Goal: Task Accomplishment & Management: Manage account settings

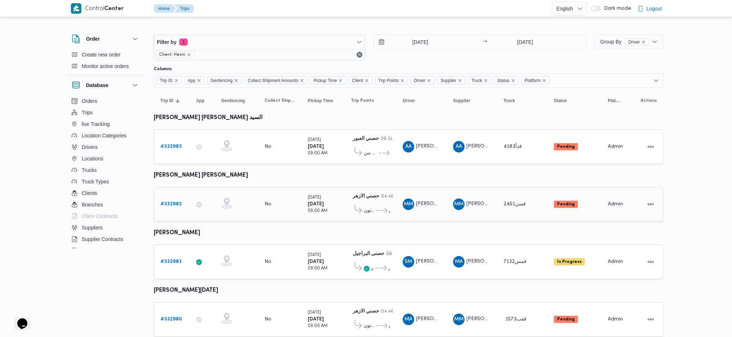
click at [174, 202] on b "# 332982" at bounding box center [170, 204] width 21 height 5
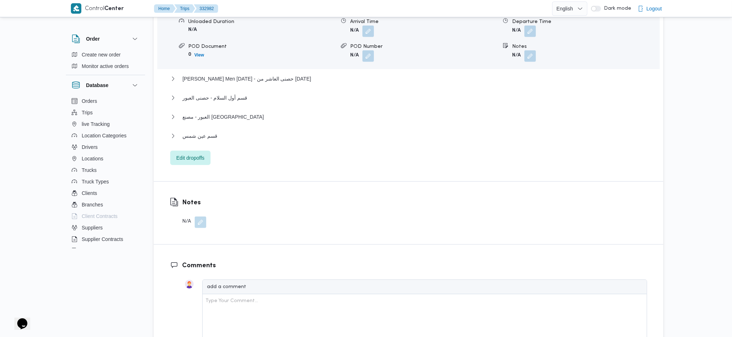
scroll to position [720, 0]
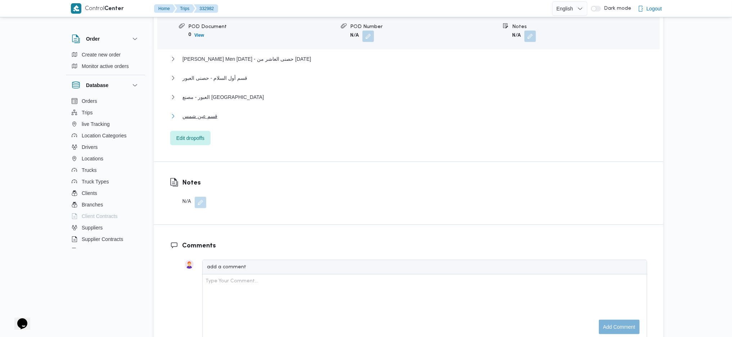
click at [217, 112] on button "قسم عين شمس" at bounding box center [408, 116] width 477 height 9
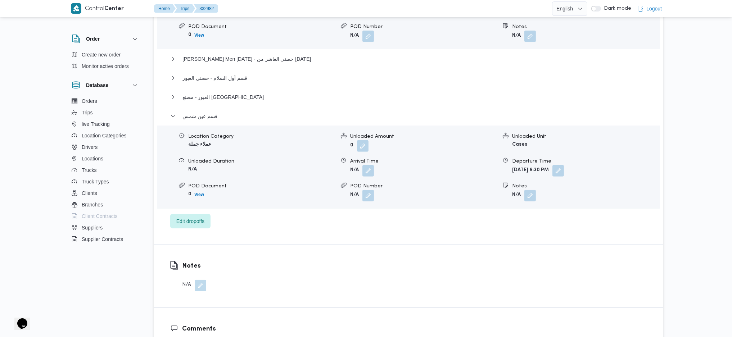
click at [549, 168] on b "Sat, Aug 23, 2025 6:30 PM" at bounding box center [530, 170] width 37 height 5
click at [564, 165] on button "button" at bounding box center [558, 171] width 12 height 12
click at [569, 171] on input "23/08/2025 18:30" at bounding box center [562, 165] width 82 height 14
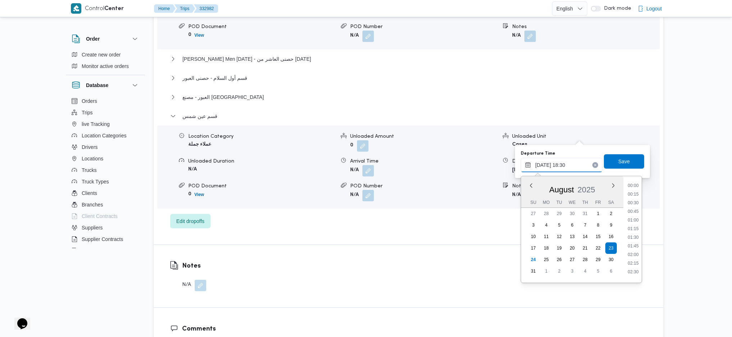
scroll to position [591, 0]
click at [607, 216] on li "18:00" at bounding box center [633, 216] width 17 height 7
type input "23/08/2025 18:00"
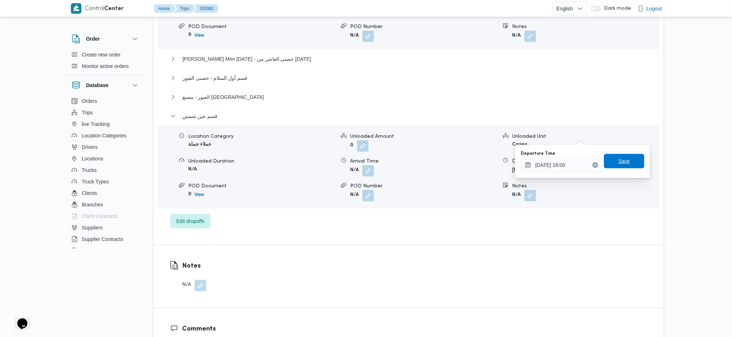
click at [607, 163] on span "Save" at bounding box center [624, 161] width 12 height 9
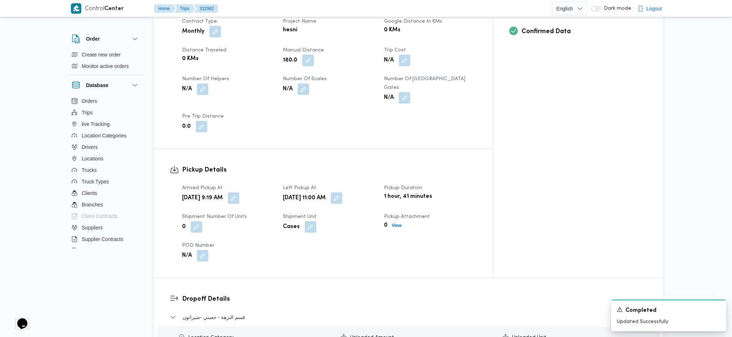
scroll to position [336, 0]
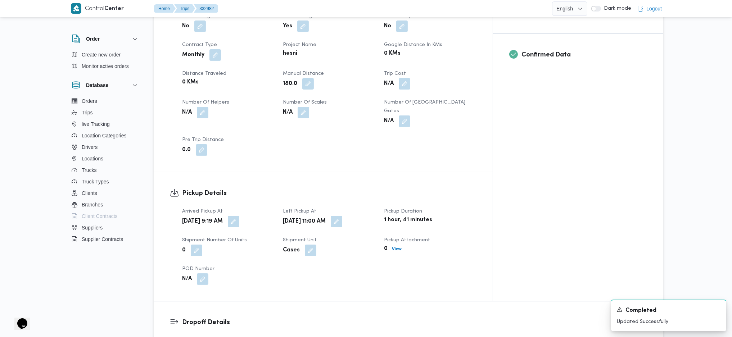
drag, startPoint x: 321, startPoint y: 57, endPoint x: 306, endPoint y: 102, distance: 47.7
click at [314, 78] on button "button" at bounding box center [308, 84] width 12 height 12
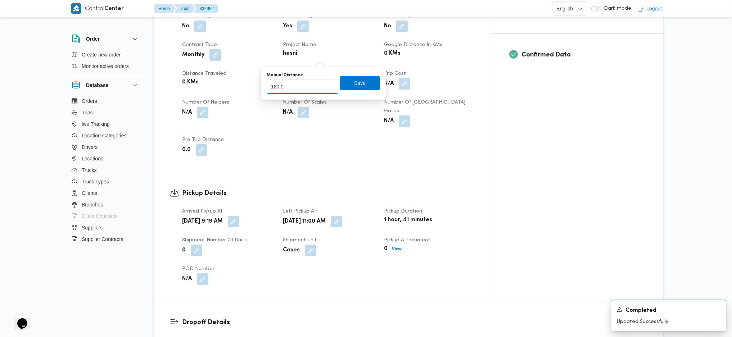
click at [301, 87] on input "180.0" at bounding box center [303, 87] width 72 height 14
click at [301, 87] on input "180" at bounding box center [303, 87] width 72 height 14
type input "1"
type input "219"
click button "Save" at bounding box center [360, 83] width 40 height 14
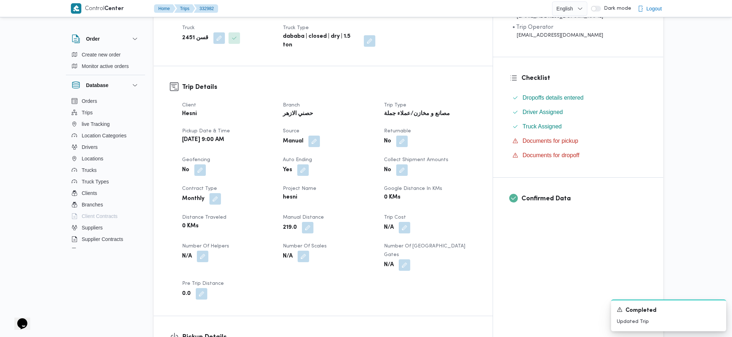
scroll to position [0, 0]
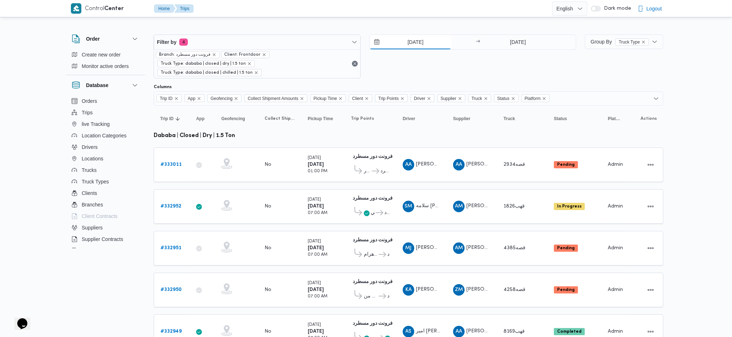
click at [421, 43] on input "[DATE]" at bounding box center [410, 42] width 82 height 14
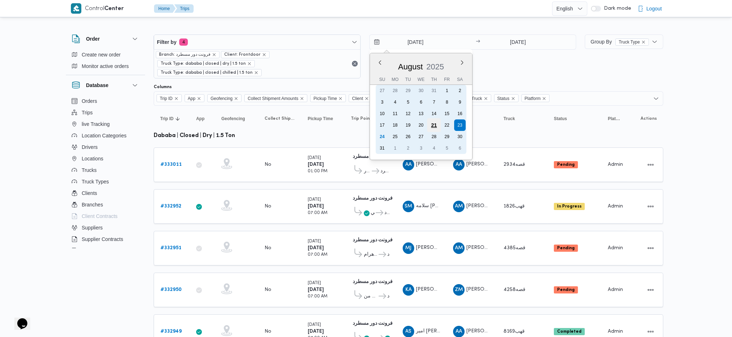
click at [434, 121] on div "21" at bounding box center [434, 125] width 14 height 14
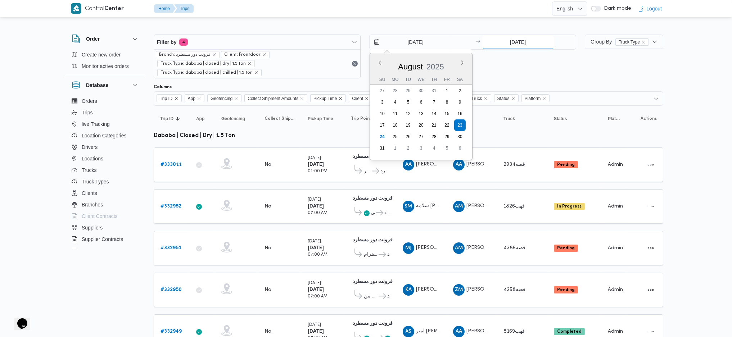
click at [531, 36] on input "[DATE]" at bounding box center [518, 42] width 72 height 14
type input "[DATE]"
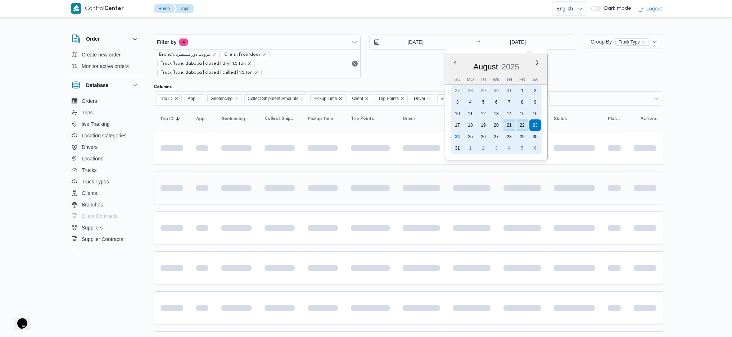
click at [507, 124] on div "21" at bounding box center [509, 125] width 12 height 12
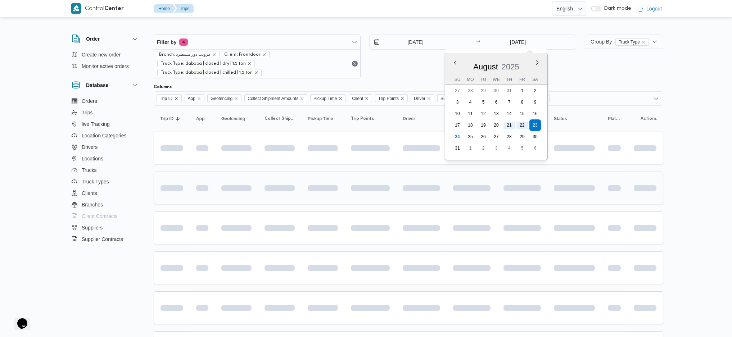
click at [450, 187] on td at bounding box center [471, 188] width 50 height 33
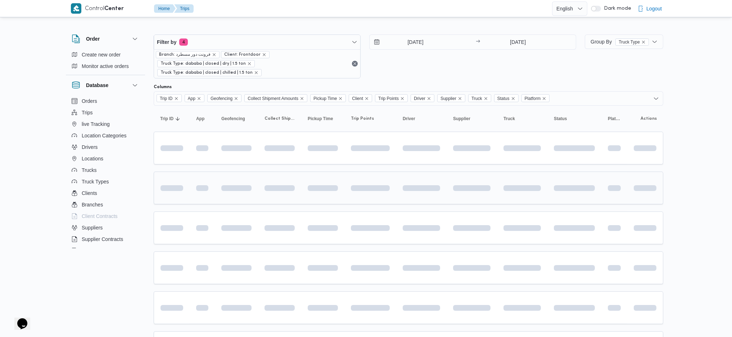
type input "[DATE]"
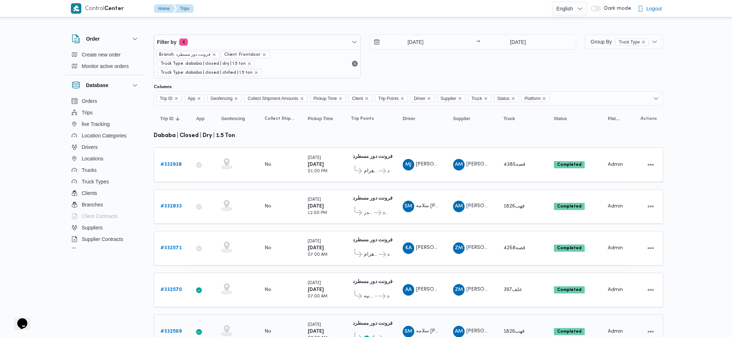
scroll to position [241, 0]
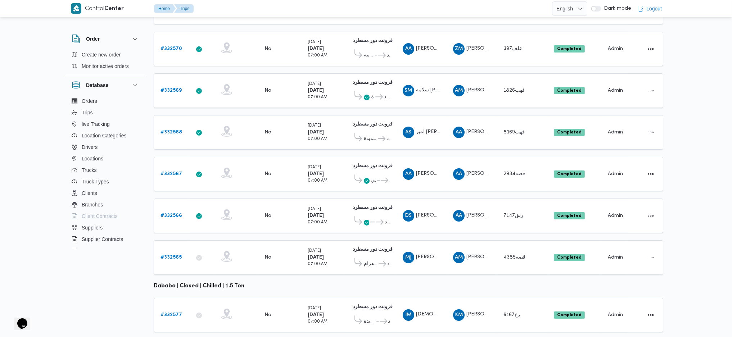
click at [172, 224] on icon "button" at bounding box center [170, 308] width 6 height 6
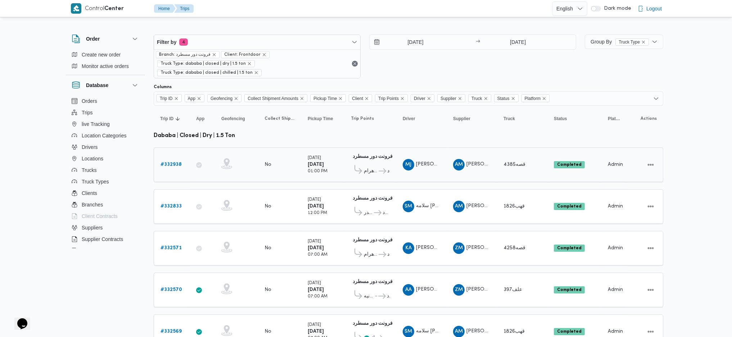
click at [175, 160] on link "# 332938" at bounding box center [170, 164] width 21 height 9
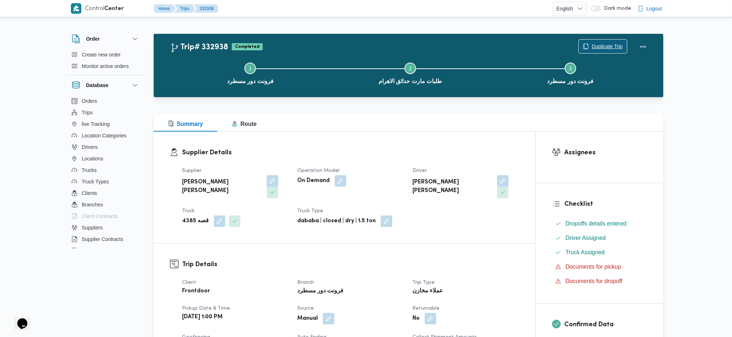
click at [586, 44] on span "Duplicate Trip" at bounding box center [603, 47] width 48 height 14
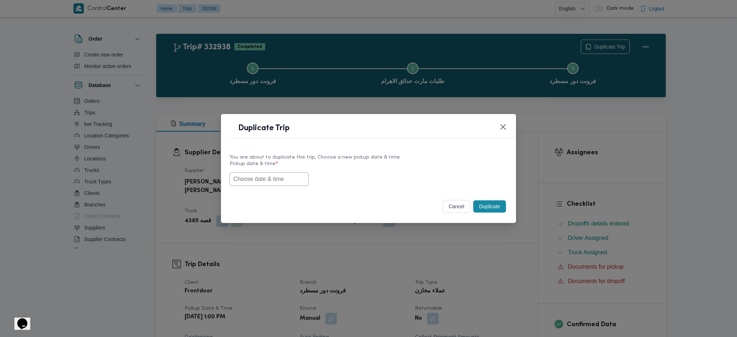
click at [283, 178] on input "text" at bounding box center [269, 179] width 79 height 14
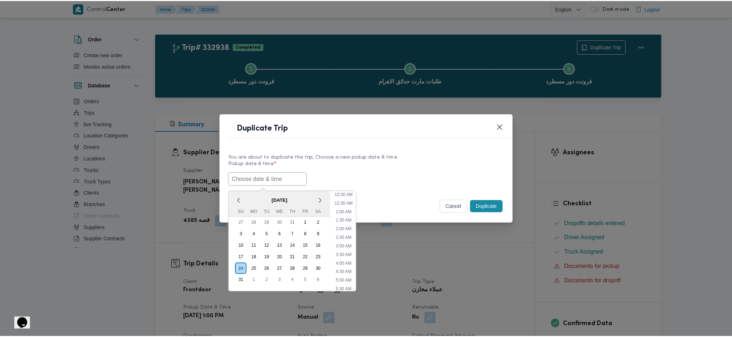
scroll to position [33, 0]
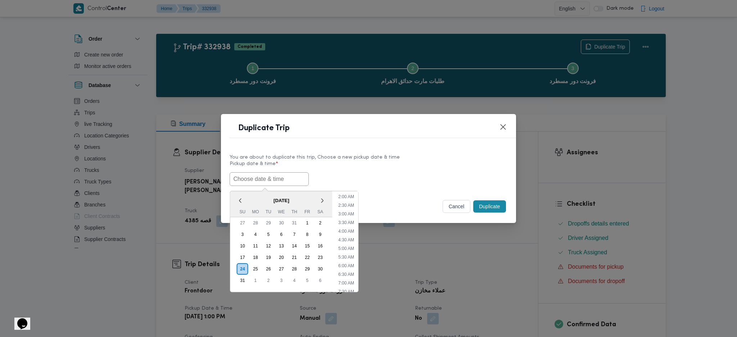
paste input "[DATE] 7:00AM"
type input "[DATE] 7:00AM"
click at [484, 207] on button "Duplicate" at bounding box center [489, 206] width 32 height 12
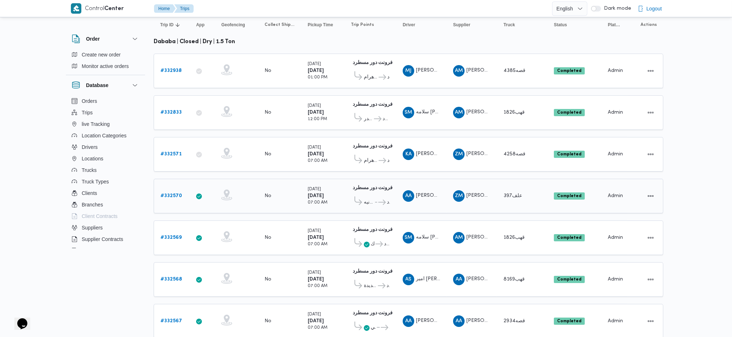
scroll to position [96, 0]
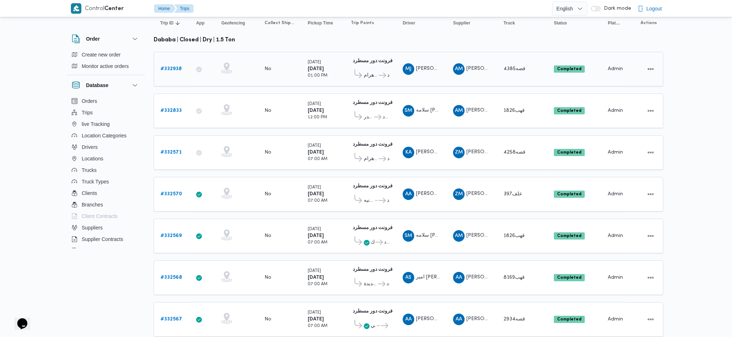
click at [348, 70] on div "فرونت دور مسطرد 01:09 AM طلبات مارت حدائق الاهرام فرونت دور مسطرد" at bounding box center [370, 69] width 45 height 30
click at [347, 103] on td "Trip Points فرونت دور مسطرد 01:09 AM هايبر وان بدر فرونت دور مسطرد" at bounding box center [370, 111] width 52 height 35
click at [336, 140] on div "Thursday 21/8/2025 07:00 AM" at bounding box center [323, 153] width 36 height 26
click at [333, 184] on div "Thursday 21/8/2025 07:00 AM" at bounding box center [323, 194] width 36 height 26
click at [324, 224] on b "[DATE]" at bounding box center [316, 235] width 16 height 5
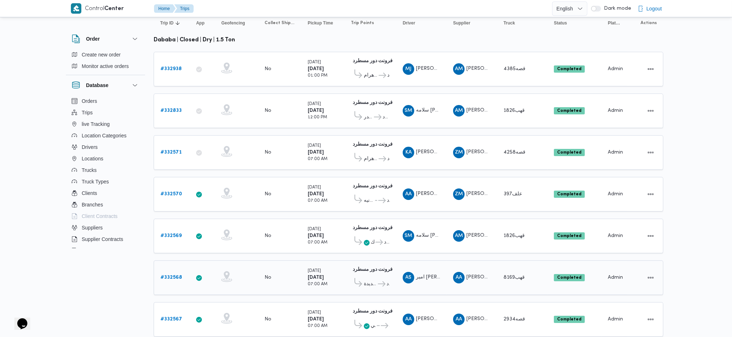
click at [329, 224] on div "Thursday 21/8/2025 07:00 AM" at bounding box center [323, 278] width 36 height 26
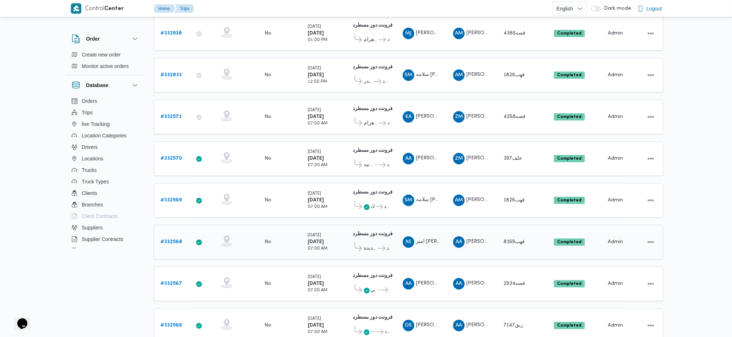
scroll to position [144, 0]
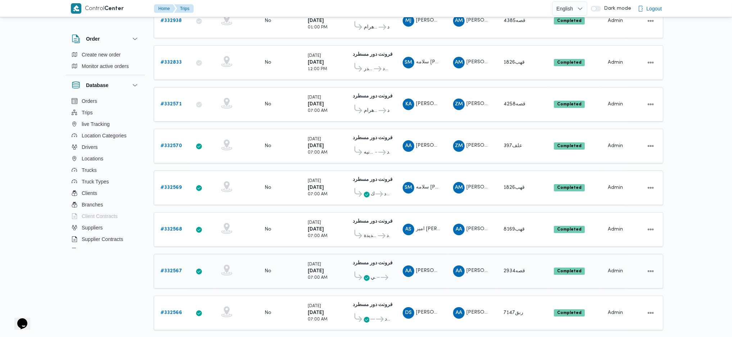
click at [335, 224] on div "Thursday 21/8/2025 07:00 AM" at bounding box center [323, 271] width 36 height 26
click at [343, 224] on td "Pickup Time Thursday 21/8/2025 07:00 AM" at bounding box center [322, 313] width 43 height 35
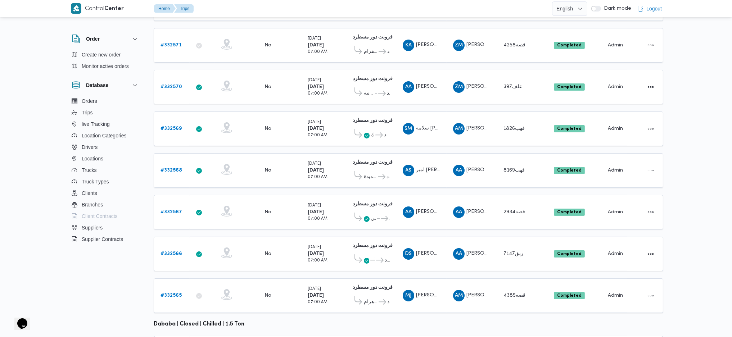
scroll to position [240, 0]
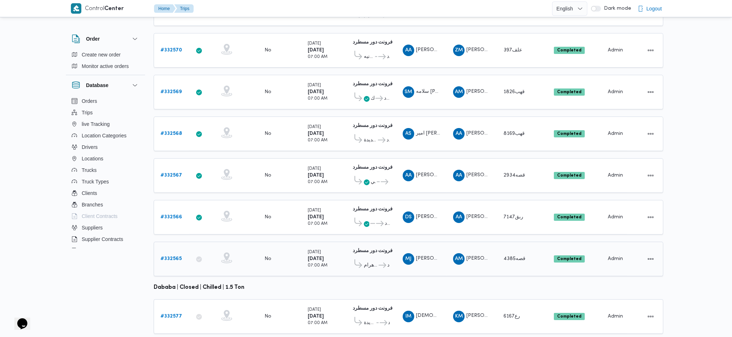
click at [327, 224] on div "Thursday 21/8/2025 07:00 AM" at bounding box center [318, 259] width 20 height 20
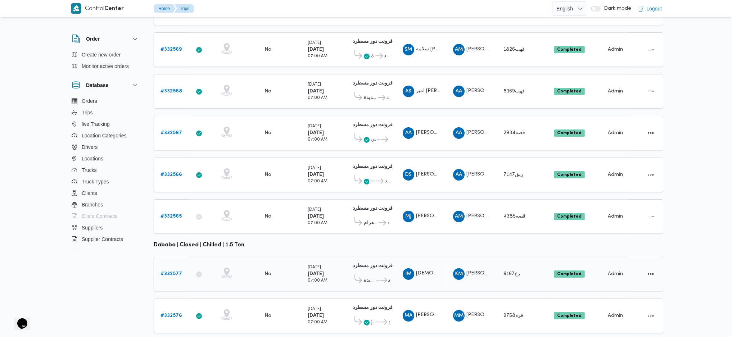
click at [337, 224] on div "Thursday 21/8/2025 07:00 AM" at bounding box center [323, 274] width 36 height 26
click at [335, 224] on div "Thursday 21/8/2025 07:00 AM" at bounding box center [323, 316] width 36 height 26
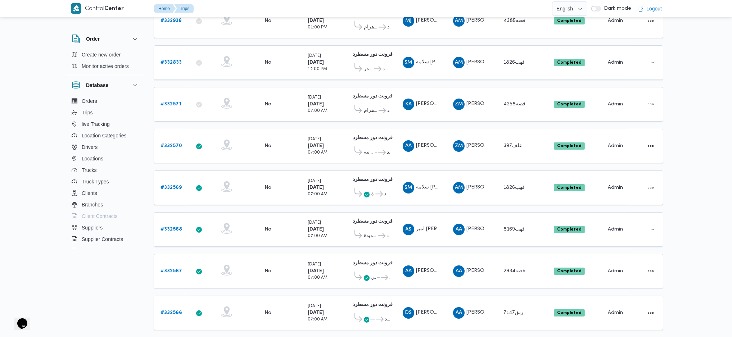
scroll to position [0, 0]
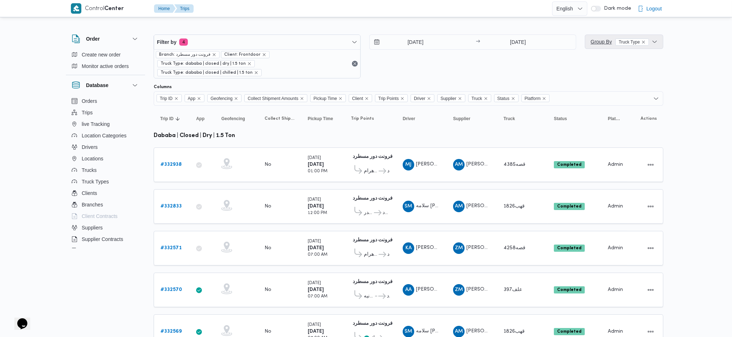
click at [602, 44] on span "Group By Truck Type" at bounding box center [619, 42] width 58 height 6
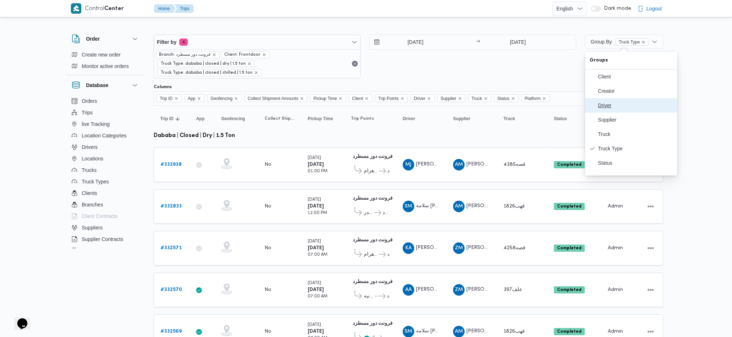
click at [602, 108] on span "Driver" at bounding box center [635, 106] width 75 height 6
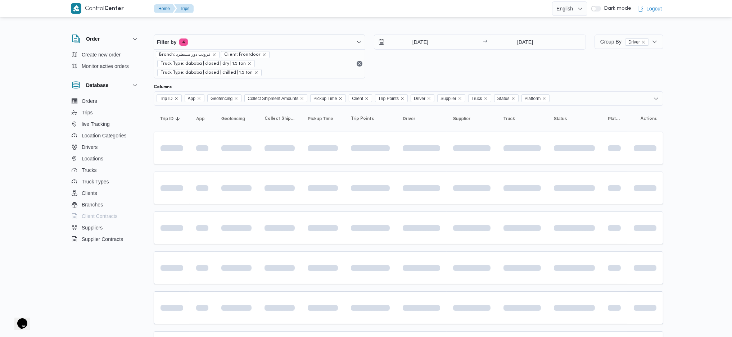
click at [464, 149] on td at bounding box center [471, 148] width 50 height 33
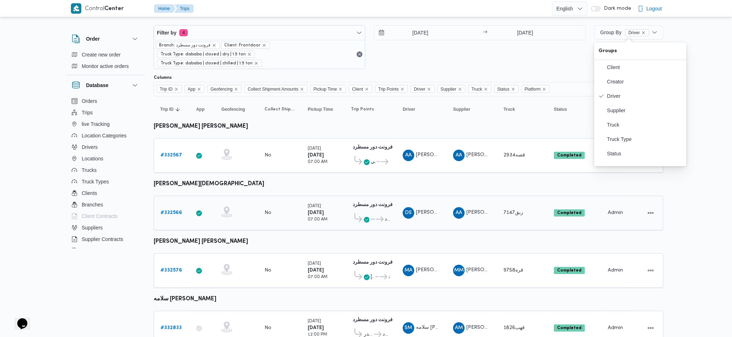
scroll to position [7, 0]
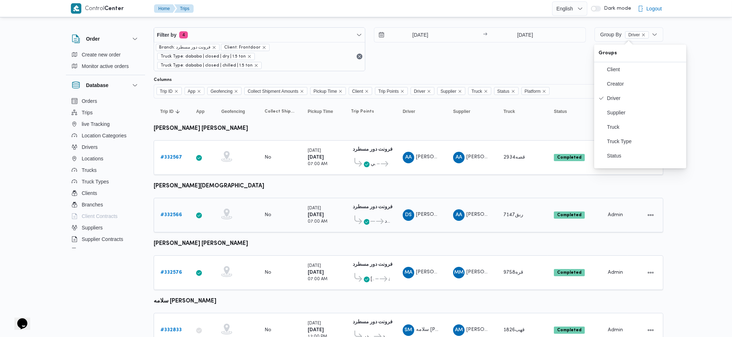
click at [320, 198] on td "Pickup Time Thursday 21/8/2025 07:00 AM" at bounding box center [322, 215] width 43 height 35
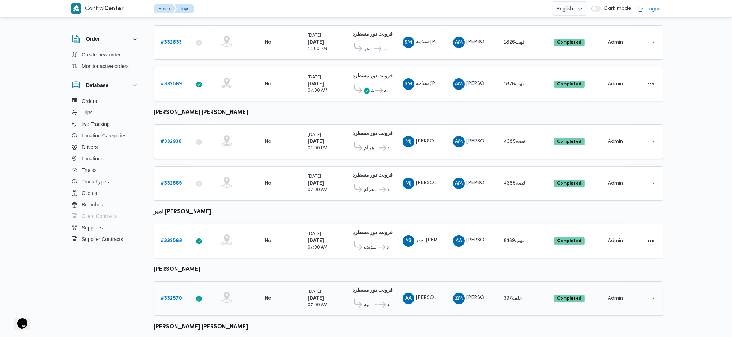
scroll to position [343, 0]
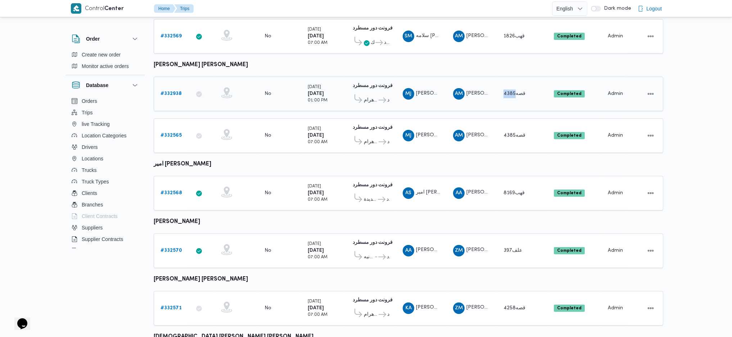
drag, startPoint x: 526, startPoint y: 77, endPoint x: 502, endPoint y: 77, distance: 24.8
click at [502, 87] on div "قصه4385" at bounding box center [521, 94] width 43 height 14
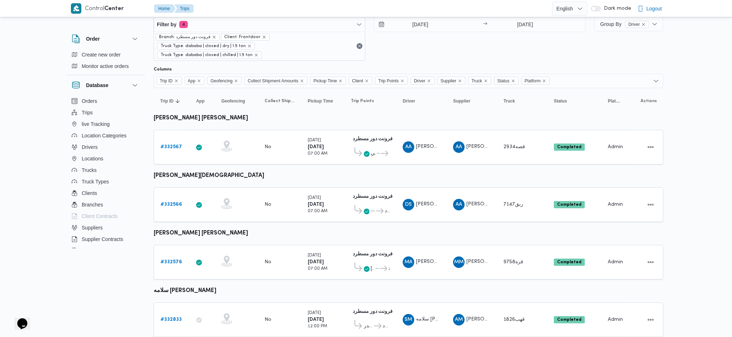
scroll to position [7, 0]
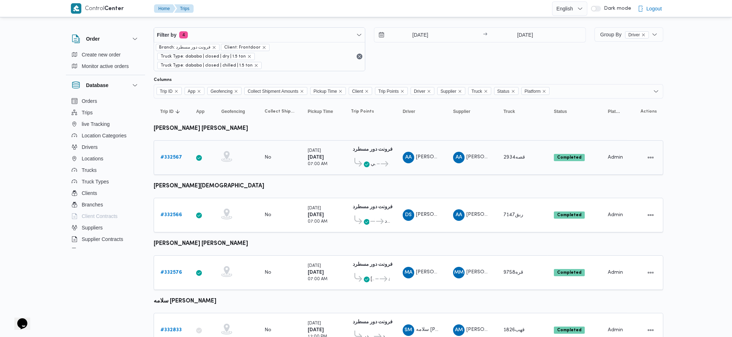
click at [509, 150] on div "قصه2934" at bounding box center [521, 157] width 43 height 14
click at [521, 37] on input "[DATE]" at bounding box center [525, 35] width 72 height 14
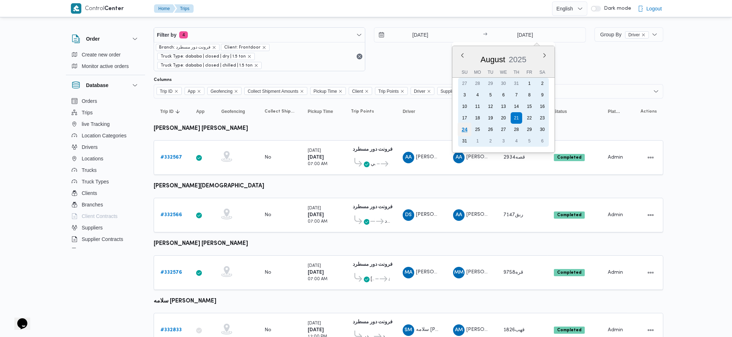
click at [463, 128] on div "24" at bounding box center [464, 130] width 14 height 14
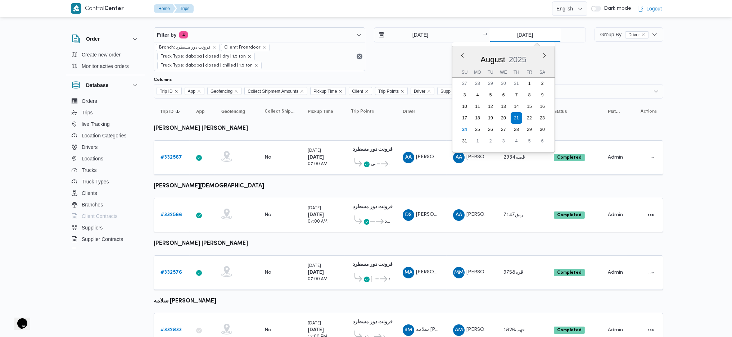
type input "[DATE]"
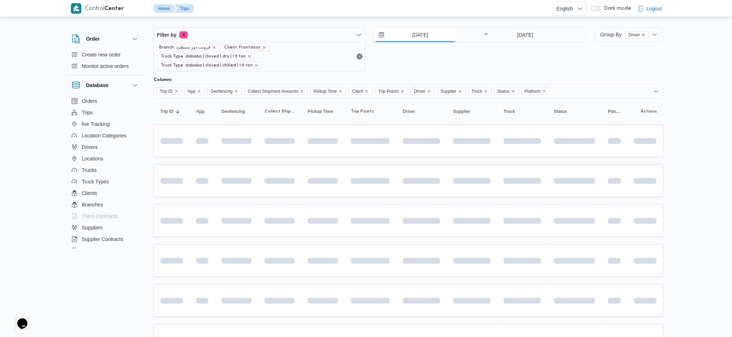
click at [409, 37] on input "[DATE]" at bounding box center [415, 35] width 82 height 14
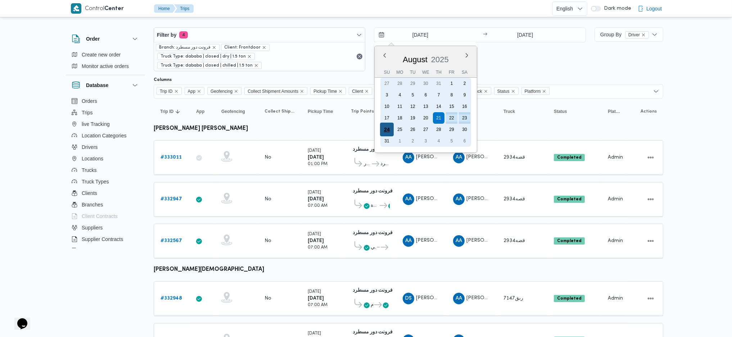
click at [387, 129] on div "24" at bounding box center [387, 130] width 14 height 14
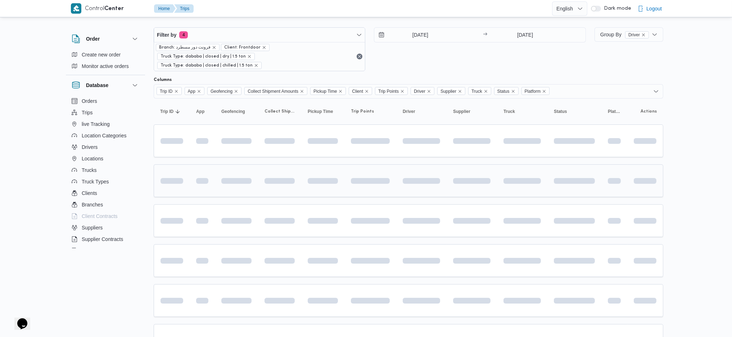
click at [283, 183] on td at bounding box center [279, 180] width 43 height 33
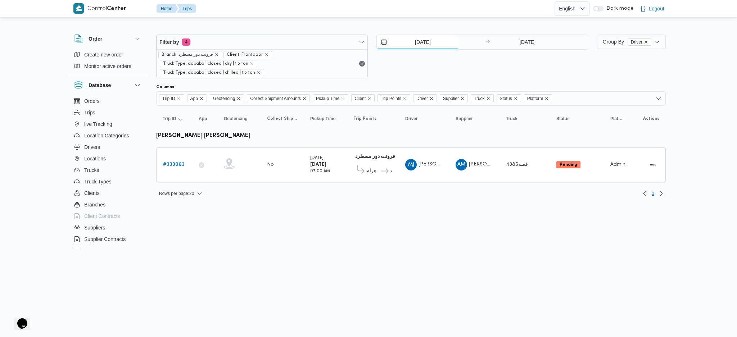
click at [417, 39] on input "[DATE]" at bounding box center [418, 42] width 82 height 14
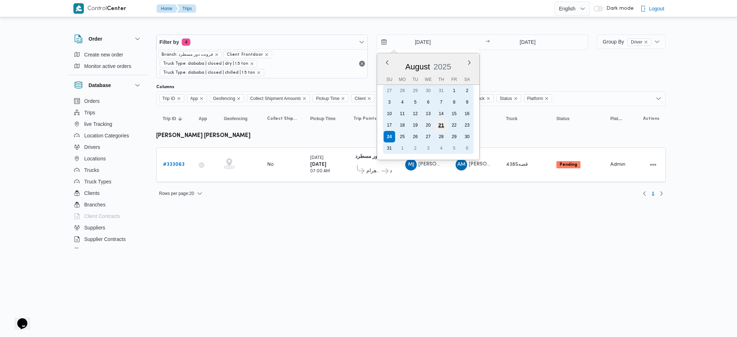
click at [440, 124] on div "21" at bounding box center [441, 125] width 14 height 14
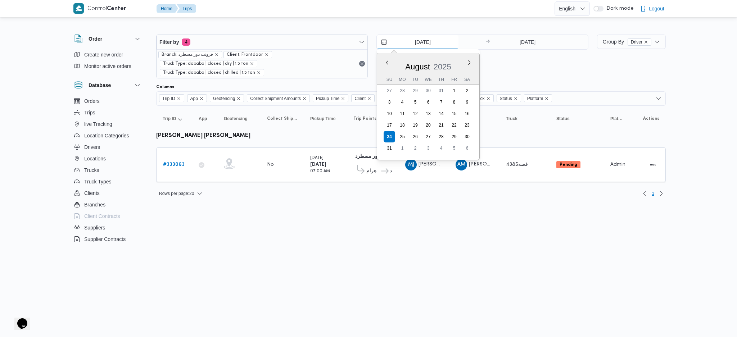
type input "[DATE]"
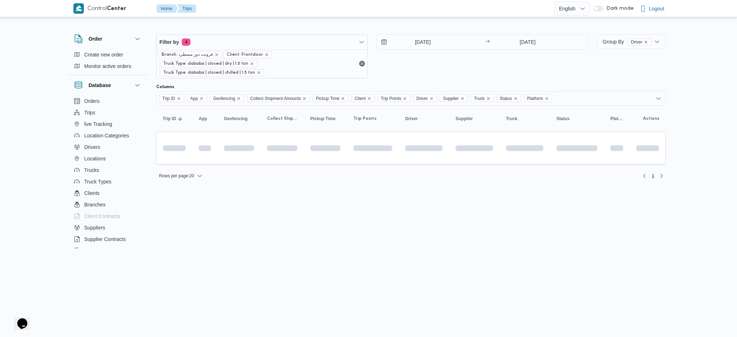
click at [531, 33] on div "Filter by 4 Branch: فرونت دور مسطرد Client: Frontdoor Truck Type: dababa | clos…" at bounding box center [372, 56] width 441 height 53
click at [525, 41] on input "[DATE]" at bounding box center [528, 42] width 72 height 14
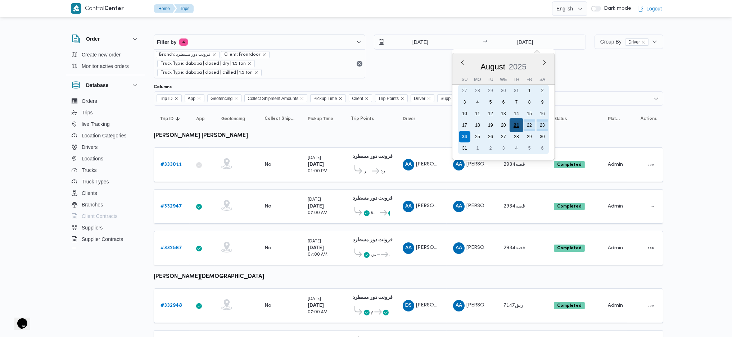
click at [514, 121] on div "21" at bounding box center [516, 125] width 14 height 14
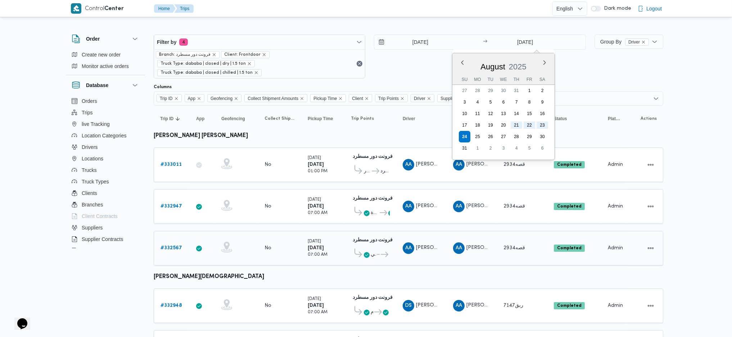
click at [353, 224] on div "فرونت دور مسطرد 01:09 AM كارفور فرع البارون سيتي ... فرونت دور مسطرد" at bounding box center [370, 248] width 45 height 30
type input "[DATE]"
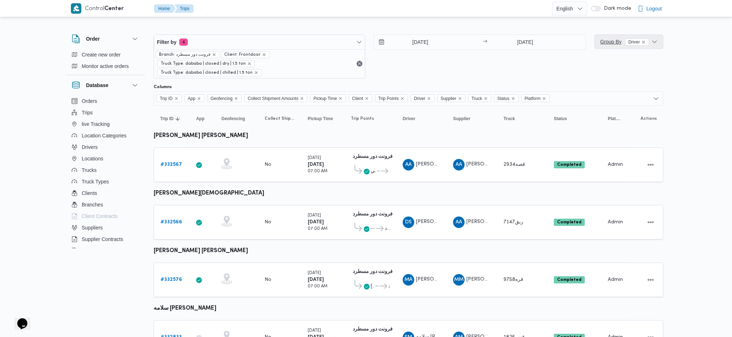
click at [602, 46] on span "Group By Driver" at bounding box center [628, 42] width 63 height 14
click at [388, 171] on td "Trip Points فرونت دور مسطرد 01:09 AM كارفور فرع البارون سيتي ... فرونت دور مسطرد" at bounding box center [370, 165] width 52 height 35
click at [175, 161] on div "# 332567" at bounding box center [172, 165] width 28 height 14
click at [173, 160] on link "# 332567" at bounding box center [171, 164] width 22 height 9
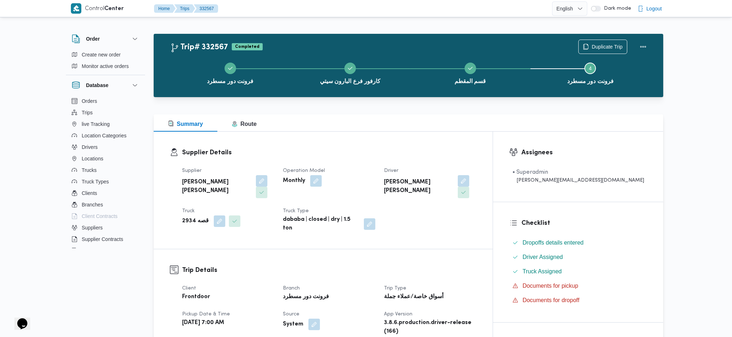
click at [595, 50] on div "فرونت دور مسطرد كارفور فرع البارون سيتي قسم المقطم Step 4 is incomplete 4 فرونت…" at bounding box center [410, 73] width 489 height 46
click at [600, 37] on div "Duplicate Trip" at bounding box center [614, 46] width 81 height 23
click at [593, 46] on span "Duplicate Trip" at bounding box center [606, 46] width 31 height 9
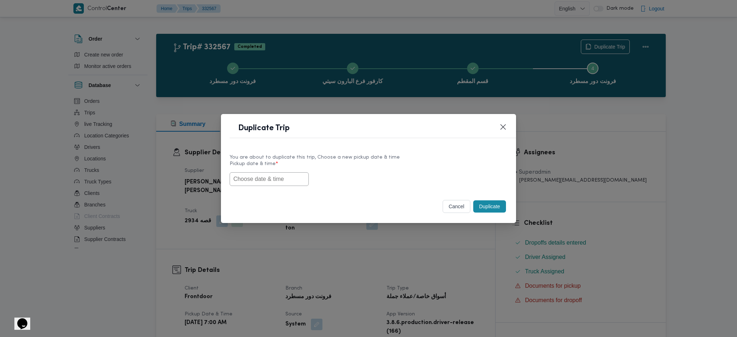
click at [287, 178] on input "text" at bounding box center [269, 179] width 79 height 14
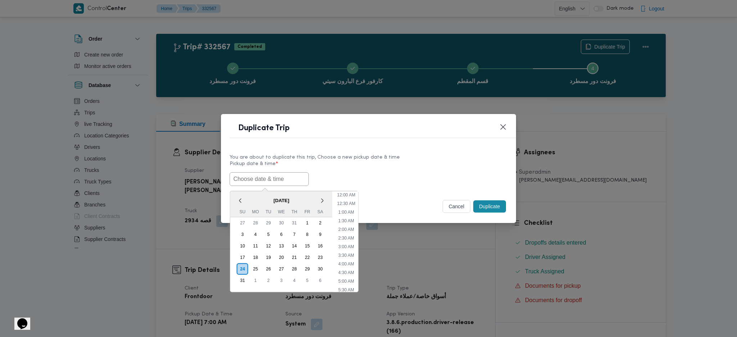
paste input "[DATE] 7:00AM"
type input "[DATE] 7:00AM"
click at [495, 207] on button "Duplicate" at bounding box center [489, 206] width 32 height 12
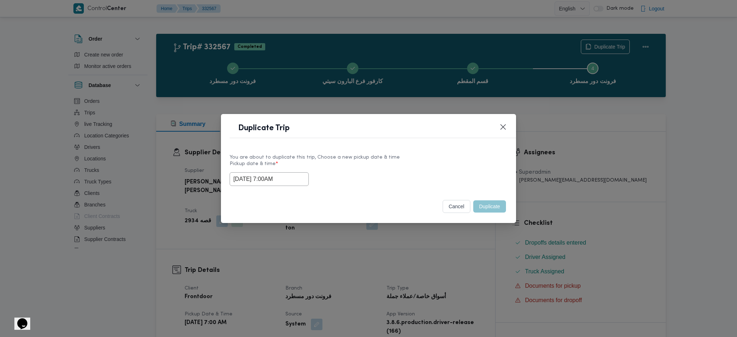
click at [487, 224] on div "Duplicate Trip You are about to duplicate this trip, Choose a new pickup date &…" at bounding box center [368, 168] width 737 height 337
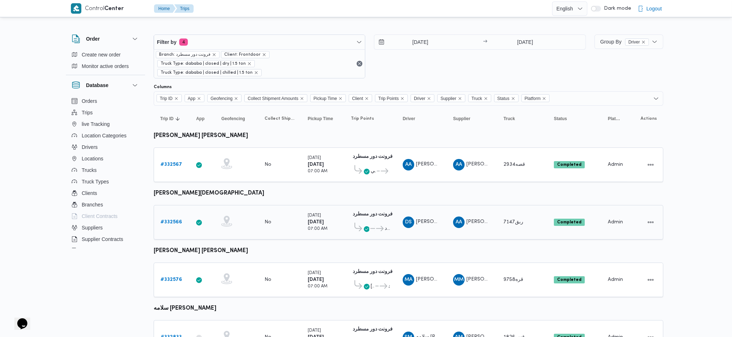
click at [177, 220] on b "# 332566" at bounding box center [171, 222] width 22 height 5
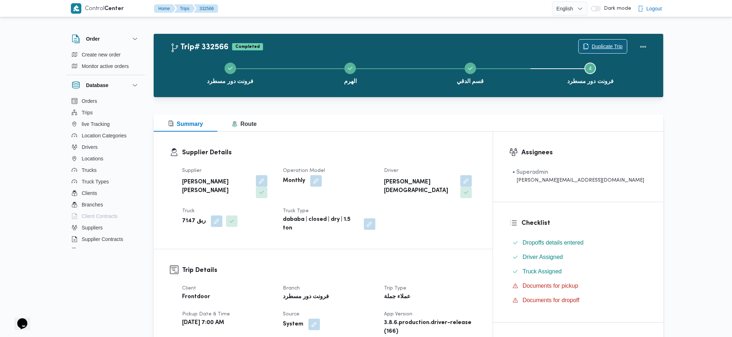
click at [602, 44] on span "Duplicate Trip" at bounding box center [606, 46] width 31 height 9
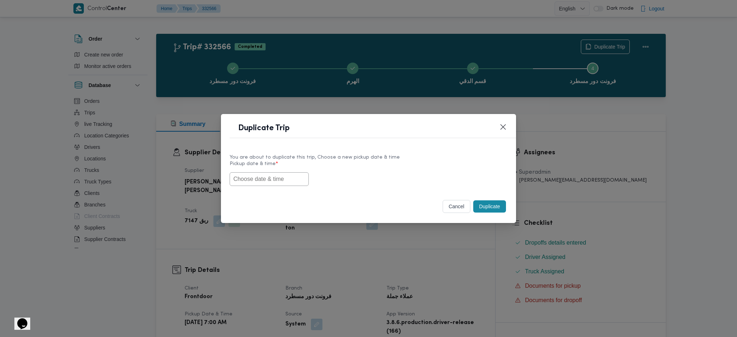
click at [285, 177] on input "text" at bounding box center [269, 179] width 79 height 14
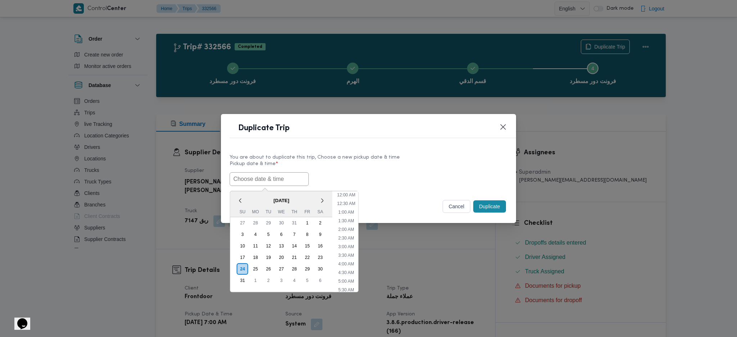
scroll to position [33, 0]
paste input "[DATE] 7:00AM"
type input "[DATE] 7:00AM"
drag, startPoint x: 485, startPoint y: 207, endPoint x: 456, endPoint y: 269, distance: 69.4
click at [485, 207] on button "Duplicate" at bounding box center [489, 206] width 32 height 12
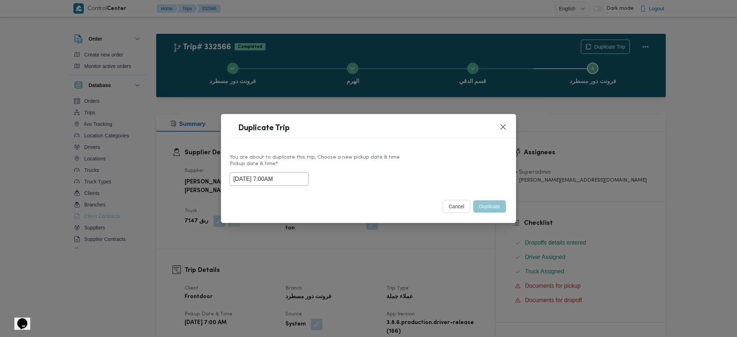
click at [456, 224] on div "Duplicate Trip You are about to duplicate this trip, Choose a new pickup date &…" at bounding box center [368, 168] width 737 height 337
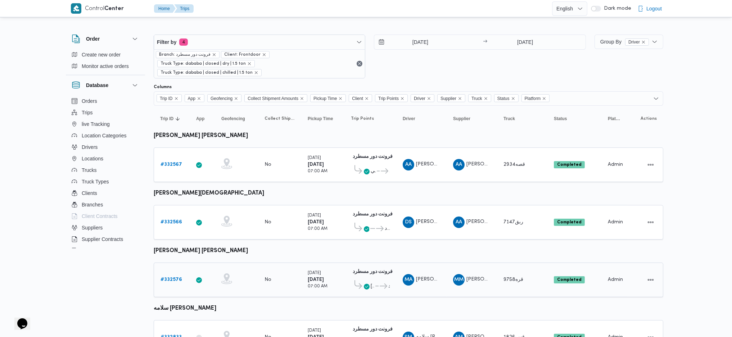
click at [169, 224] on b "# 332576" at bounding box center [171, 279] width 22 height 5
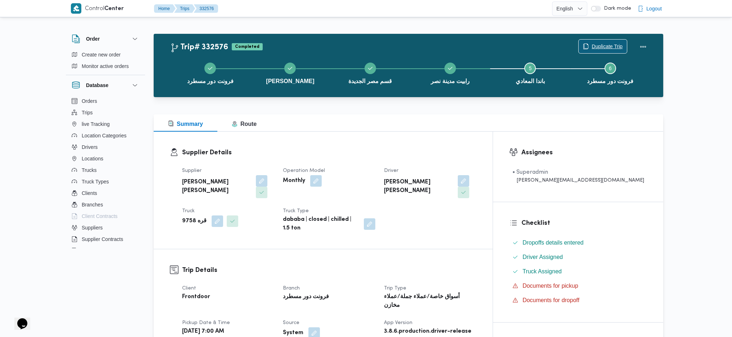
click at [602, 43] on span "Duplicate Trip" at bounding box center [606, 46] width 31 height 9
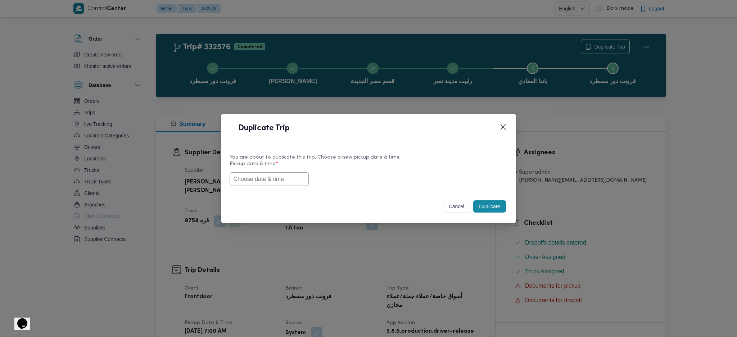
click at [291, 177] on input "text" at bounding box center [269, 179] width 79 height 14
paste input "[DATE] 7:00AM"
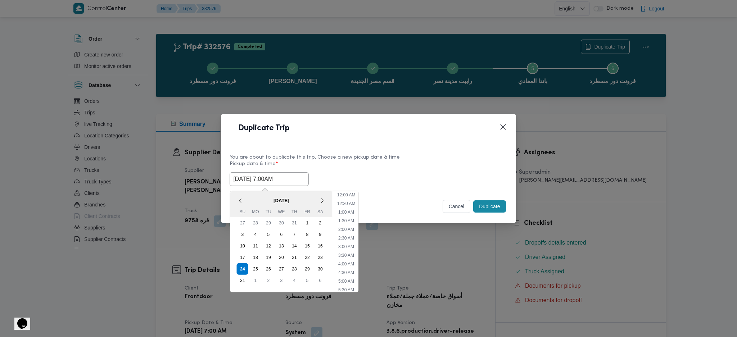
scroll to position [33, 0]
type input "[DATE] 7:00AM"
click at [500, 205] on button "Duplicate" at bounding box center [489, 206] width 32 height 12
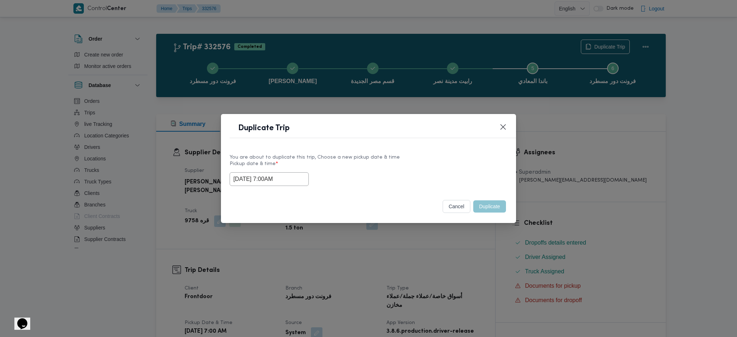
drag, startPoint x: 490, startPoint y: 248, endPoint x: 486, endPoint y: 247, distance: 4.0
click at [490, 224] on div "Duplicate Trip You are about to duplicate this trip, Choose a new pickup date &…" at bounding box center [368, 168] width 737 height 337
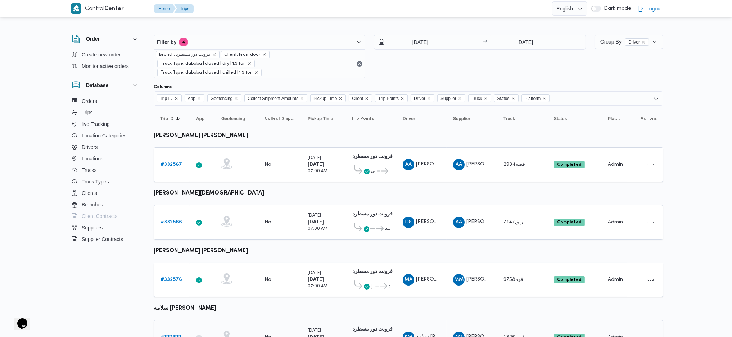
click at [175, 224] on b "# 332833" at bounding box center [170, 337] width 21 height 5
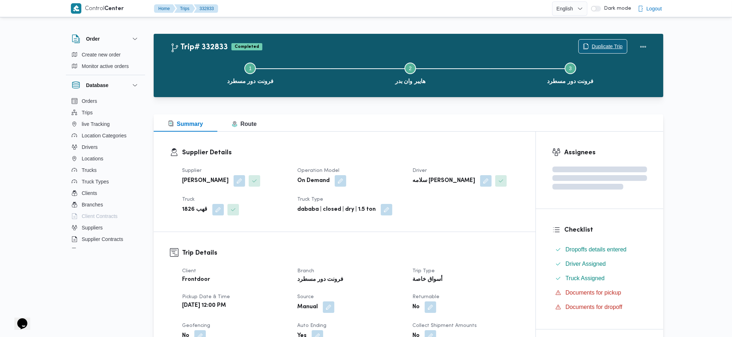
click at [602, 43] on span "Duplicate Trip" at bounding box center [606, 46] width 31 height 9
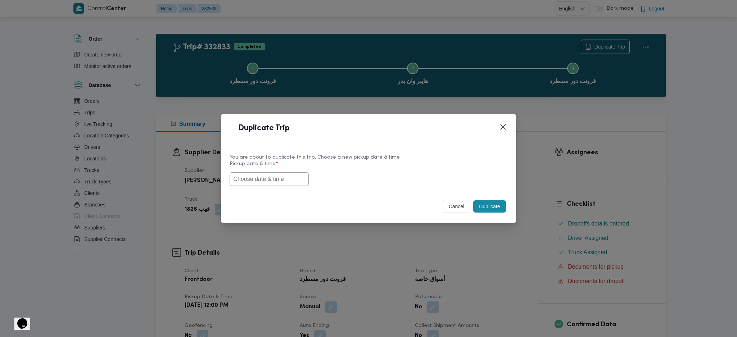
click at [295, 177] on input "text" at bounding box center [269, 179] width 79 height 14
paste input "[DATE] 7:00AM"
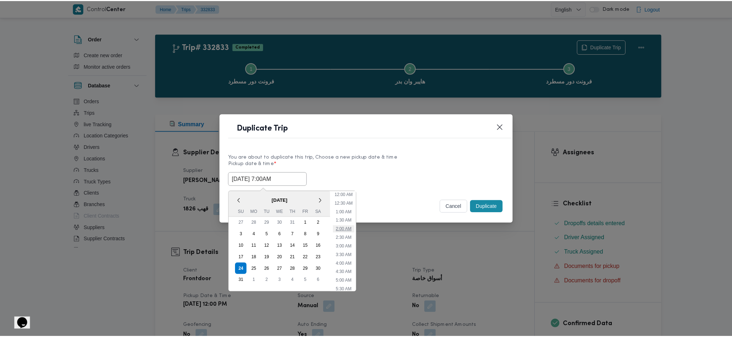
scroll to position [33, 0]
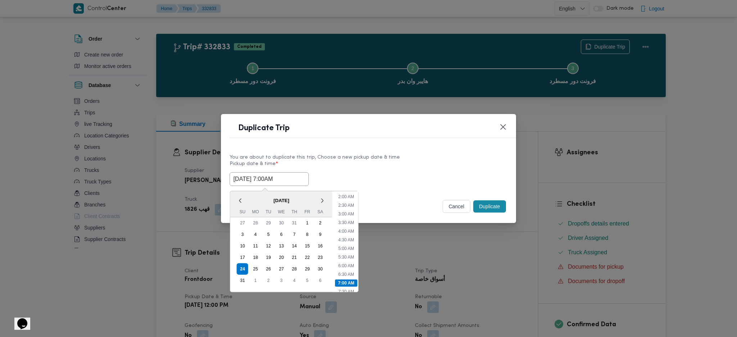
type input "[DATE] 7:00AM"
click at [489, 209] on button "Duplicate" at bounding box center [489, 206] width 32 height 12
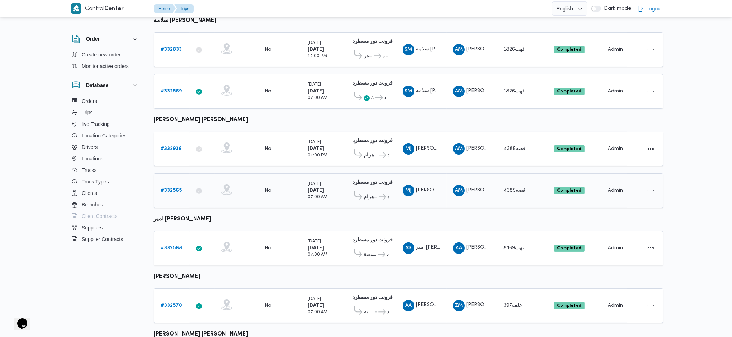
scroll to position [336, 0]
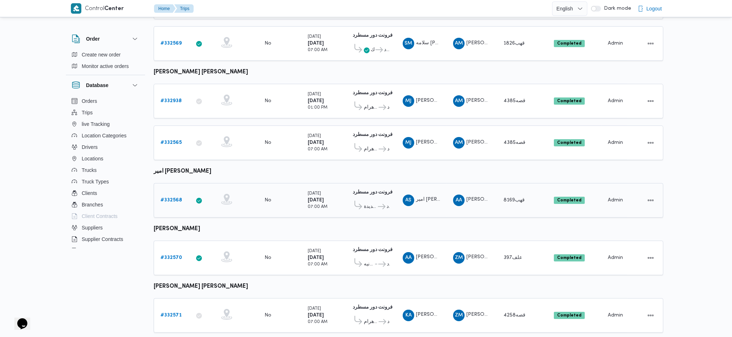
click at [170, 198] on b "# 332568" at bounding box center [171, 200] width 22 height 5
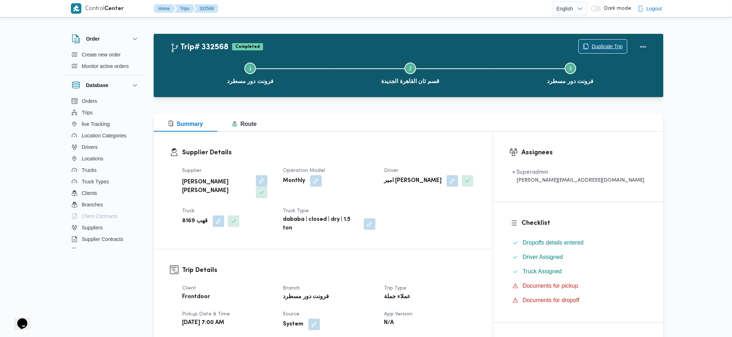
click at [594, 44] on span "Duplicate Trip" at bounding box center [606, 46] width 31 height 9
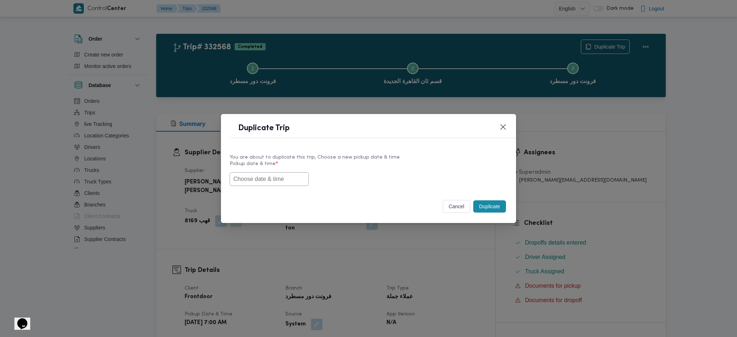
click at [270, 173] on input "text" at bounding box center [269, 179] width 79 height 14
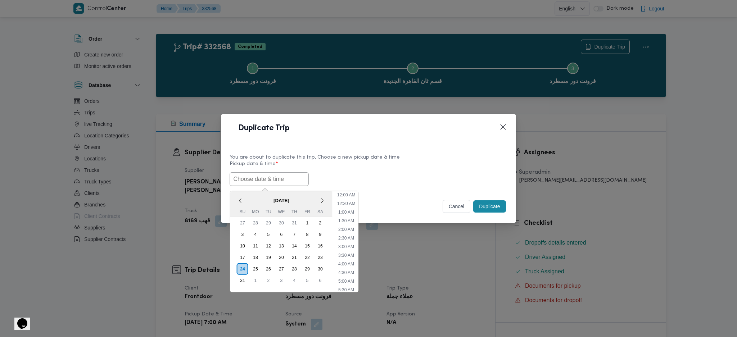
paste input "[DATE] 7:00AM"
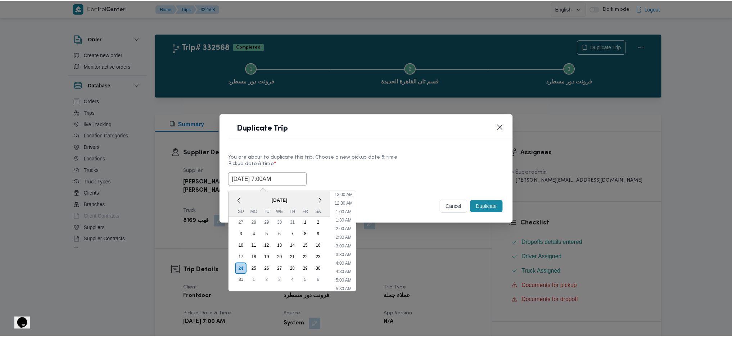
scroll to position [33, 0]
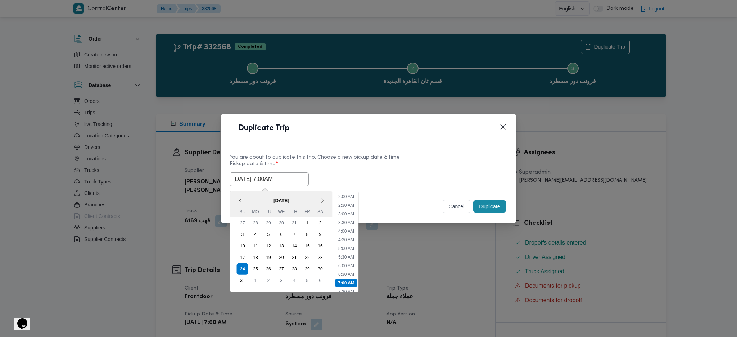
type input "[DATE] 7:00AM"
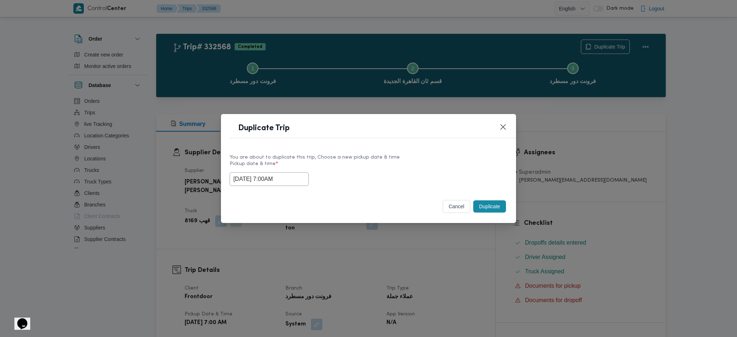
click at [487, 203] on button "Duplicate" at bounding box center [489, 206] width 32 height 12
click at [468, 224] on div "Duplicate Trip You are about to duplicate this trip, Choose a new pickup date &…" at bounding box center [368, 168] width 737 height 337
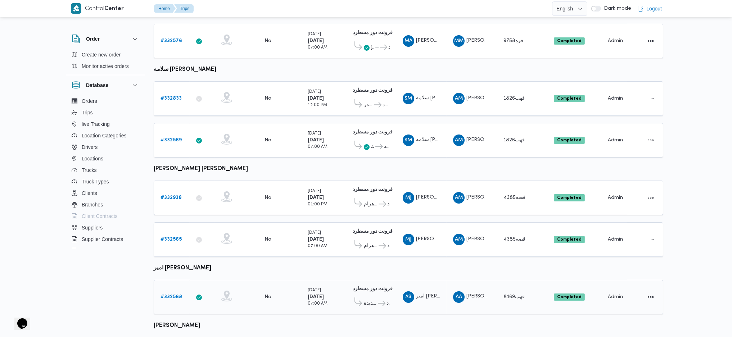
scroll to position [304, 0]
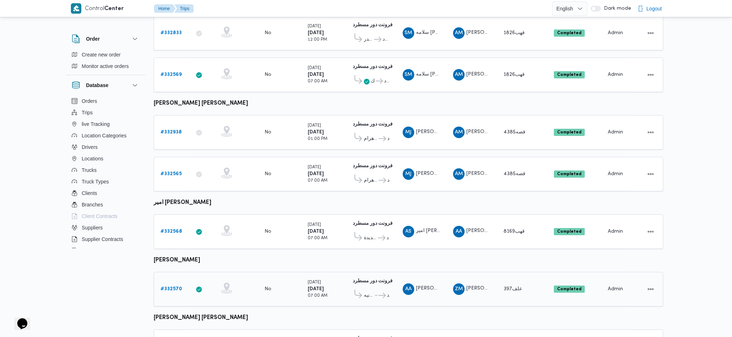
click at [178, 224] on link "# 332570" at bounding box center [171, 289] width 22 height 9
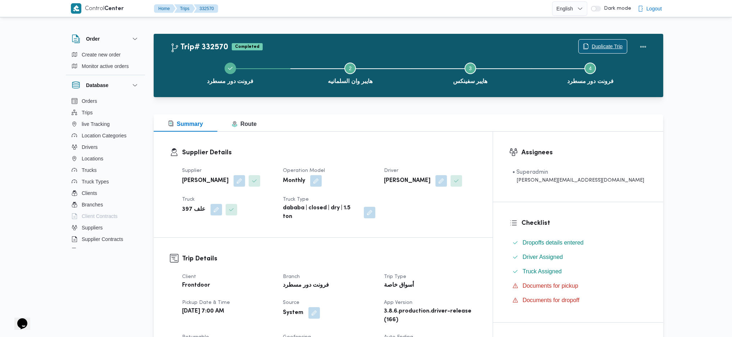
click at [600, 49] on span "Duplicate Trip" at bounding box center [606, 46] width 31 height 9
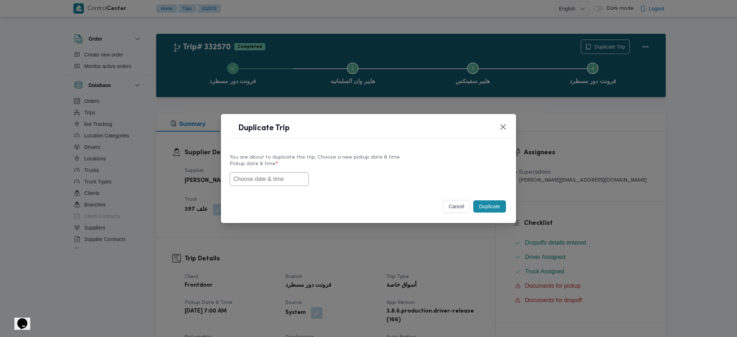
click at [285, 185] on input "text" at bounding box center [269, 179] width 79 height 14
paste input "[DATE] 7:00AM"
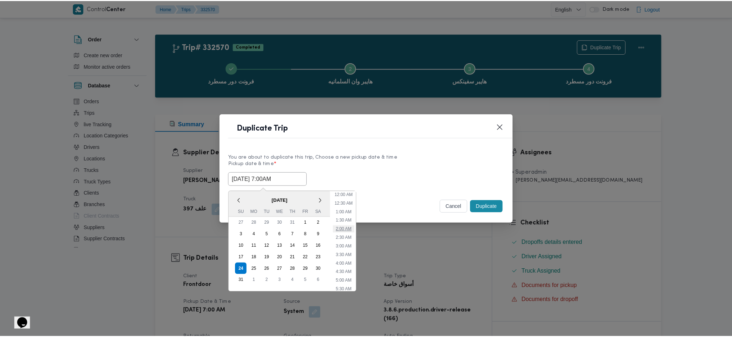
scroll to position [33, 0]
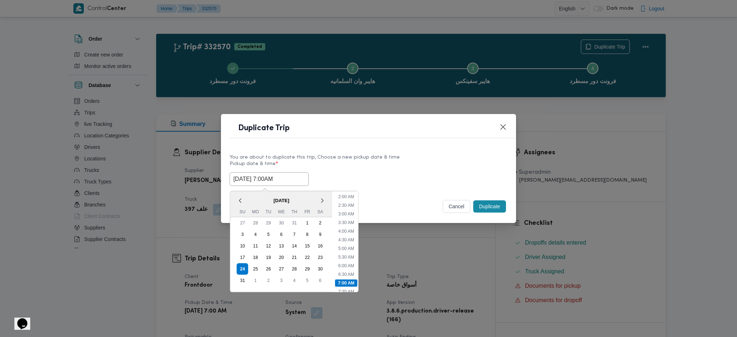
type input "[DATE] 7:00AM"
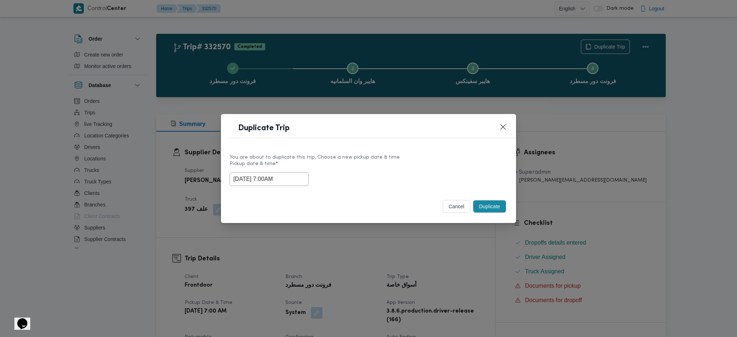
click at [484, 218] on div "cancel Duplicate" at bounding box center [368, 208] width 295 height 30
click at [505, 221] on div "cancel Duplicate" at bounding box center [368, 208] width 295 height 30
click at [493, 209] on button "Duplicate" at bounding box center [489, 206] width 32 height 12
click at [498, 224] on div "Duplicate Trip You are about to duplicate this trip, Choose a new pickup date &…" at bounding box center [368, 168] width 737 height 337
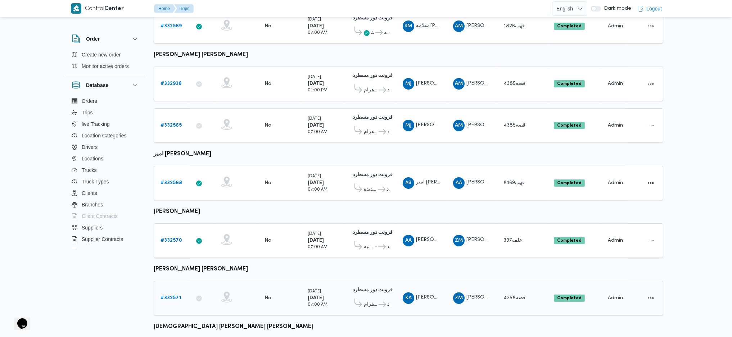
scroll to position [391, 0]
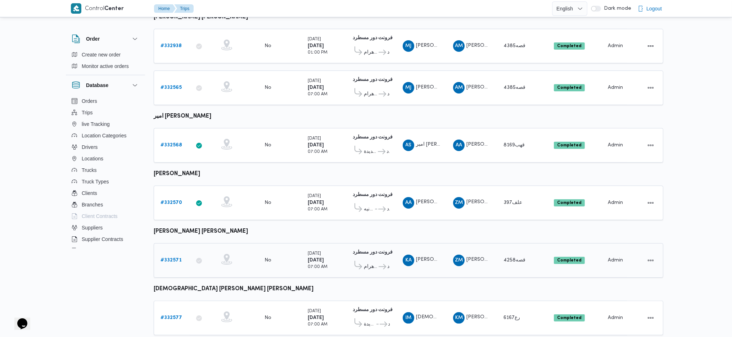
click at [174, 224] on b "# 332571" at bounding box center [170, 260] width 21 height 5
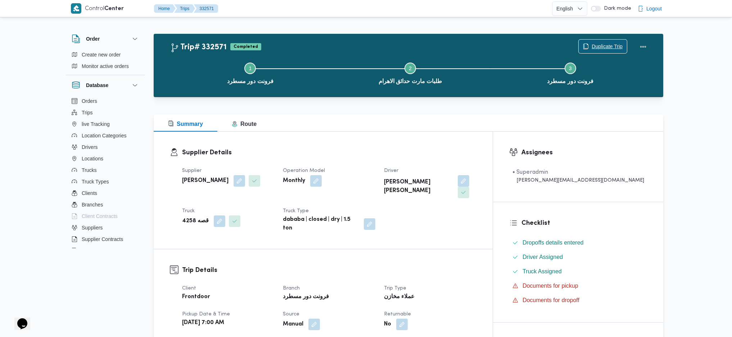
click at [596, 48] on span "Duplicate Trip" at bounding box center [606, 46] width 31 height 9
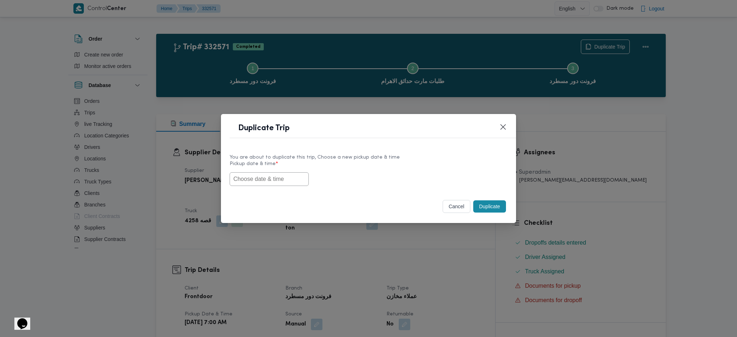
drag, startPoint x: 277, startPoint y: 180, endPoint x: 289, endPoint y: 183, distance: 12.1
click at [277, 179] on input "text" at bounding box center [269, 179] width 79 height 14
paste input "[DATE] 7:00AM"
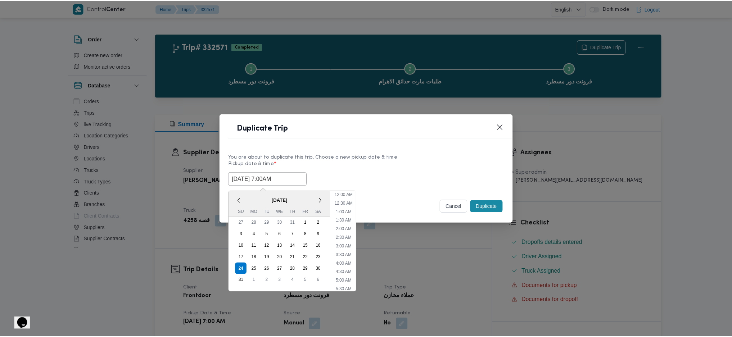
scroll to position [33, 0]
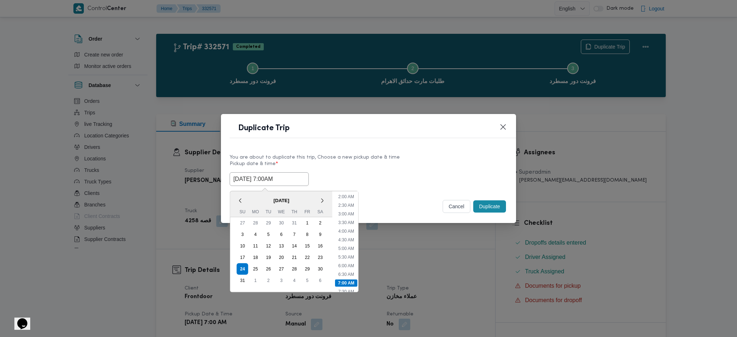
type input "[DATE] 7:00AM"
drag, startPoint x: 514, startPoint y: 210, endPoint x: 495, endPoint y: 210, distance: 19.1
click at [512, 210] on div "cancel Duplicate" at bounding box center [368, 208] width 295 height 30
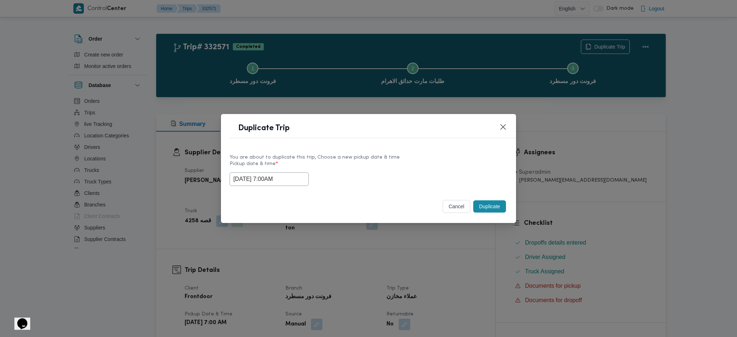
click at [491, 210] on button "Duplicate" at bounding box center [489, 206] width 32 height 12
click at [492, 224] on div "Duplicate Trip You are about to duplicate this trip, Choose a new pickup date &…" at bounding box center [368, 168] width 737 height 337
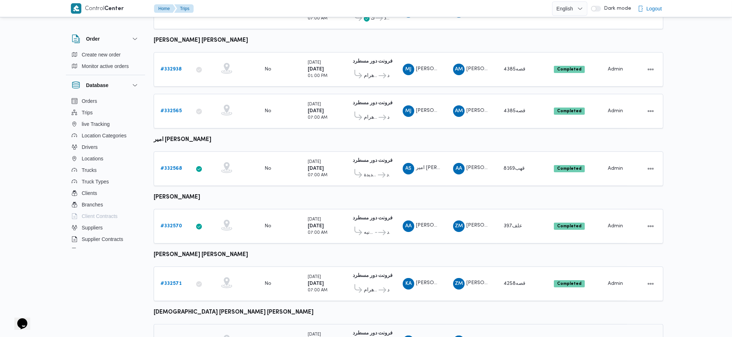
scroll to position [391, 0]
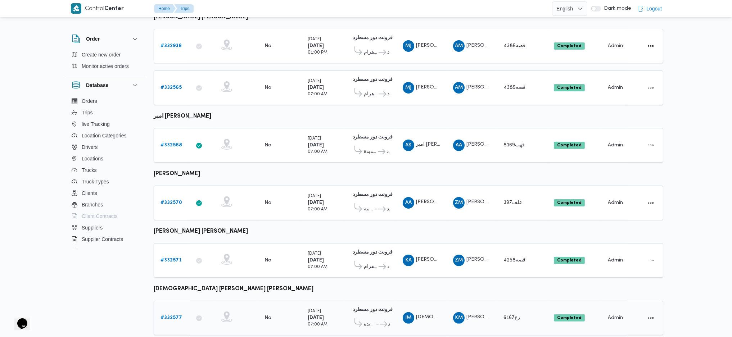
click at [173, 224] on b "# 332577" at bounding box center [171, 318] width 22 height 5
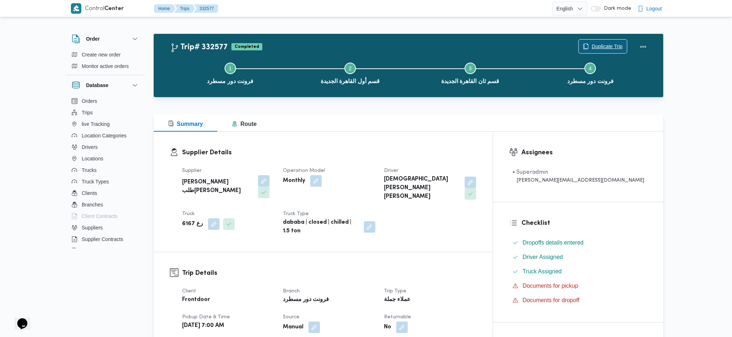
click at [593, 44] on span "Duplicate Trip" at bounding box center [606, 46] width 31 height 9
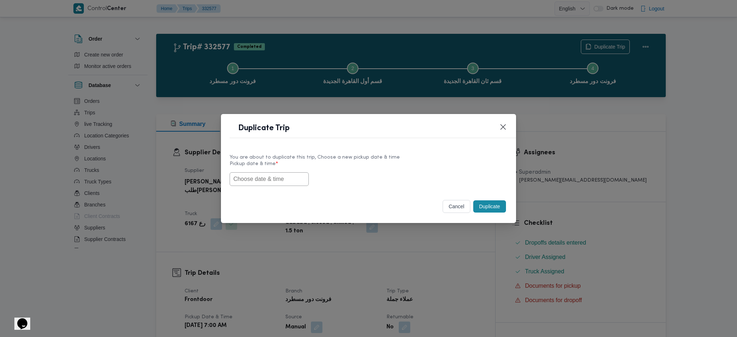
click at [275, 177] on input "text" at bounding box center [269, 179] width 79 height 14
paste input "[DATE] 7:00AM"
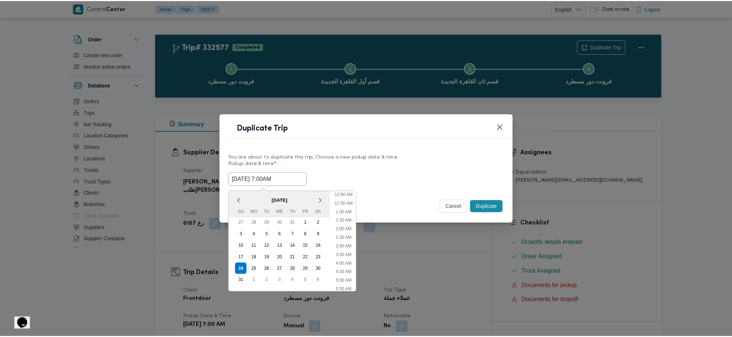
scroll to position [33, 0]
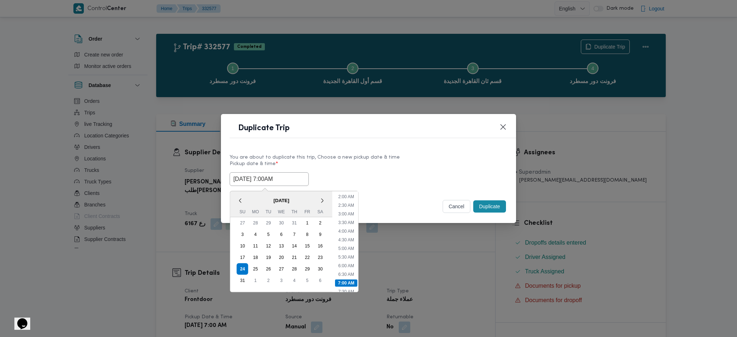
type input "[DATE] 7:00AM"
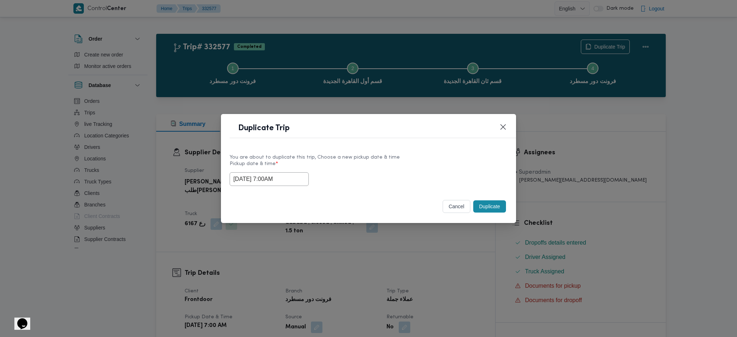
click at [484, 208] on button "Duplicate" at bounding box center [489, 206] width 32 height 12
click at [493, 224] on div "Duplicate Trip You are about to duplicate this trip, Choose a new pickup date &…" at bounding box center [368, 168] width 737 height 337
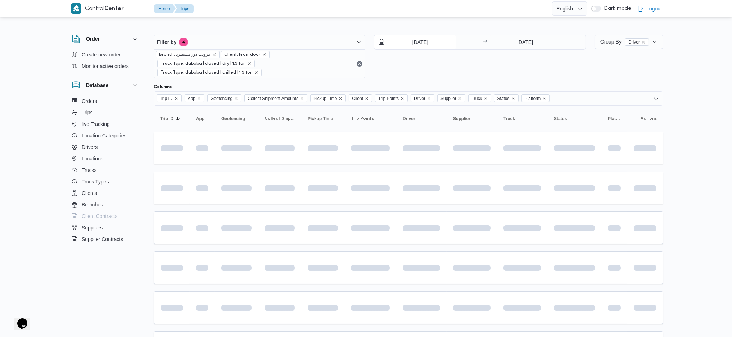
click at [412, 44] on input "[DATE]" at bounding box center [415, 42] width 82 height 14
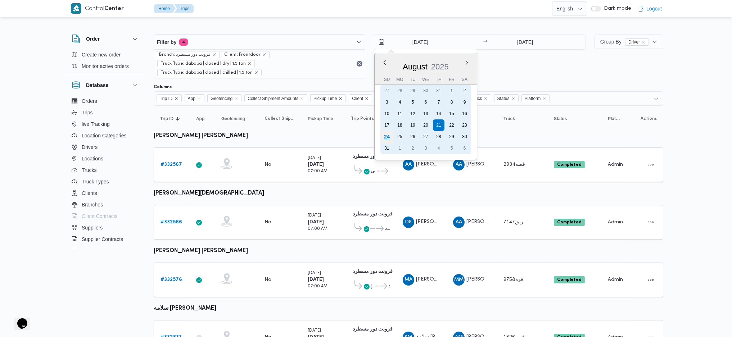
click at [386, 132] on div "24" at bounding box center [387, 137] width 14 height 14
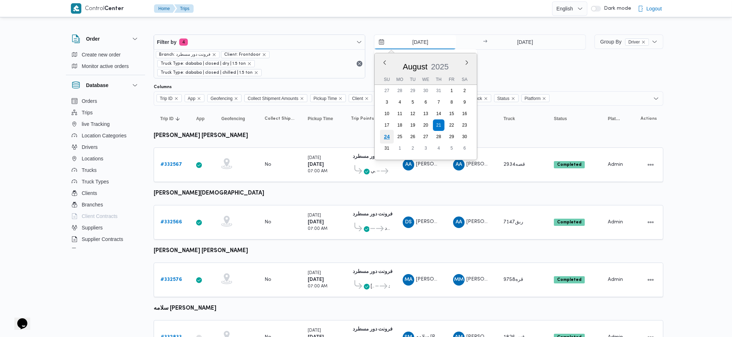
type input "[DATE]"
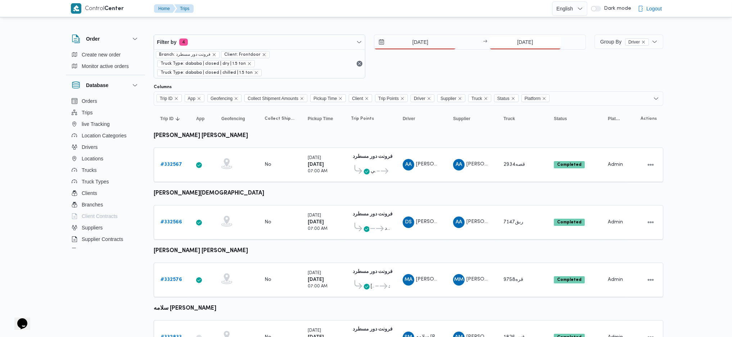
click at [519, 47] on input "[DATE]" at bounding box center [525, 42] width 72 height 14
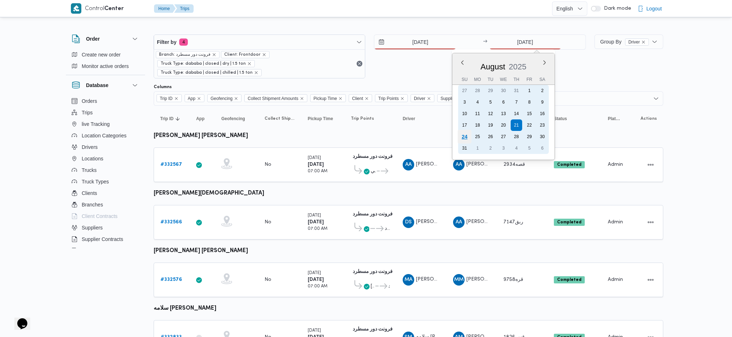
click at [462, 133] on div "24" at bounding box center [464, 137] width 14 height 14
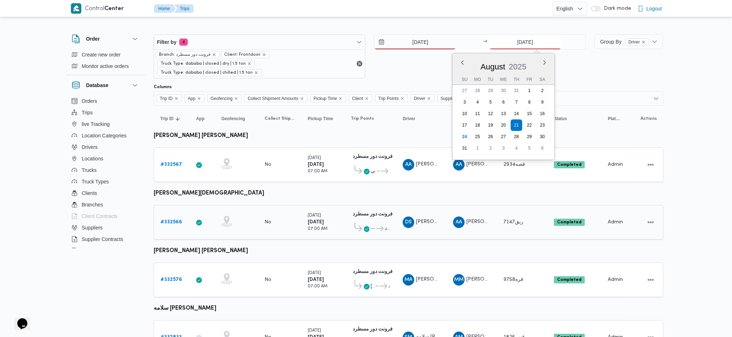
type input "[DATE]"
click at [419, 205] on td "Driver DS ضياء شمس الدين فتحي مسلمي" at bounding box center [421, 222] width 50 height 35
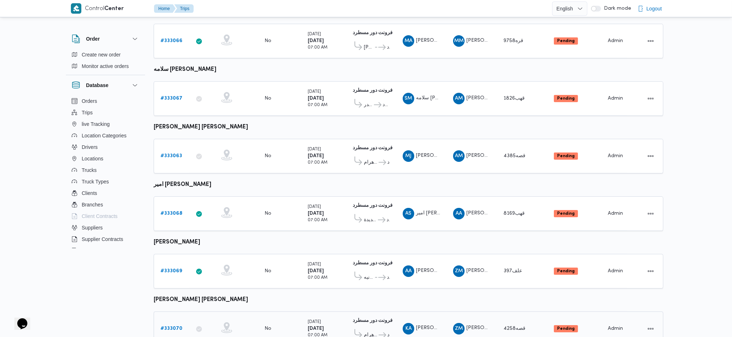
scroll to position [309, 0]
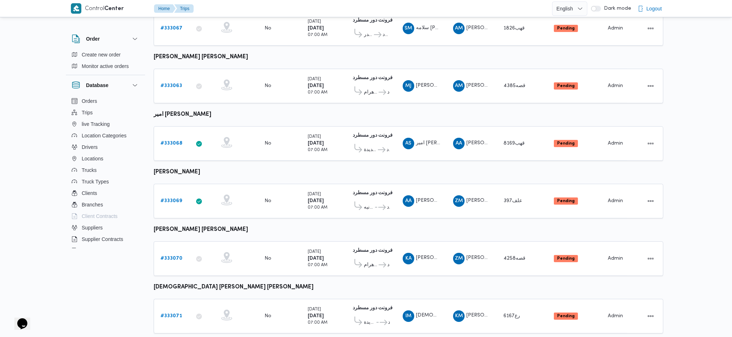
click at [182, 224] on button "5 rows" at bounding box center [184, 279] width 40 height 14
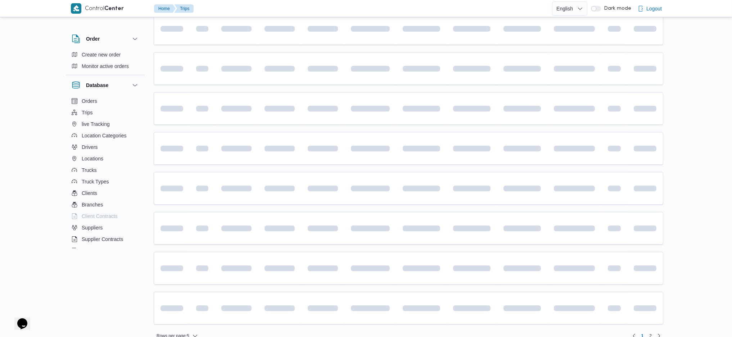
scroll to position [84, 0]
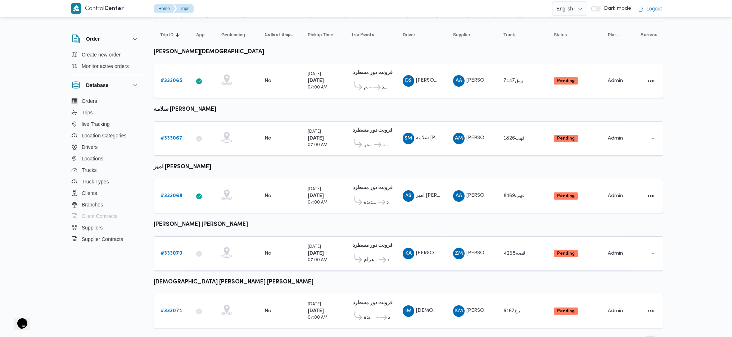
click at [602, 224] on span "2" at bounding box center [650, 340] width 8 height 9
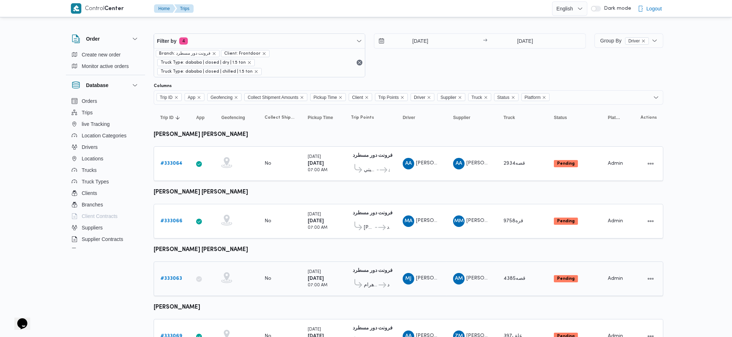
scroll to position [28, 0]
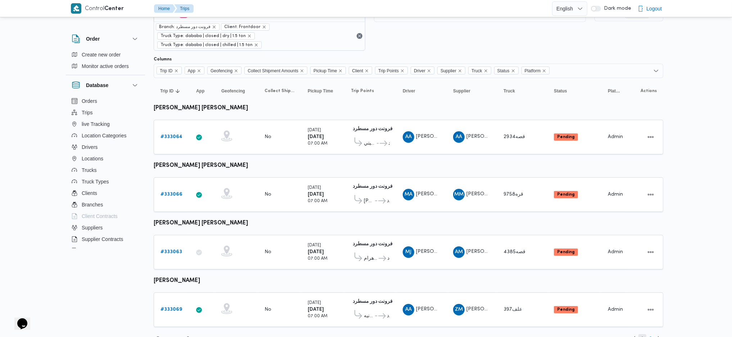
click at [602, 224] on span "1" at bounding box center [642, 338] width 3 height 9
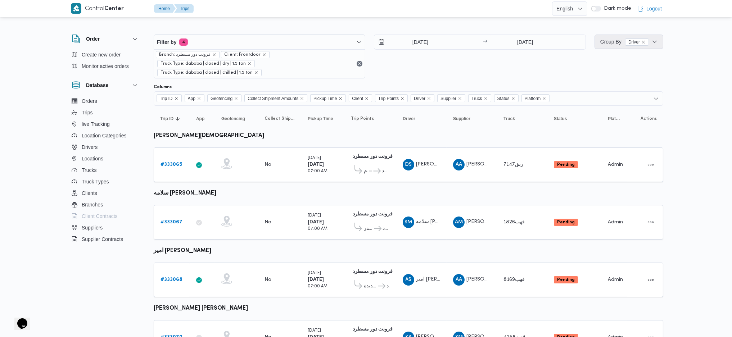
click at [602, 47] on span "Group By Driver" at bounding box center [628, 42] width 63 height 14
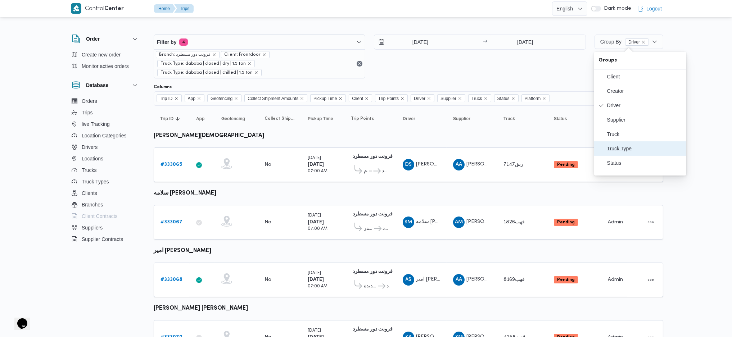
click at [602, 151] on span "Truck Type" at bounding box center [644, 149] width 75 height 6
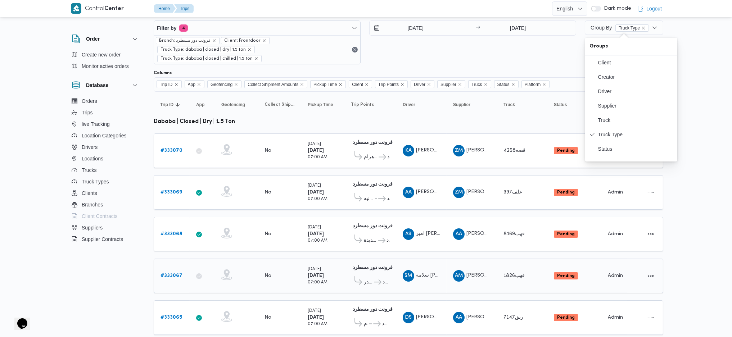
scroll to position [22, 0]
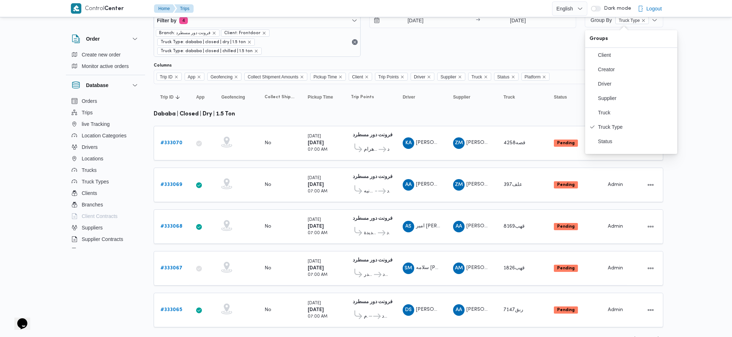
click at [191, 224] on div "Rows per page : 5 1 2" at bounding box center [408, 338] width 518 height 17
click at [187, 224] on span "Rows per page : 5" at bounding box center [172, 339] width 33 height 9
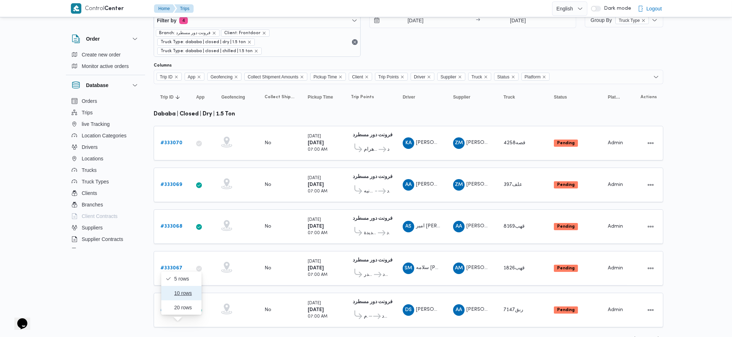
click at [186, 224] on span "10 rows" at bounding box center [185, 293] width 23 height 6
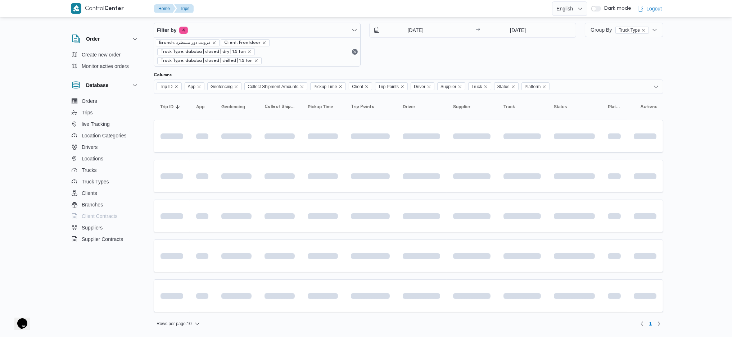
scroll to position [1, 0]
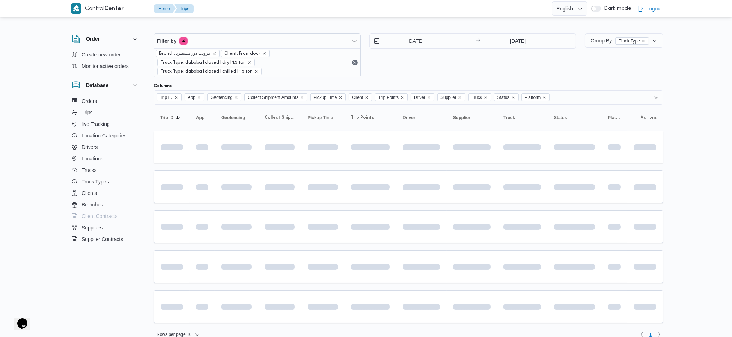
click at [446, 159] on table "Trip ID Click to sort in ascending order App Click to sort in ascending order G…" at bounding box center [408, 218] width 509 height 226
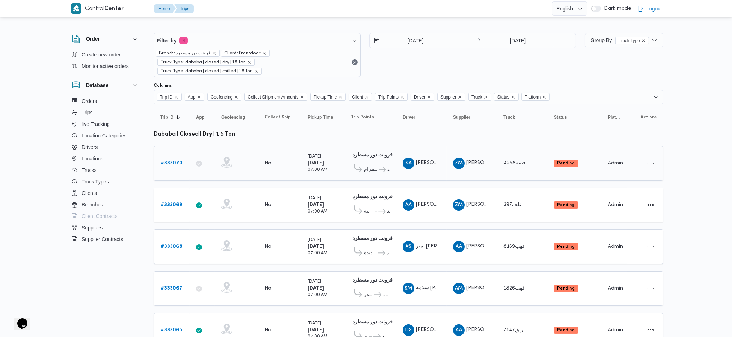
scroll to position [0, 0]
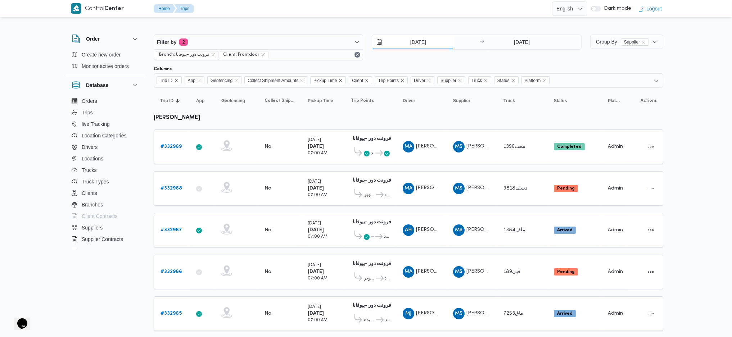
click at [417, 40] on input "[DATE]" at bounding box center [413, 42] width 82 height 14
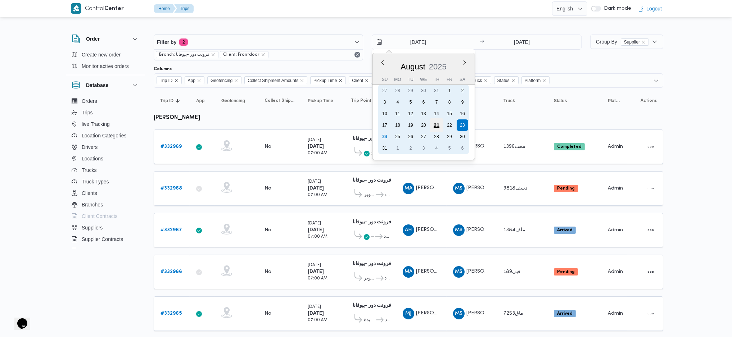
click at [439, 122] on div "21" at bounding box center [437, 125] width 14 height 14
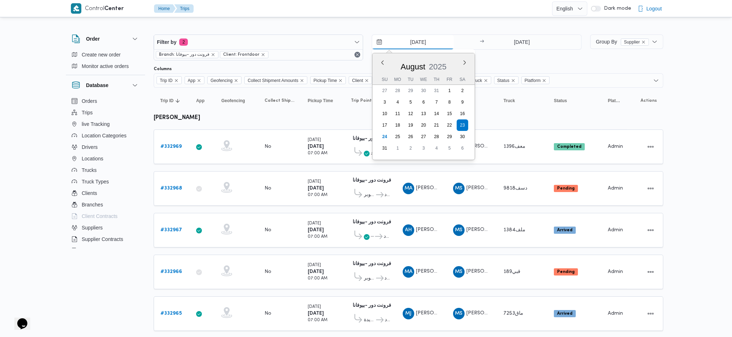
type input "[DATE]"
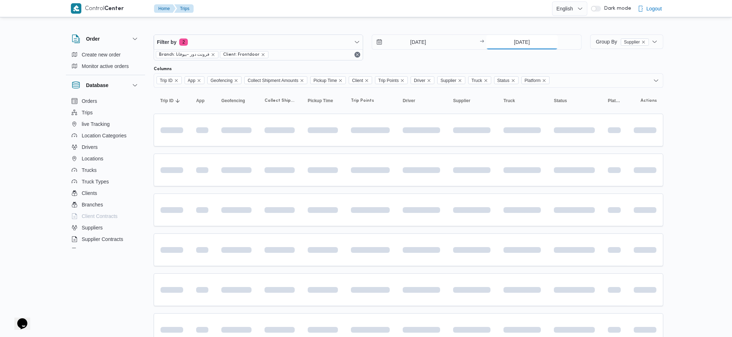
click at [519, 48] on input "23/8/2025" at bounding box center [522, 42] width 72 height 14
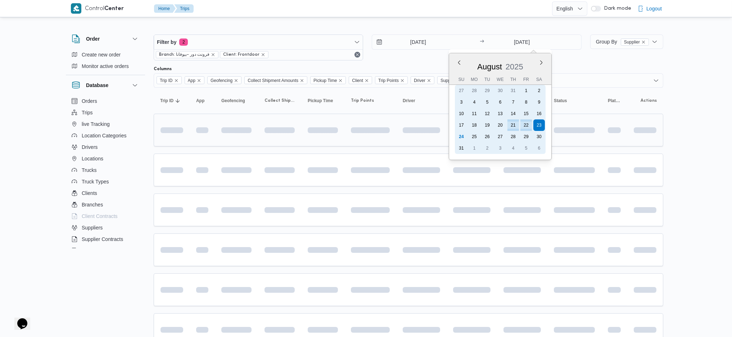
click at [511, 124] on div "21" at bounding box center [513, 125] width 12 height 12
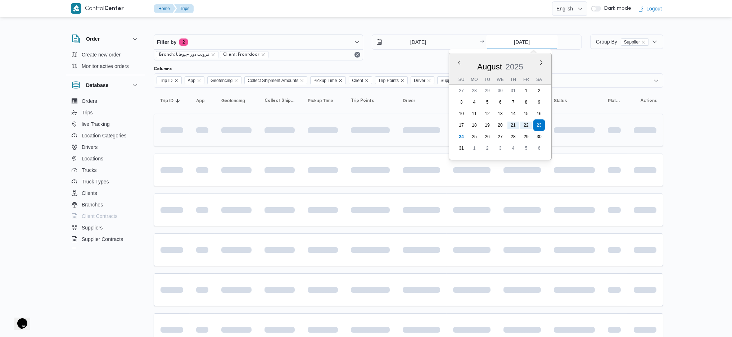
type input "[DATE]"
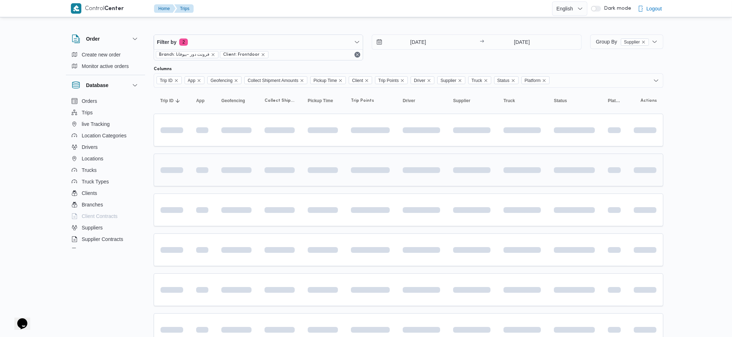
click at [461, 160] on td at bounding box center [471, 170] width 50 height 33
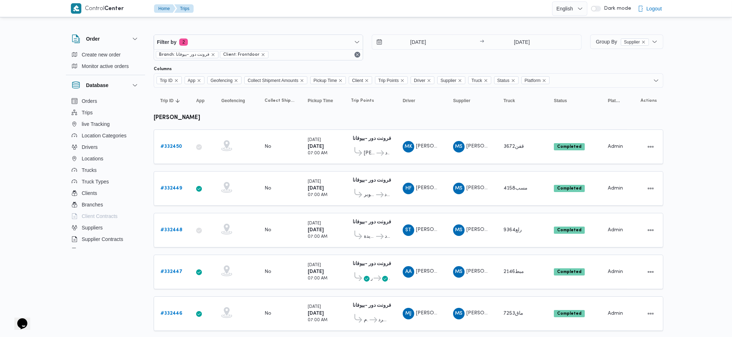
click at [172, 145] on b "# 332450" at bounding box center [171, 146] width 22 height 5
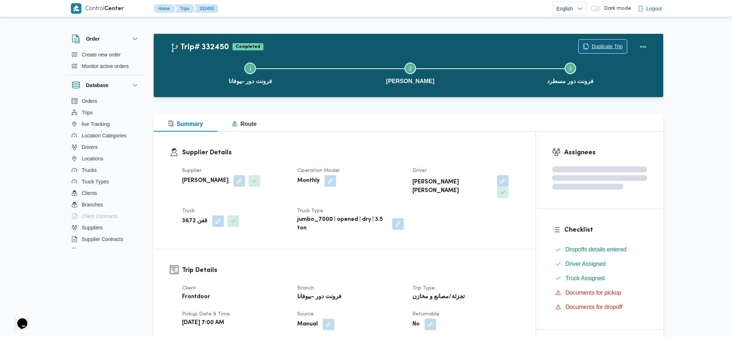
click at [594, 49] on span "Duplicate Trip" at bounding box center [606, 46] width 31 height 9
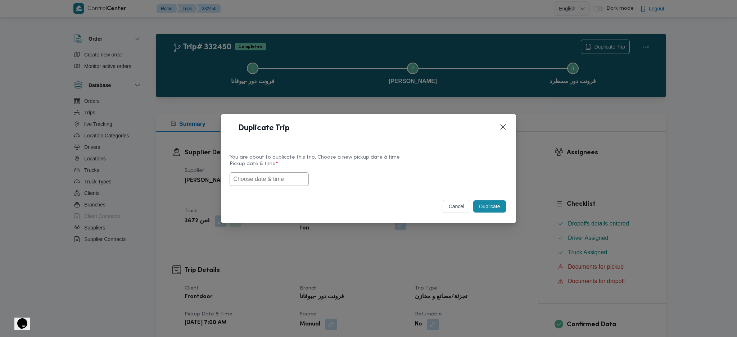
click at [291, 171] on label "Pickup date & time *" at bounding box center [368, 166] width 277 height 11
click at [288, 177] on input "text" at bounding box center [269, 179] width 79 height 14
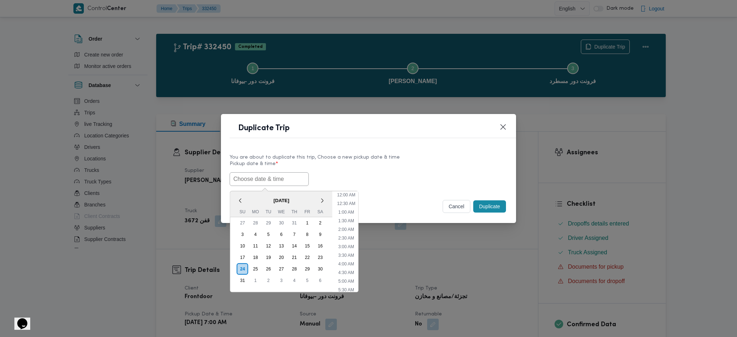
scroll to position [33, 0]
click at [352, 224] on li "7:00 AM" at bounding box center [346, 283] width 22 height 7
type input "[DATE] 7:00AM"
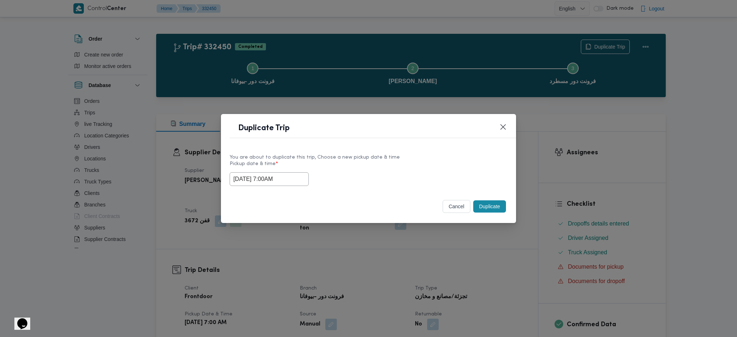
click at [284, 174] on input "[DATE] 7:00AM" at bounding box center [269, 179] width 79 height 14
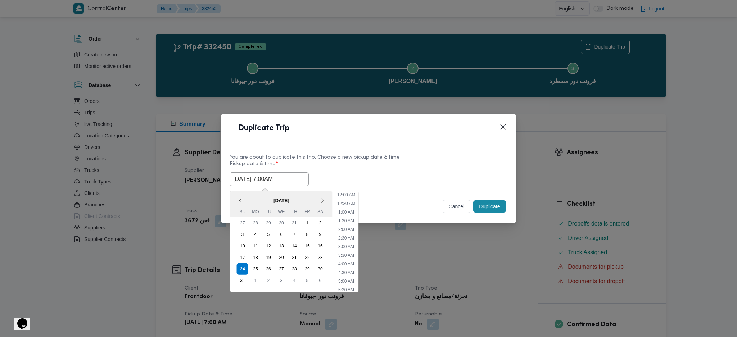
click at [284, 174] on input "[DATE] 7:00AM" at bounding box center [269, 179] width 79 height 14
click at [492, 206] on button "Duplicate" at bounding box center [489, 206] width 32 height 12
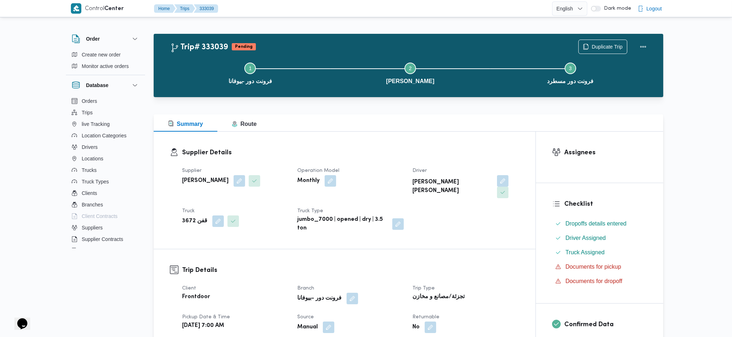
drag, startPoint x: 351, startPoint y: 159, endPoint x: 349, endPoint y: 163, distance: 4.3
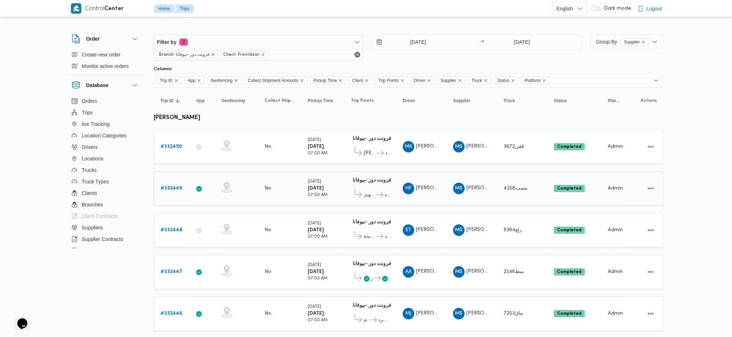
click at [181, 187] on div "# 332449" at bounding box center [172, 188] width 28 height 14
click at [181, 186] on b "# 332449" at bounding box center [171, 188] width 22 height 5
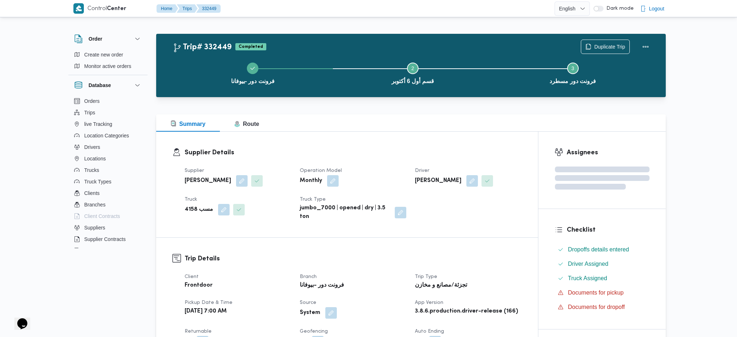
click at [601, 52] on div "فرونت دور -بيوفانا Step 2 is incomplete 2 قسم أول 6 أكتوبر Step 3 is incomplete…" at bounding box center [412, 73] width 489 height 46
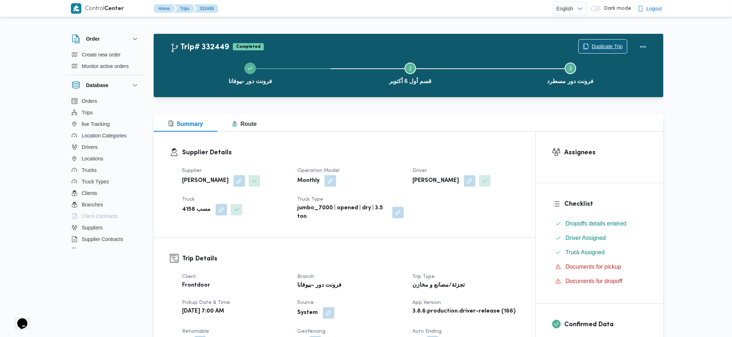
click at [602, 47] on span "Duplicate Trip" at bounding box center [606, 46] width 31 height 9
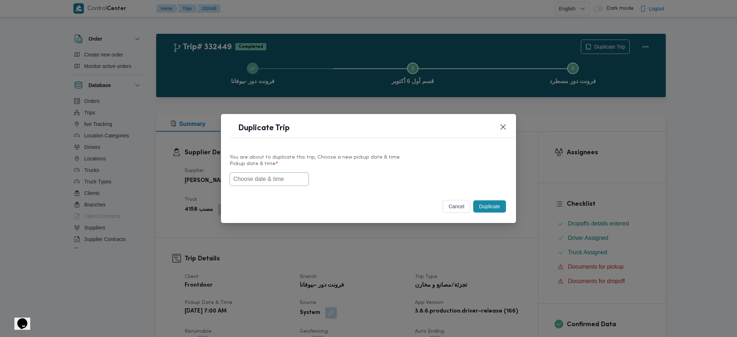
click at [282, 181] on input "text" at bounding box center [269, 179] width 79 height 14
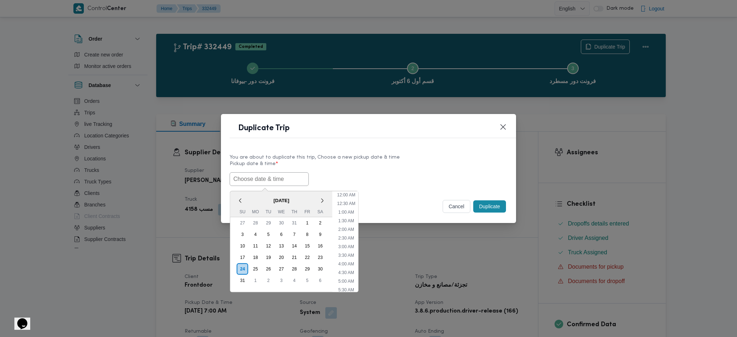
paste input "[DATE] 7:00AM"
type input "[DATE] 7:00AM"
click at [496, 209] on button "Duplicate" at bounding box center [489, 206] width 32 height 12
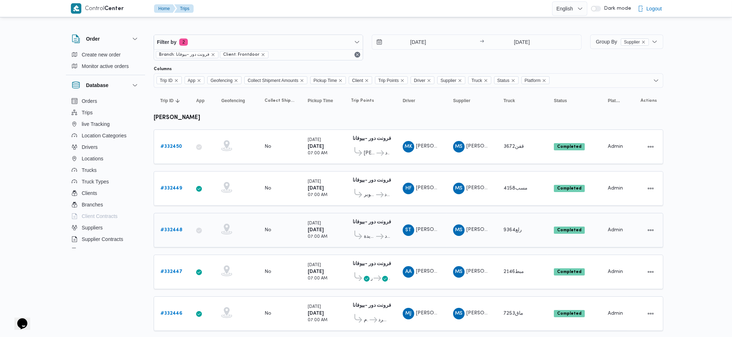
click at [174, 224] on link "# 332448" at bounding box center [171, 230] width 22 height 9
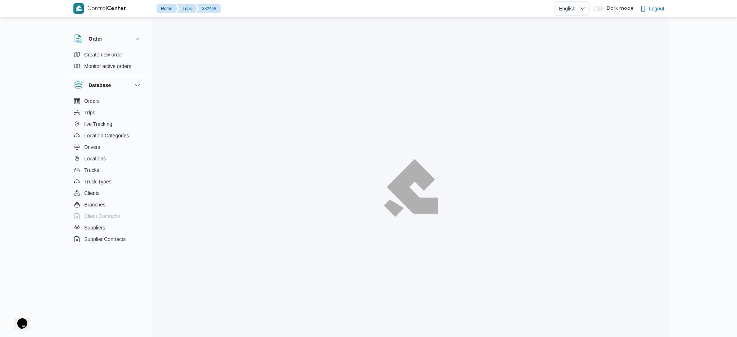
click at [589, 48] on span "Duplicate Trip" at bounding box center [605, 47] width 48 height 14
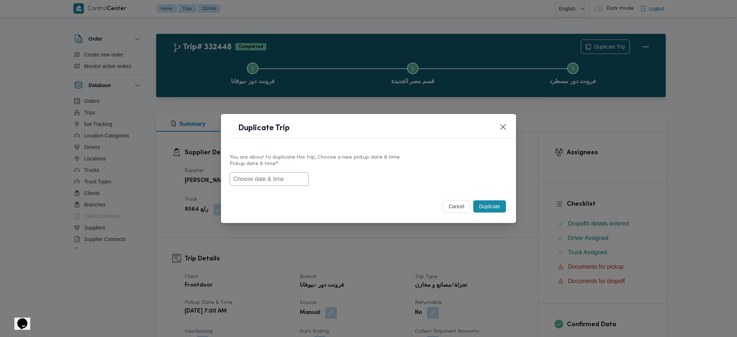
click at [278, 173] on input "text" at bounding box center [269, 179] width 79 height 14
paste input "[DATE] 7:00AM"
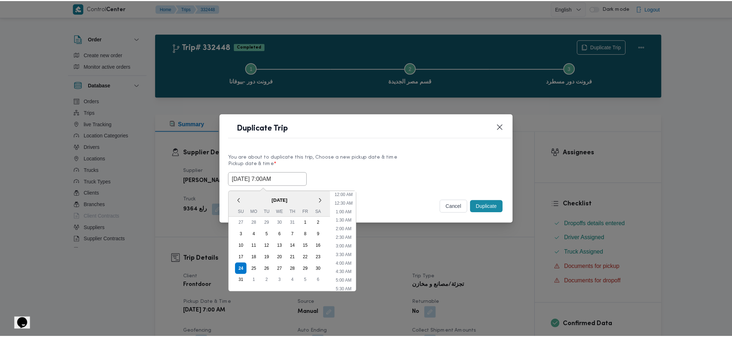
scroll to position [33, 0]
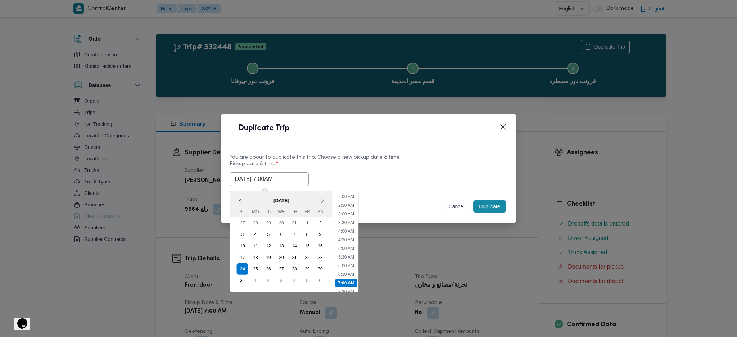
type input "[DATE] 7:00AM"
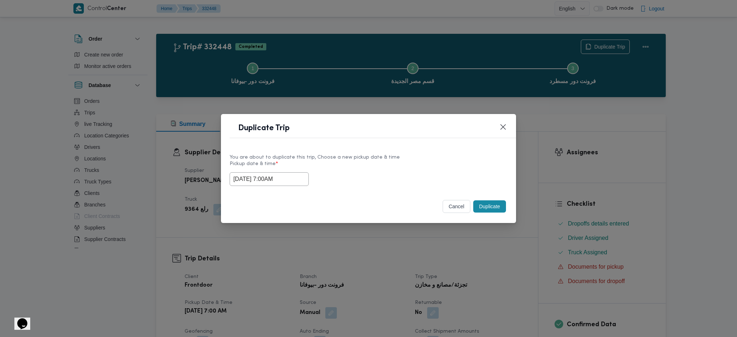
click at [480, 206] on button "Duplicate" at bounding box center [489, 206] width 32 height 12
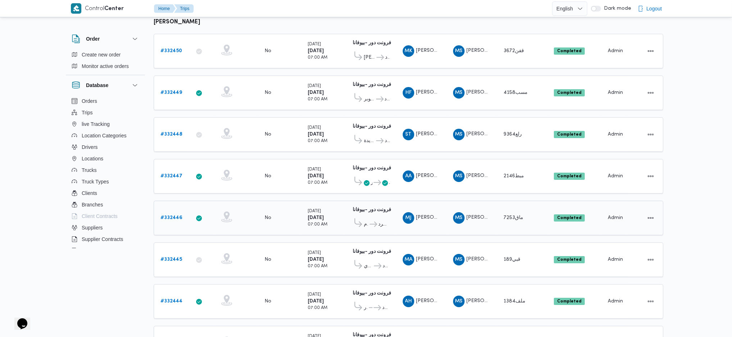
scroll to position [144, 0]
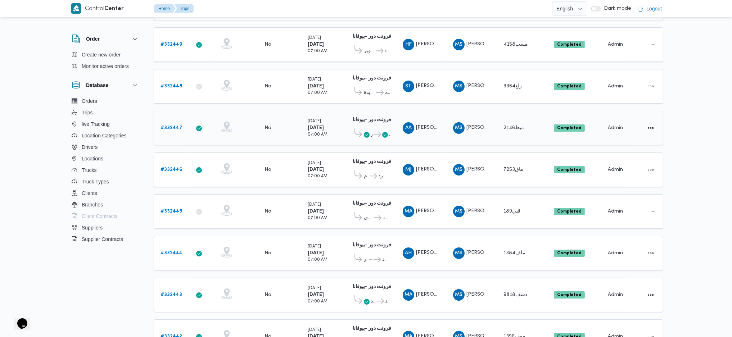
click at [173, 126] on b "# 332447" at bounding box center [171, 128] width 22 height 5
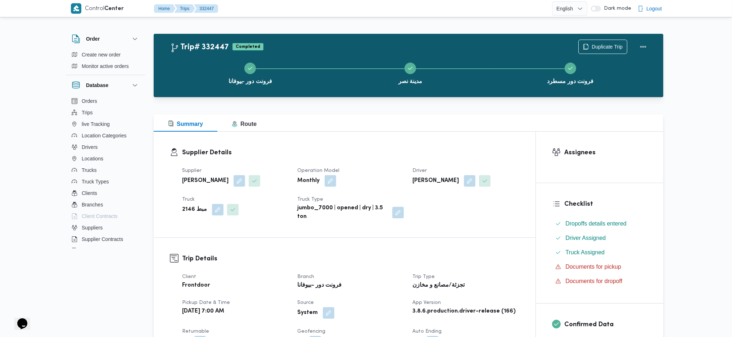
click at [599, 50] on div "فرونت دور -بيوفانا مدينة نصر فرونت دور مسطرد" at bounding box center [410, 73] width 489 height 46
click at [598, 43] on span "Duplicate Trip" at bounding box center [606, 46] width 31 height 9
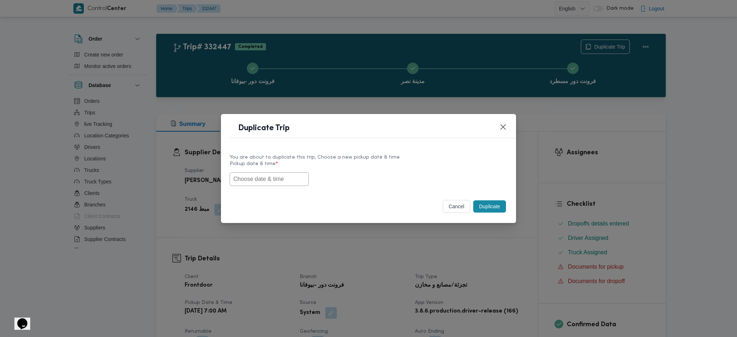
drag, startPoint x: 303, startPoint y: 159, endPoint x: 288, endPoint y: 180, distance: 26.1
click at [301, 160] on div "You are about to duplicate this trip, Choose a new pickup date & time Pickup da…" at bounding box center [368, 170] width 277 height 32
click at [288, 181] on input "text" at bounding box center [269, 179] width 79 height 14
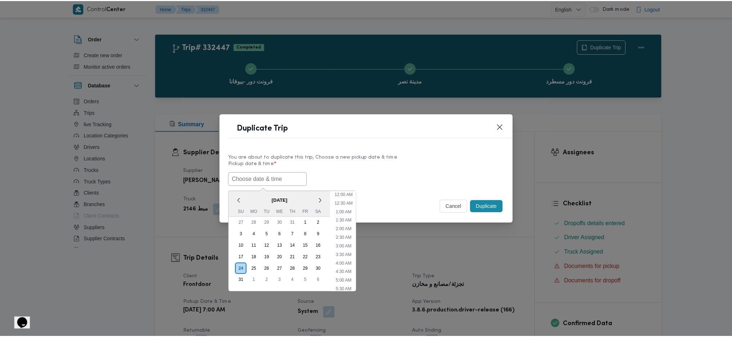
scroll to position [33, 0]
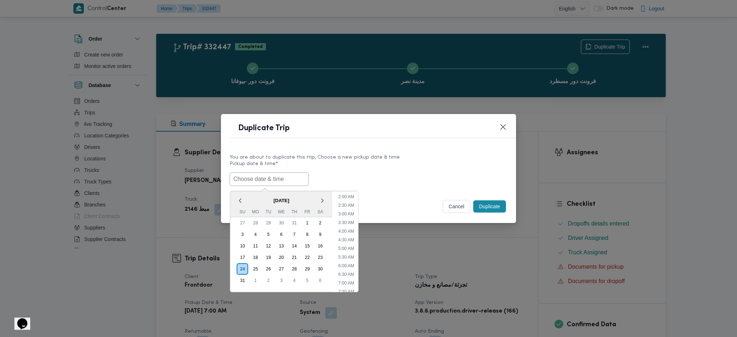
paste input "[DATE] 7:00AM"
type input "[DATE] 7:00AM"
click at [491, 207] on button "Duplicate" at bounding box center [489, 206] width 32 height 12
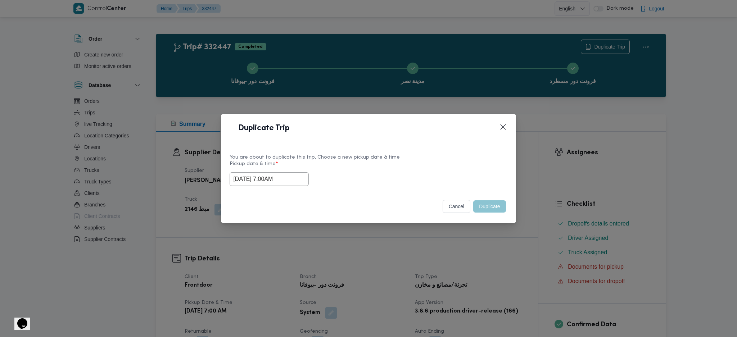
click at [475, 224] on div "Duplicate Trip You are about to duplicate this trip, Choose a new pickup date &…" at bounding box center [368, 168] width 737 height 337
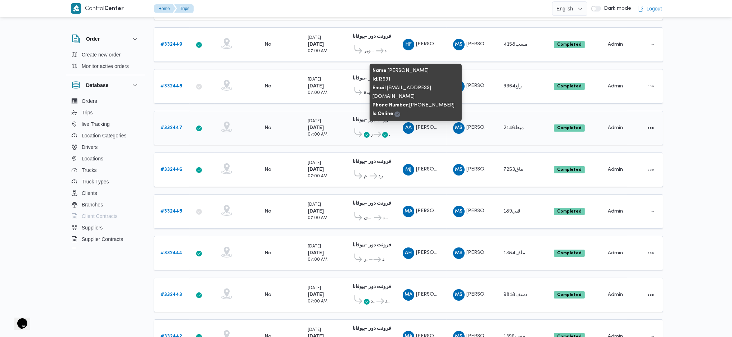
scroll to position [96, 0]
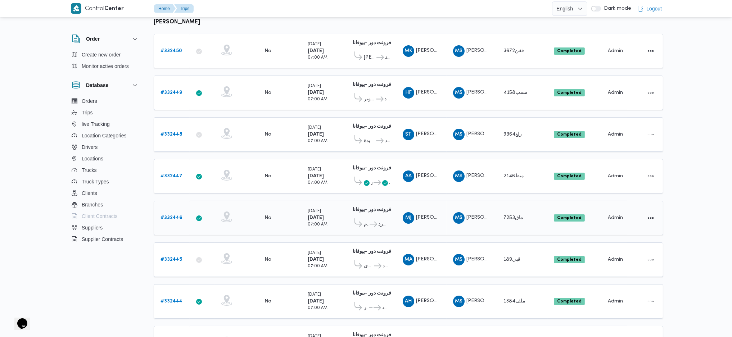
click at [173, 216] on b "# 332446" at bounding box center [171, 218] width 22 height 5
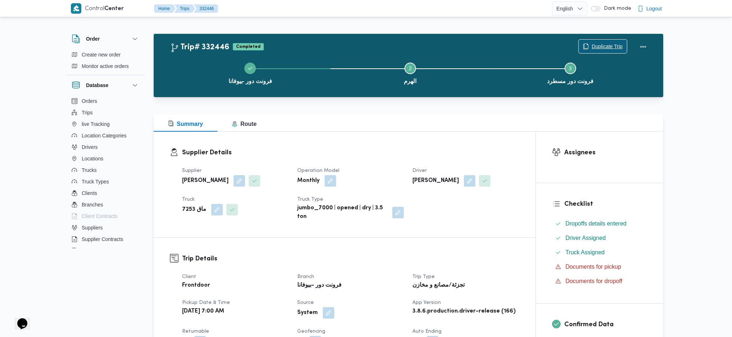
click at [594, 46] on span "Duplicate Trip" at bounding box center [606, 46] width 31 height 9
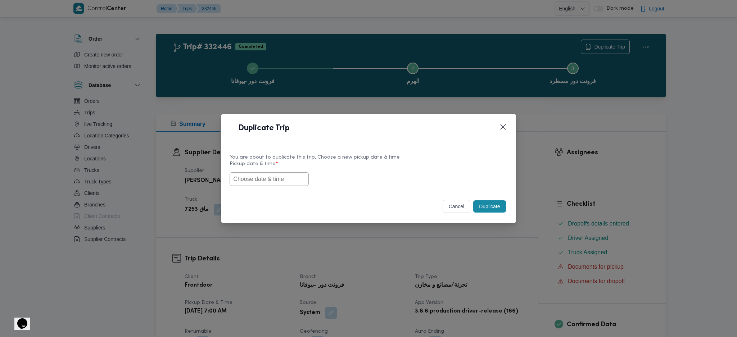
click at [267, 179] on input "text" at bounding box center [269, 179] width 79 height 14
paste input "[DATE] 7:00AM"
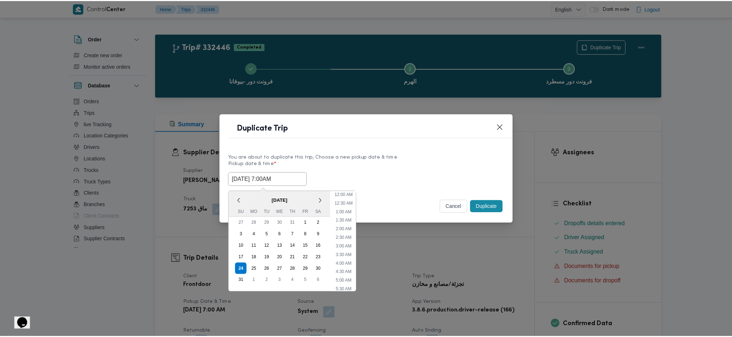
scroll to position [76, 0]
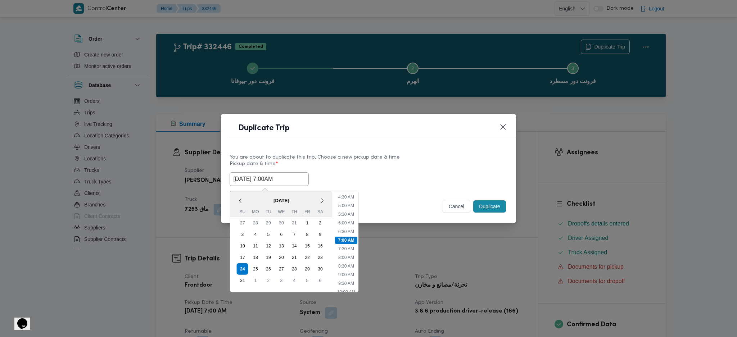
type input "[DATE] 7:00AM"
click at [494, 211] on button "Duplicate" at bounding box center [489, 206] width 32 height 12
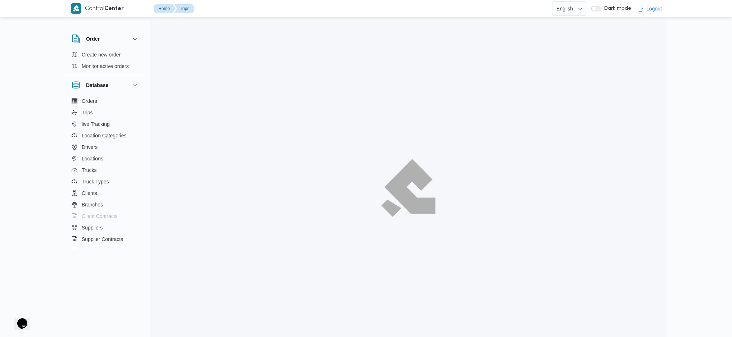
scroll to position [96, 0]
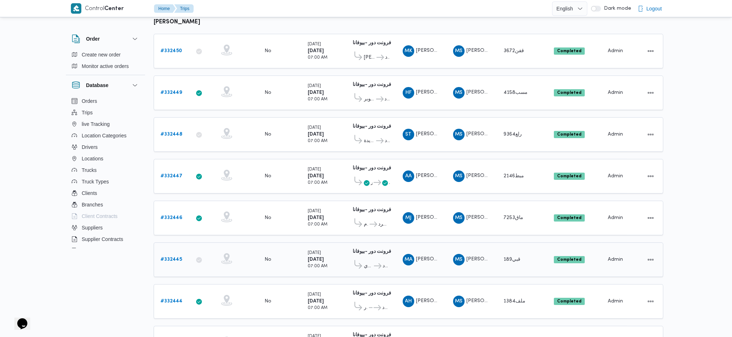
click at [175, 224] on b "# 332445" at bounding box center [171, 259] width 22 height 5
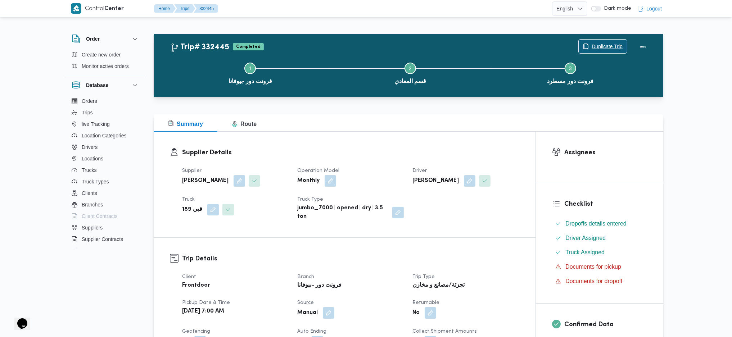
click at [602, 48] on span "Duplicate Trip" at bounding box center [606, 46] width 31 height 9
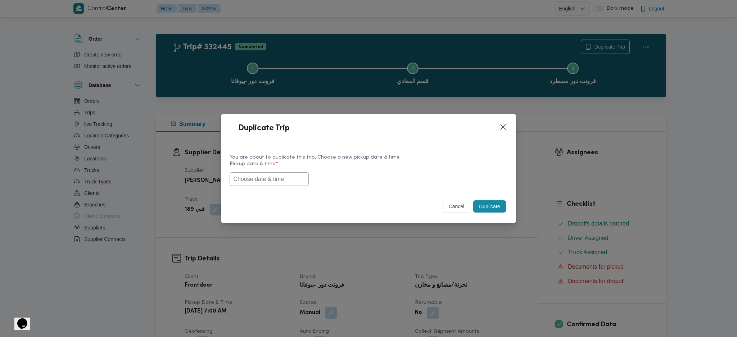
click at [301, 181] on input "text" at bounding box center [269, 179] width 79 height 14
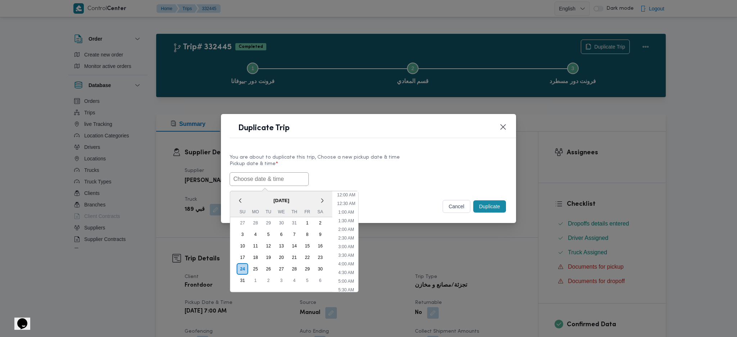
paste input "[DATE] 7:00AM"
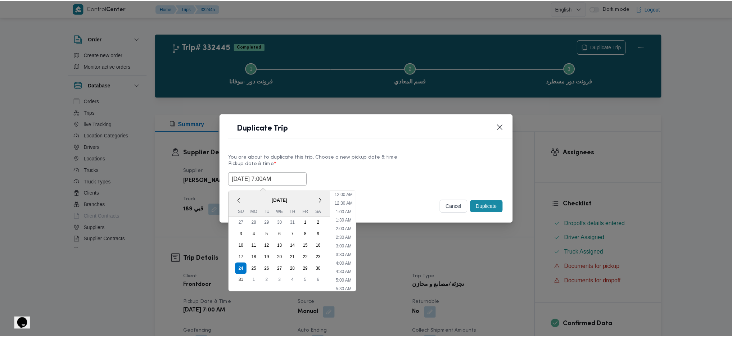
scroll to position [33, 0]
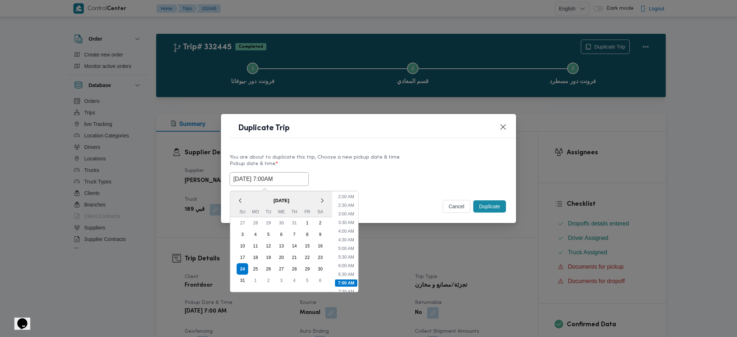
type input "[DATE] 7:00AM"
click at [498, 205] on button "Duplicate" at bounding box center [489, 206] width 32 height 12
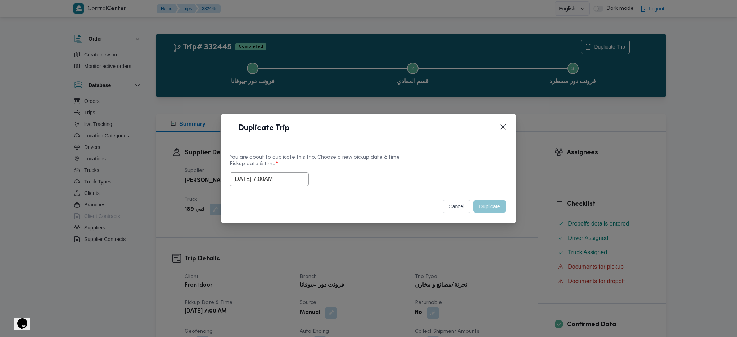
click at [472, 224] on div "Duplicate Trip You are about to duplicate this trip, Choose a new pickup date &…" at bounding box center [368, 168] width 737 height 337
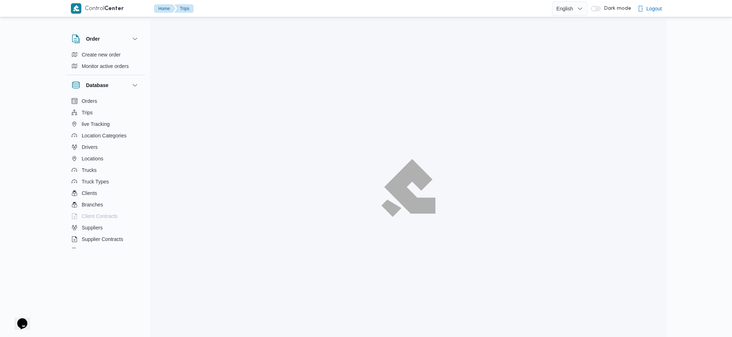
scroll to position [96, 0]
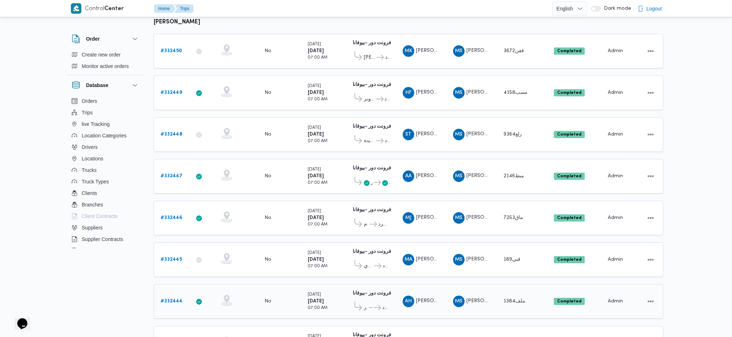
click at [180, 224] on b "# 332444" at bounding box center [171, 301] width 22 height 5
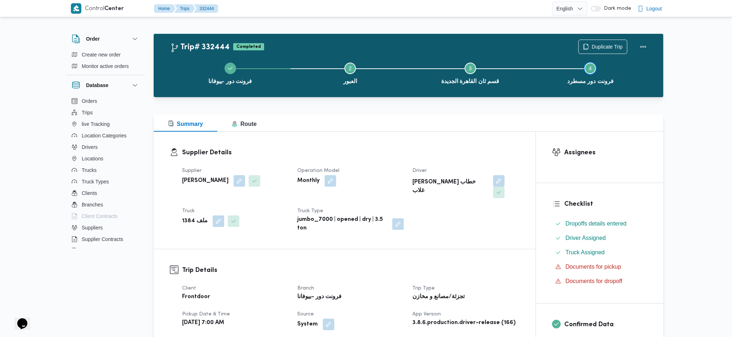
click at [602, 54] on button "Step 4 is incomplete 4 فرونت دور مسطرد" at bounding box center [590, 72] width 120 height 37
click at [597, 54] on button "Step 4 is incomplete 4 فرونت دور مسطرد" at bounding box center [590, 72] width 120 height 37
click at [597, 48] on span "Duplicate Trip" at bounding box center [606, 46] width 31 height 9
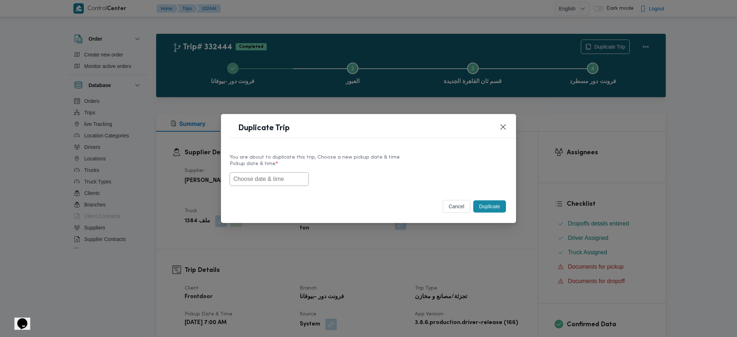
click at [272, 187] on div "You are about to duplicate this trip, Choose a new pickup date & time Pickup da…" at bounding box center [368, 170] width 295 height 46
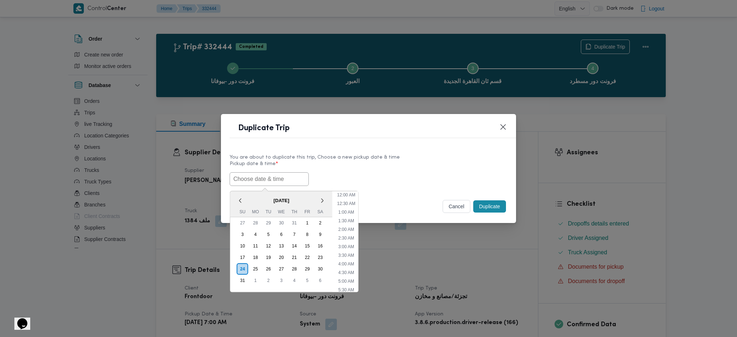
paste input "[DATE] 7:00AM"
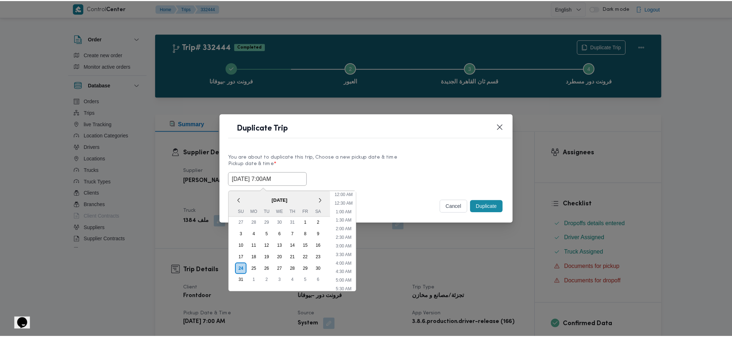
scroll to position [33, 0]
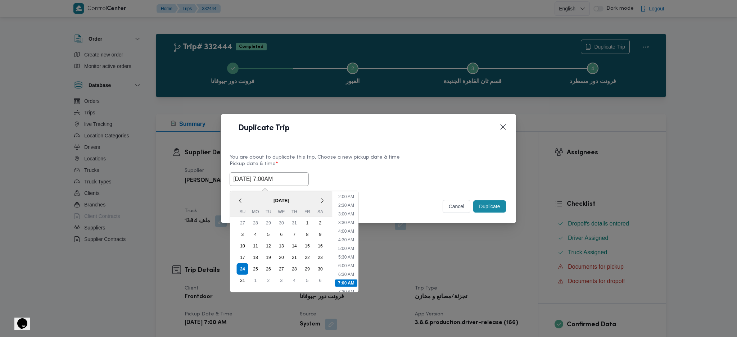
type input "[DATE] 7:00AM"
click at [492, 207] on button "Duplicate" at bounding box center [489, 206] width 32 height 12
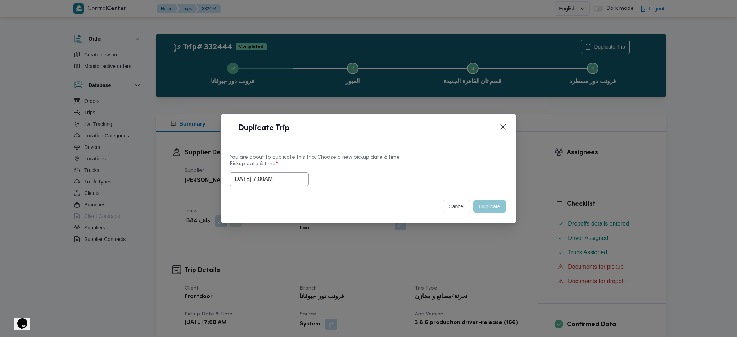
click at [481, 224] on div "Duplicate Trip You are about to duplicate this trip, Choose a new pickup date &…" at bounding box center [368, 168] width 737 height 337
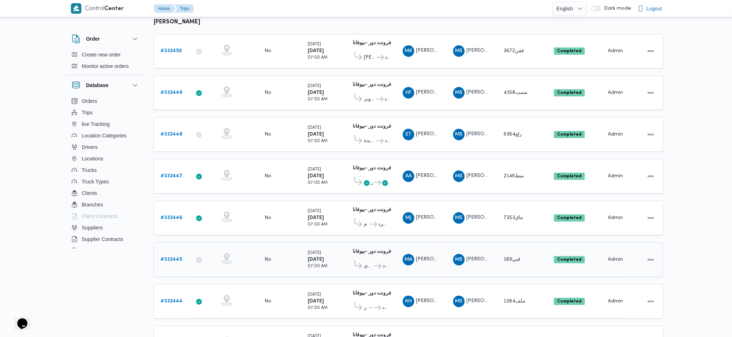
scroll to position [192, 0]
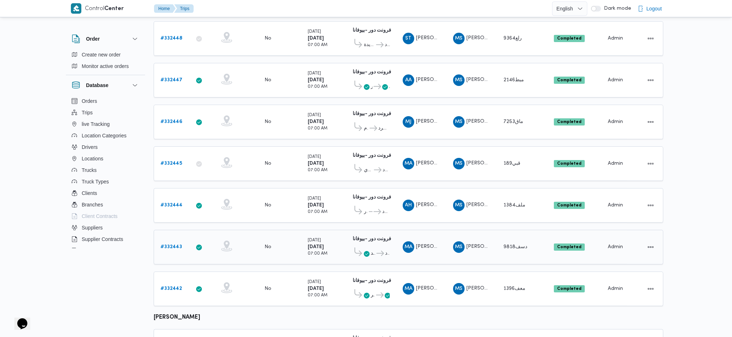
click at [173, 224] on b "# 332443" at bounding box center [171, 247] width 22 height 5
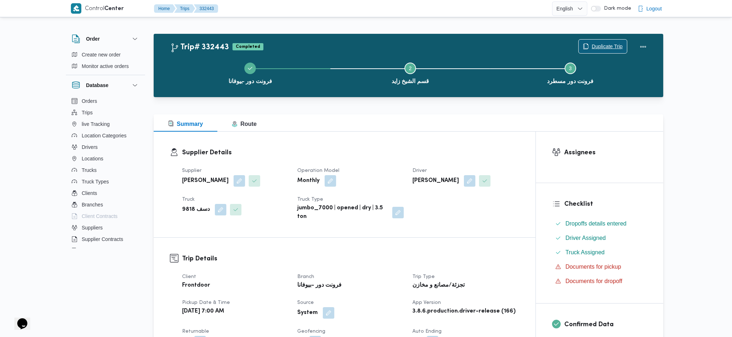
click at [602, 46] on span "Duplicate Trip" at bounding box center [606, 46] width 31 height 9
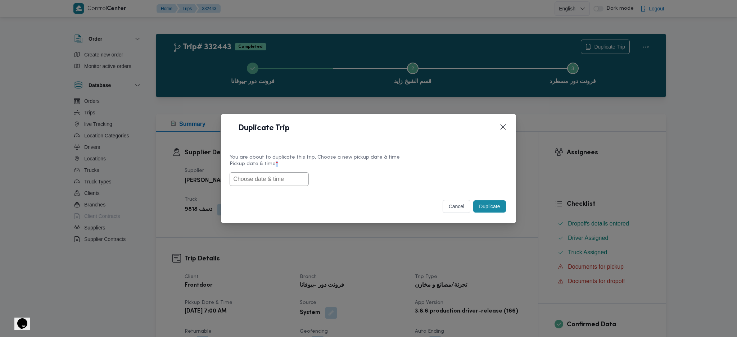
click at [267, 171] on div "Pickup date & time *" at bounding box center [368, 173] width 277 height 25
click at [267, 185] on input "text" at bounding box center [269, 179] width 79 height 14
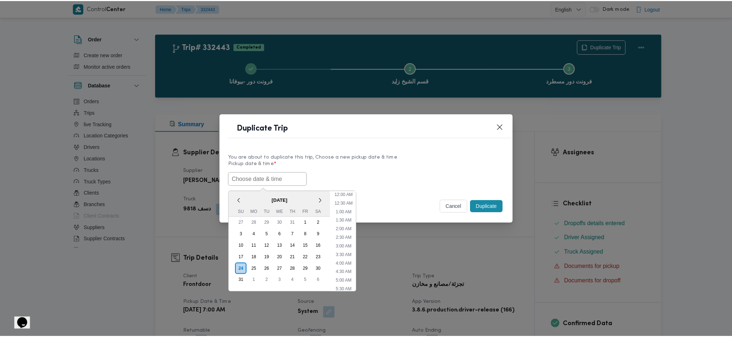
scroll to position [33, 0]
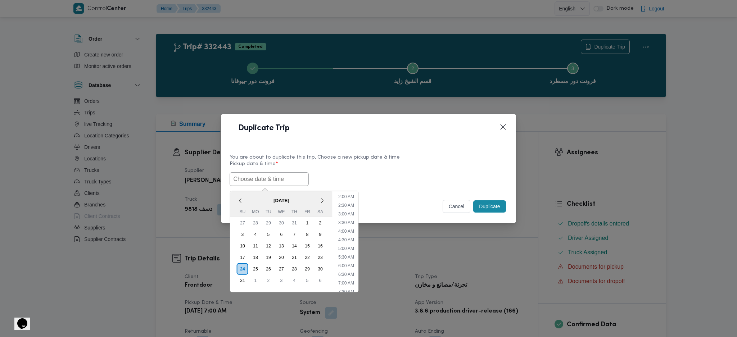
paste input "[DATE] 7:00AM"
type input "[DATE] 7:00AM"
drag, startPoint x: 484, startPoint y: 208, endPoint x: 488, endPoint y: 231, distance: 23.4
click at [484, 209] on button "Duplicate" at bounding box center [489, 206] width 32 height 12
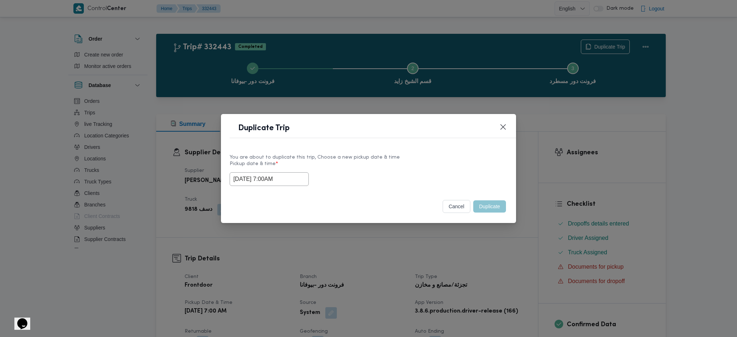
drag, startPoint x: 493, startPoint y: 260, endPoint x: 485, endPoint y: 267, distance: 10.5
click at [493, 224] on div "Duplicate Trip You are about to duplicate this trip, Choose a new pickup date &…" at bounding box center [368, 168] width 737 height 337
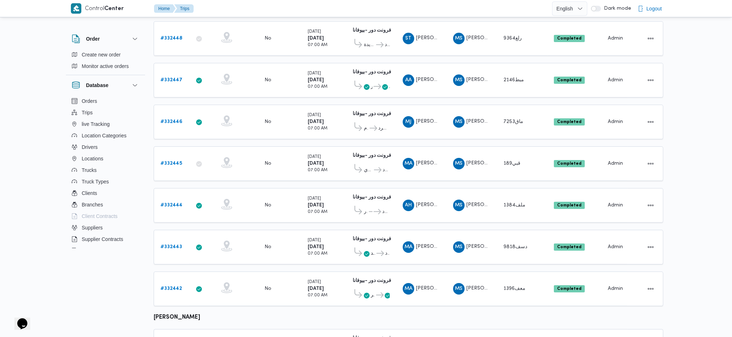
scroll to position [209, 0]
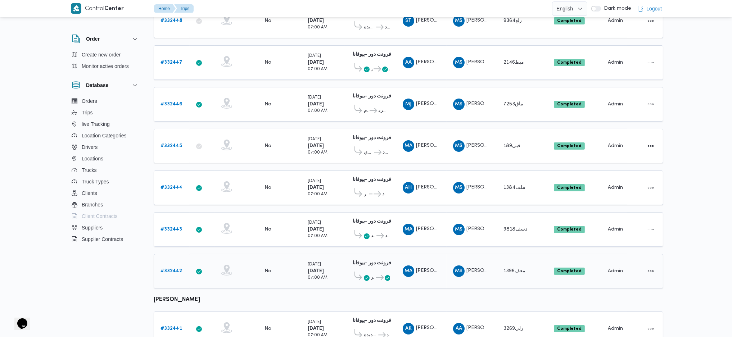
click at [185, 224] on div "# 332442" at bounding box center [172, 271] width 28 height 14
click at [176, 224] on b "# 332442" at bounding box center [171, 271] width 22 height 5
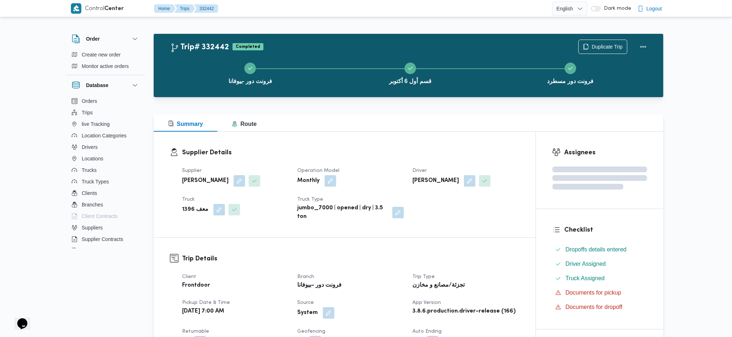
click at [602, 52] on div "فرونت دور -بيوفانا قسم أول 6 أكتوبر فرونت دور مسطرد" at bounding box center [410, 73] width 489 height 46
click at [599, 46] on span "Duplicate Trip" at bounding box center [606, 46] width 31 height 9
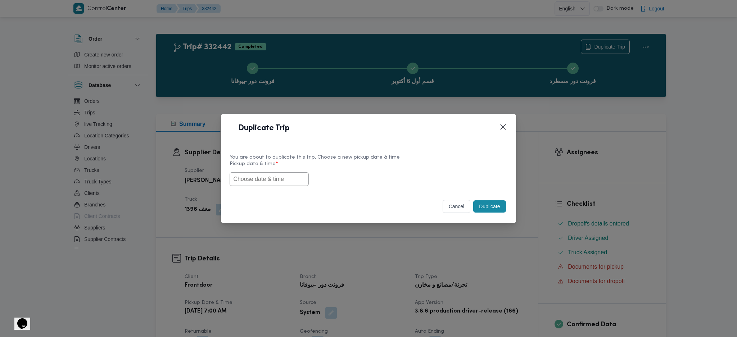
click at [271, 182] on input "text" at bounding box center [269, 179] width 79 height 14
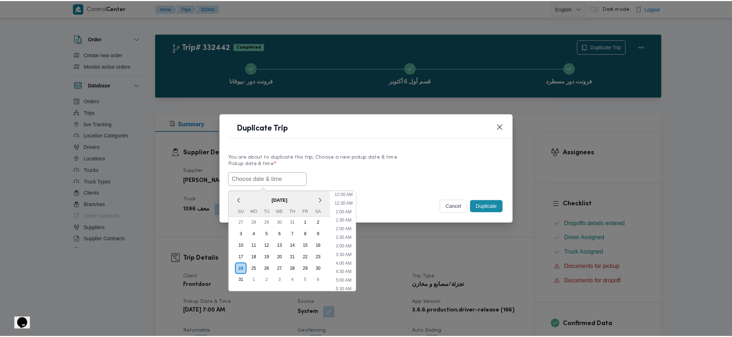
scroll to position [33, 0]
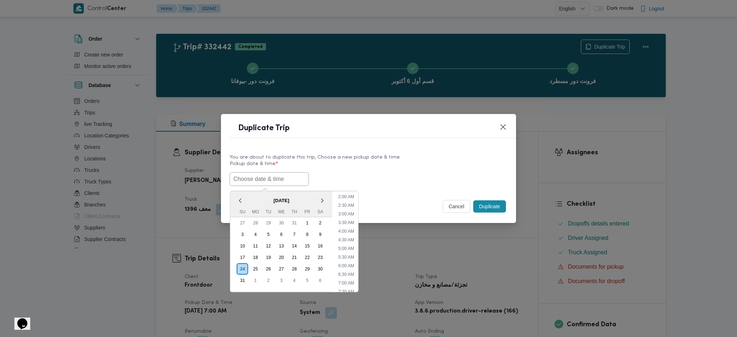
paste input "[DATE] 7:00AM"
type input "[DATE] 7:00AM"
click at [482, 205] on button "Duplicate" at bounding box center [489, 206] width 32 height 12
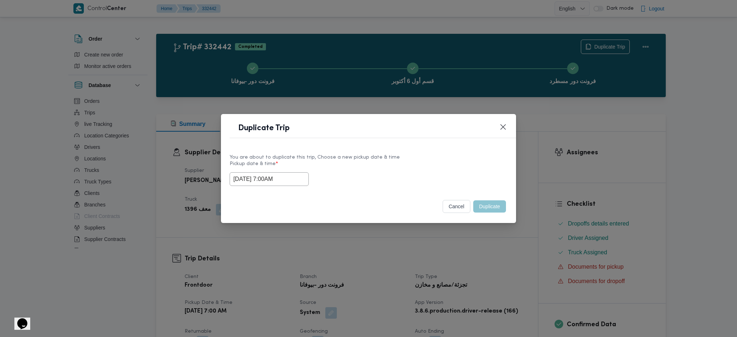
click at [506, 224] on div "Duplicate Trip You are about to duplicate this trip, Choose a new pickup date &…" at bounding box center [368, 168] width 737 height 337
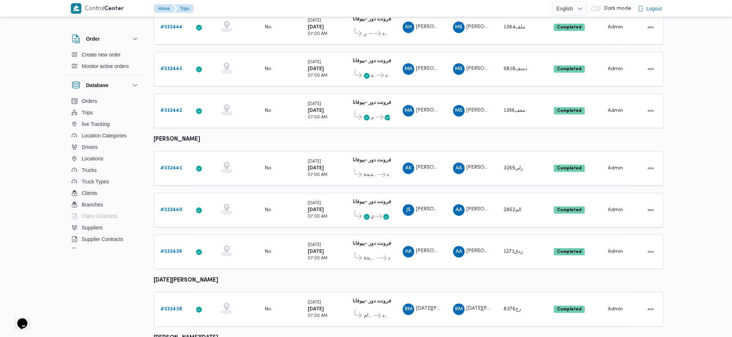
scroll to position [466, 0]
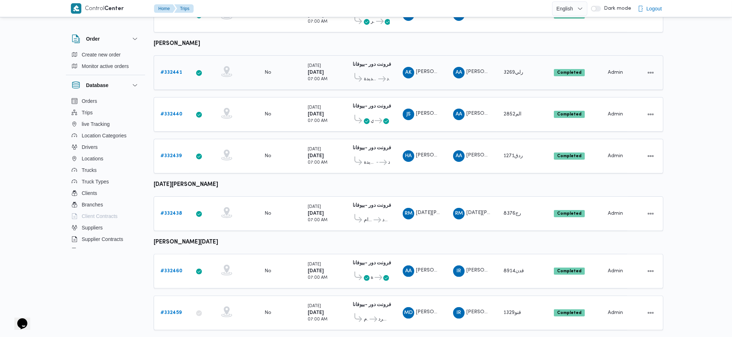
click at [168, 65] on div "# 332441" at bounding box center [172, 72] width 28 height 14
click at [174, 70] on b "# 332441" at bounding box center [171, 72] width 22 height 5
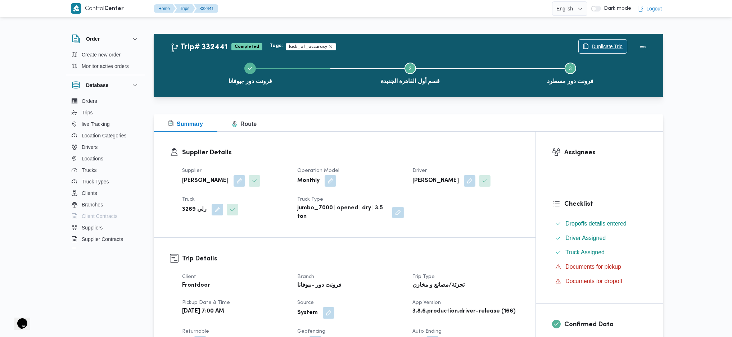
click at [602, 40] on span "Duplicate Trip" at bounding box center [603, 47] width 48 height 14
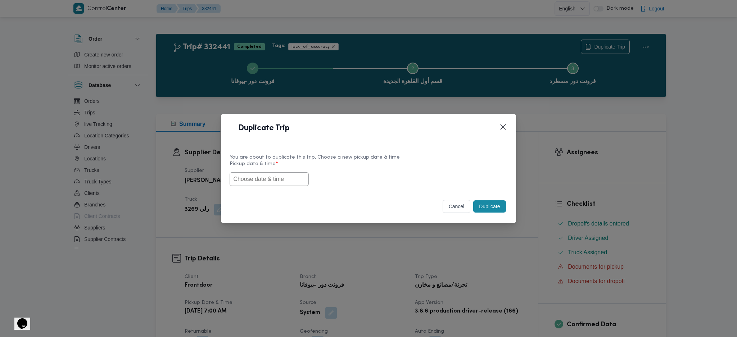
drag, startPoint x: 290, startPoint y: 167, endPoint x: 285, endPoint y: 177, distance: 10.8
click at [289, 167] on label "Pickup date & time *" at bounding box center [368, 166] width 277 height 11
click at [284, 177] on input "text" at bounding box center [269, 179] width 79 height 14
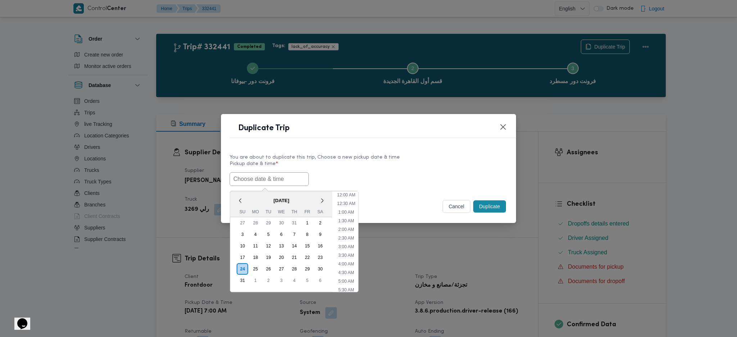
paste input "[DATE] 7:00AM"
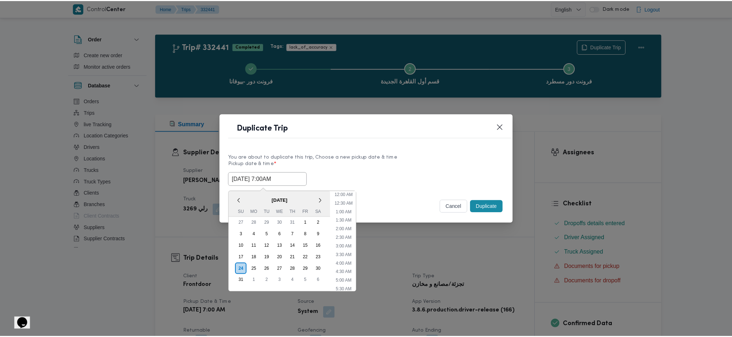
scroll to position [33, 0]
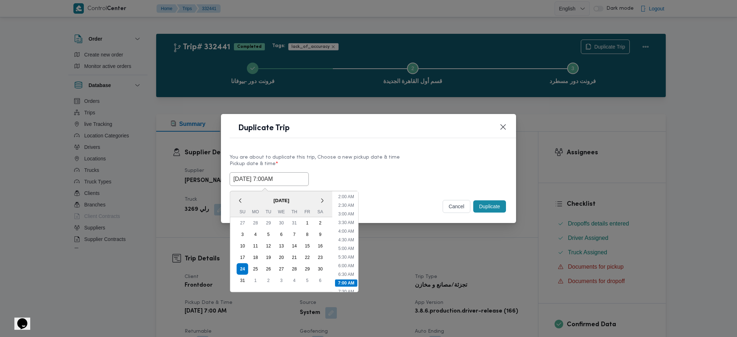
type input "[DATE] 7:00AM"
click at [485, 205] on button "Duplicate" at bounding box center [489, 206] width 32 height 12
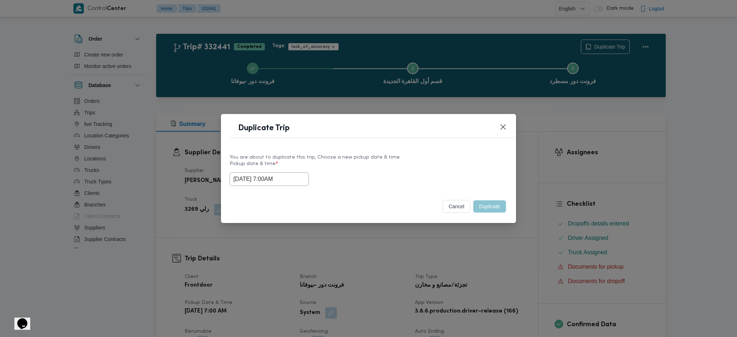
click at [492, 224] on div "Duplicate Trip You are about to duplicate this trip, Choose a new pickup date &…" at bounding box center [368, 168] width 737 height 337
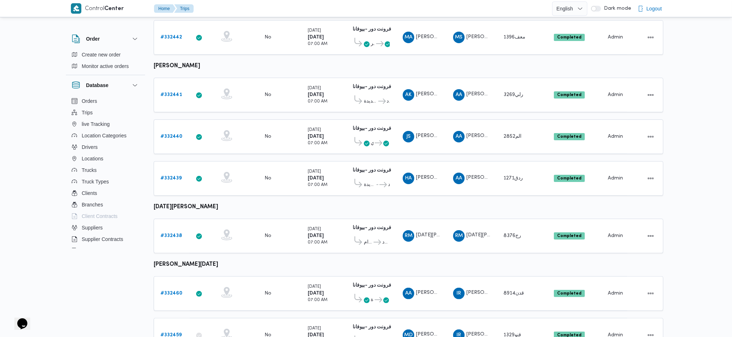
scroll to position [458, 0]
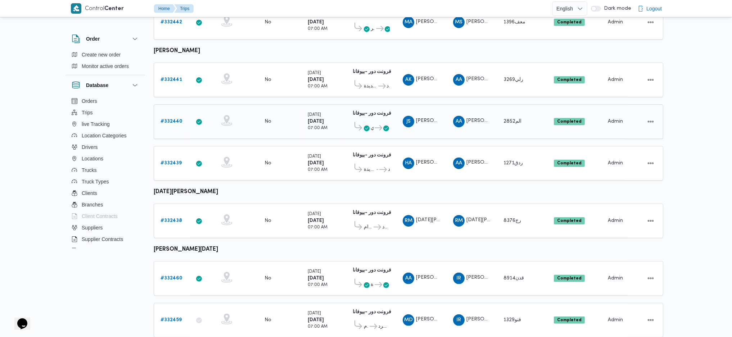
click at [171, 119] on b "# 332440" at bounding box center [171, 121] width 22 height 5
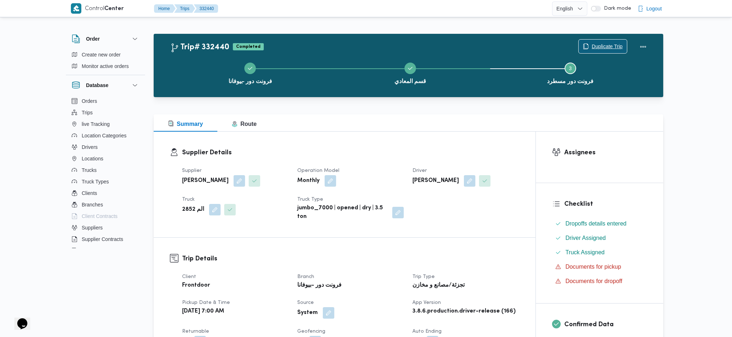
click at [598, 44] on span "Duplicate Trip" at bounding box center [606, 46] width 31 height 9
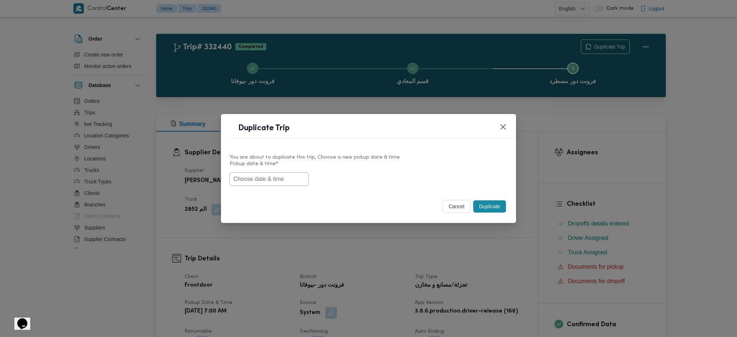
click at [268, 178] on input "text" at bounding box center [269, 179] width 79 height 14
paste input "[DATE] 7:00AM"
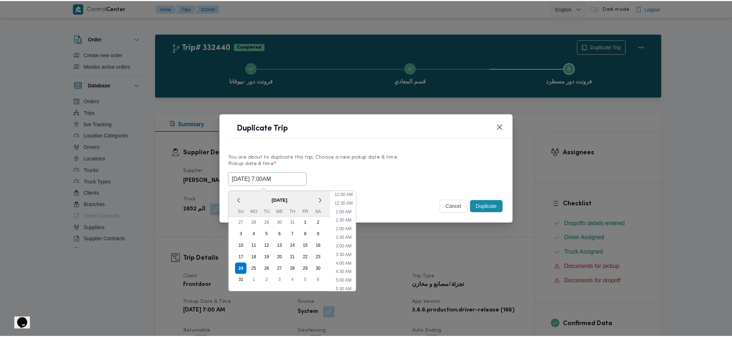
scroll to position [33, 0]
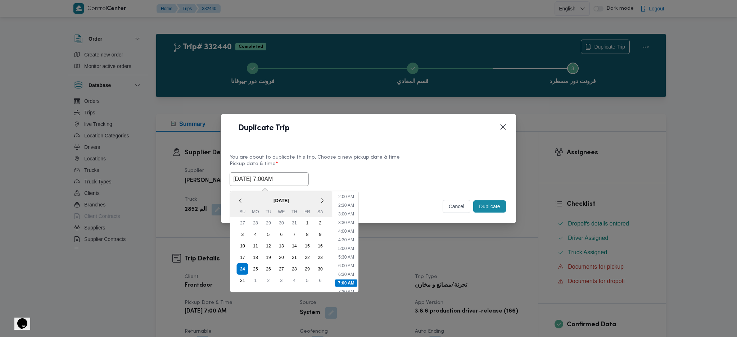
type input "[DATE] 7:00AM"
click at [498, 207] on button "Duplicate" at bounding box center [489, 206] width 32 height 12
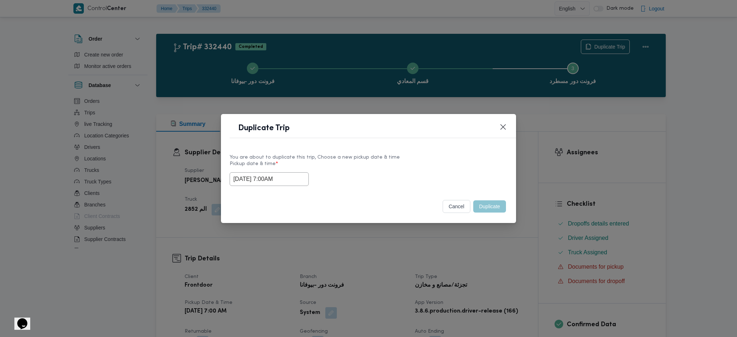
click at [491, 224] on div "Duplicate Trip You are about to duplicate this trip, Choose a new pickup date &…" at bounding box center [368, 168] width 737 height 337
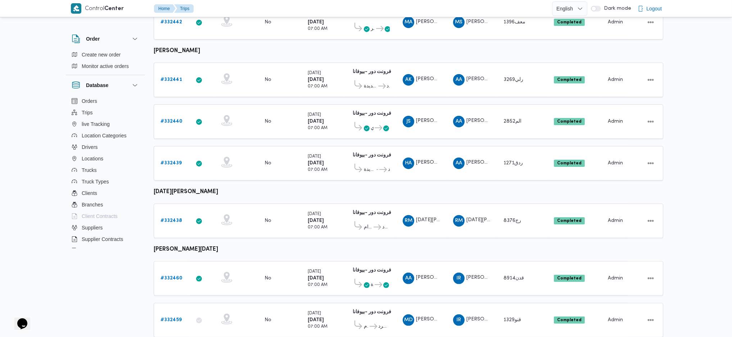
scroll to position [482, 0]
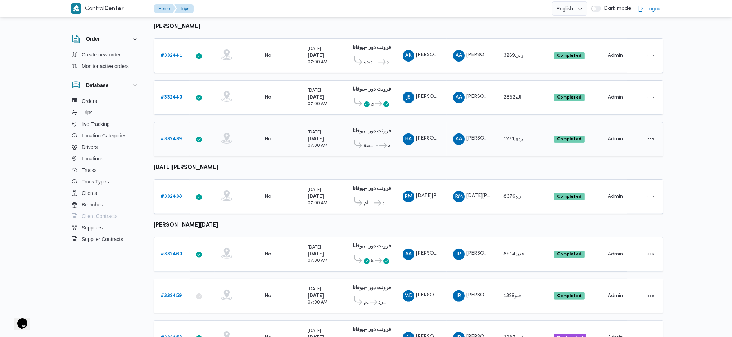
click at [179, 136] on td "Trip ID # 332439" at bounding box center [172, 139] width 36 height 35
click at [172, 135] on link "# 332439" at bounding box center [170, 139] width 21 height 9
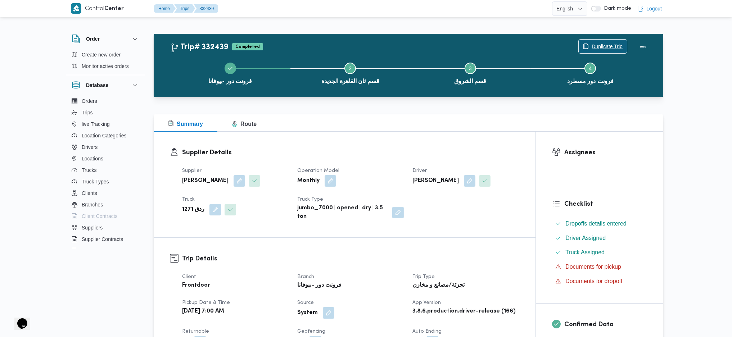
click at [593, 46] on span "Duplicate Trip" at bounding box center [606, 46] width 31 height 9
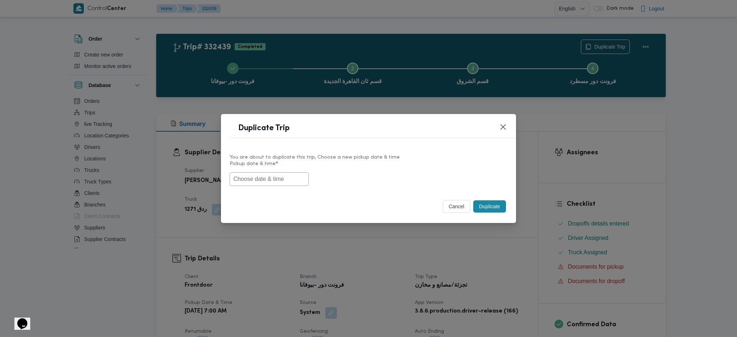
click at [283, 172] on div at bounding box center [269, 179] width 79 height 14
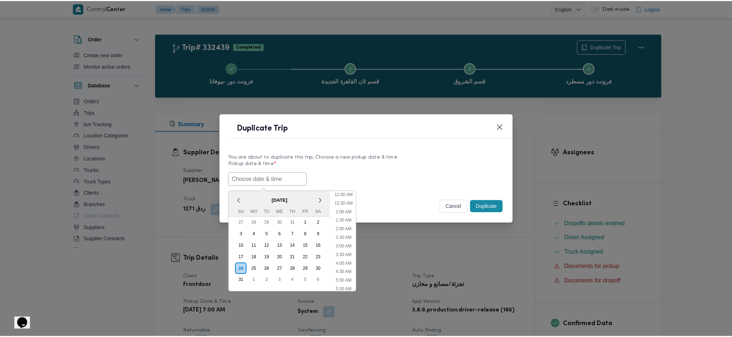
scroll to position [33, 0]
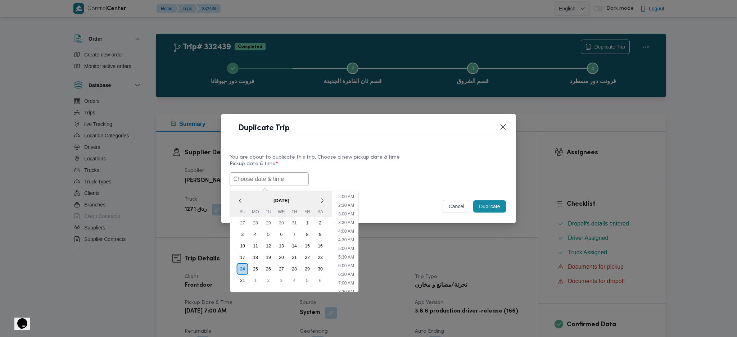
paste input "[DATE] 7:00AM"
type input "[DATE] 7:00AM"
click at [499, 206] on button "Duplicate" at bounding box center [489, 206] width 32 height 12
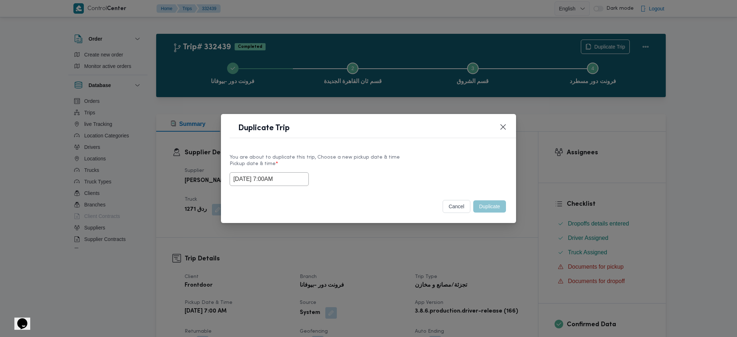
click at [505, 224] on div "Duplicate Trip You are about to duplicate this trip, Choose a new pickup date &…" at bounding box center [368, 168] width 737 height 337
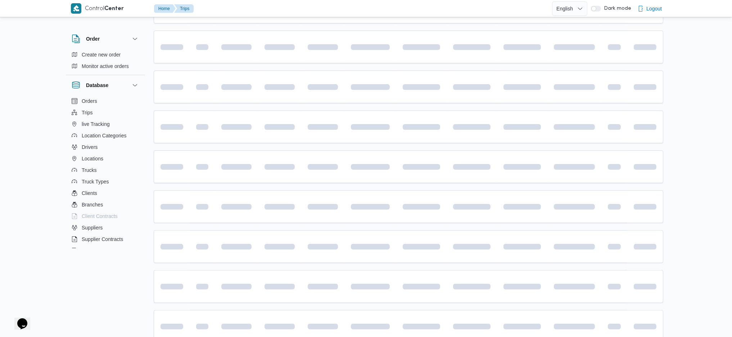
scroll to position [522, 0]
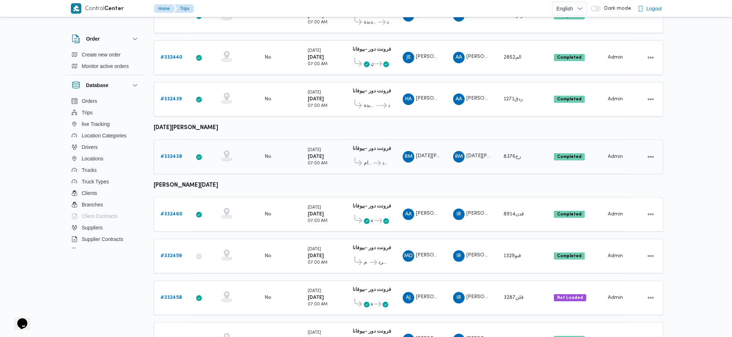
click at [169, 153] on link "# 332438" at bounding box center [171, 157] width 22 height 9
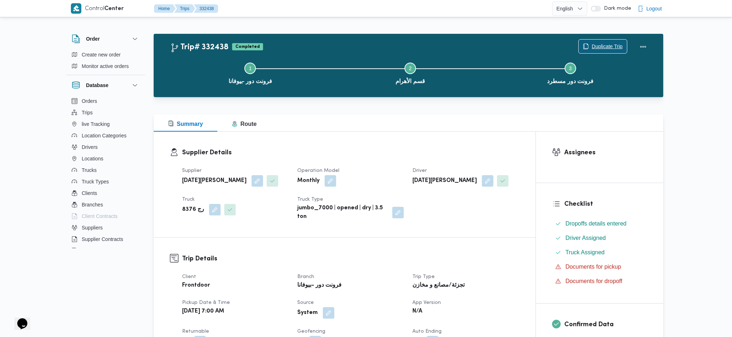
click at [599, 50] on span "Duplicate Trip" at bounding box center [606, 46] width 31 height 9
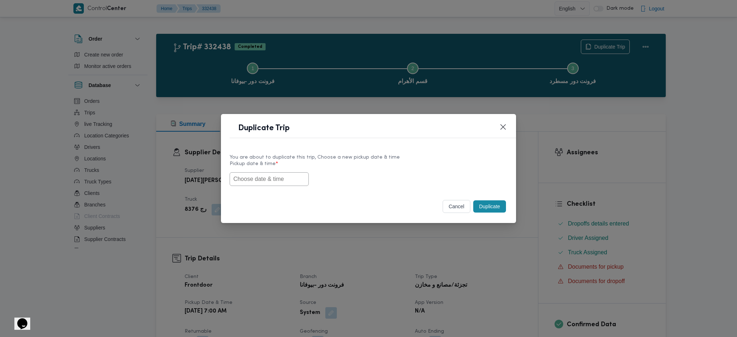
click at [295, 172] on input "text" at bounding box center [269, 179] width 79 height 14
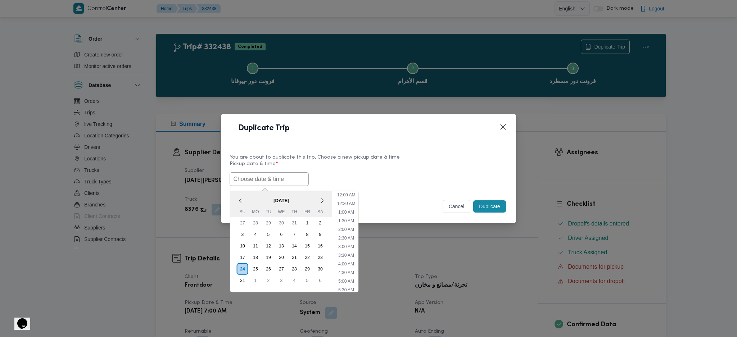
paste input "[DATE] 7:00AM"
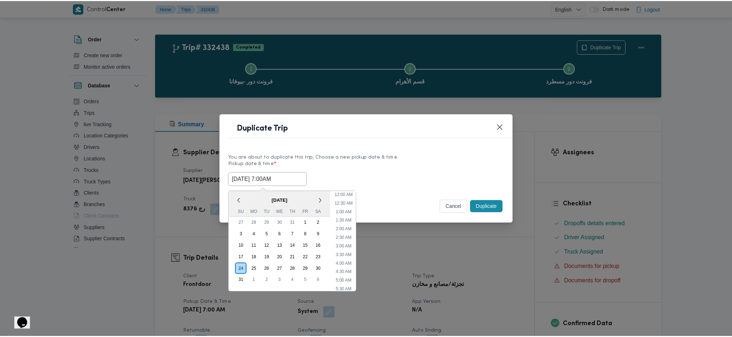
scroll to position [33, 0]
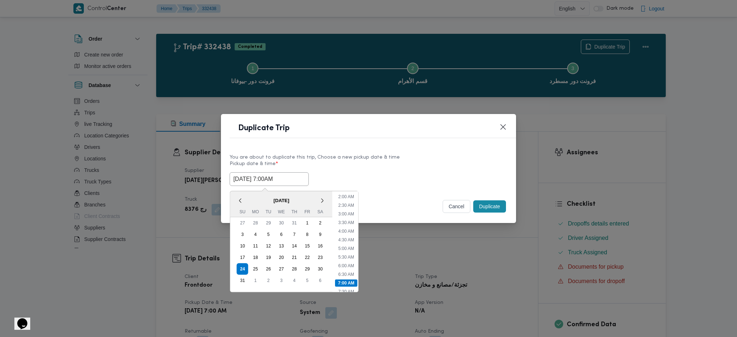
type input "[DATE] 7:00AM"
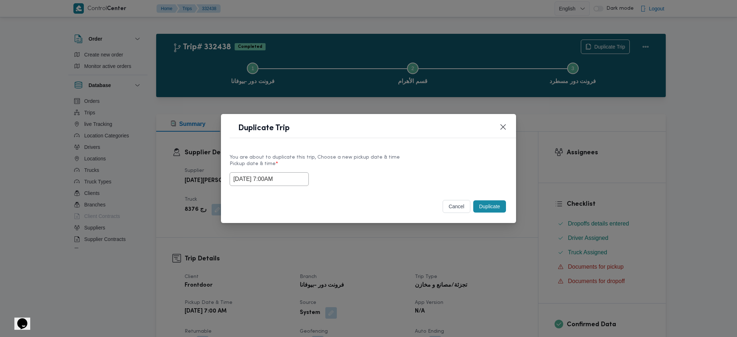
drag, startPoint x: 487, startPoint y: 208, endPoint x: 495, endPoint y: 271, distance: 63.1
click at [488, 208] on button "Duplicate" at bounding box center [489, 206] width 32 height 12
click at [497, 224] on div "Duplicate Trip You are about to duplicate this trip, Choose a new pickup date &…" at bounding box center [368, 168] width 737 height 337
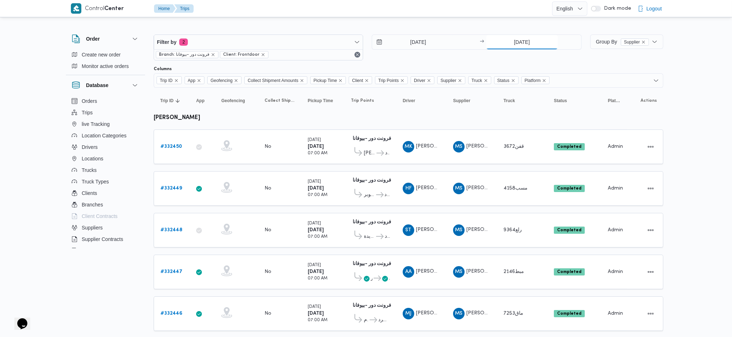
click at [520, 40] on input "[DATE]" at bounding box center [522, 42] width 72 height 14
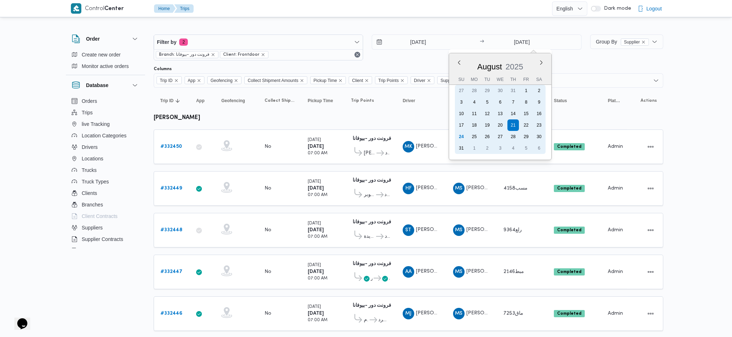
drag, startPoint x: 464, startPoint y: 131, endPoint x: 421, endPoint y: 42, distance: 99.0
click at [465, 131] on div "24" at bounding box center [461, 137] width 12 height 12
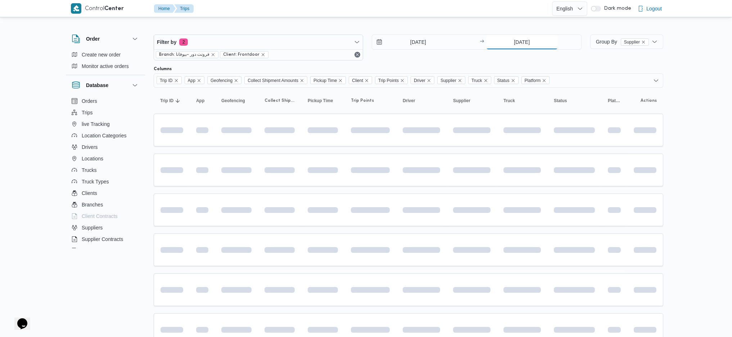
type input "[DATE]"
click at [419, 41] on input "[DATE]" at bounding box center [413, 42] width 82 height 14
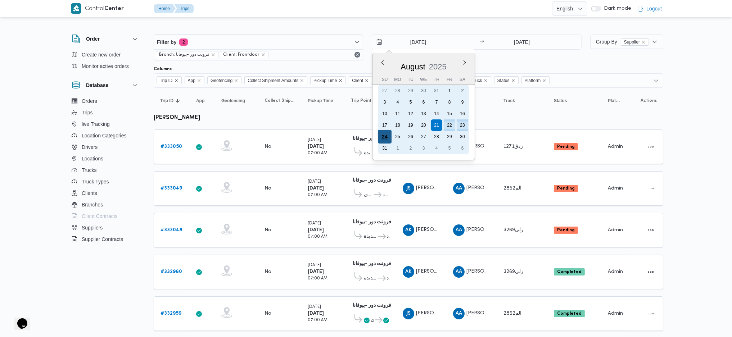
click at [386, 139] on div "24" at bounding box center [385, 137] width 14 height 14
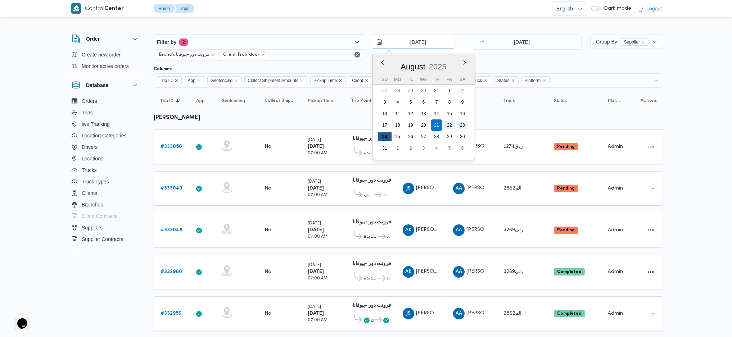
type input "[DATE]"
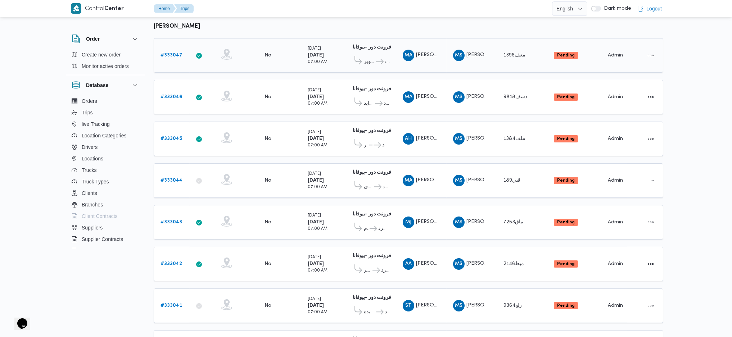
scroll to position [96, 0]
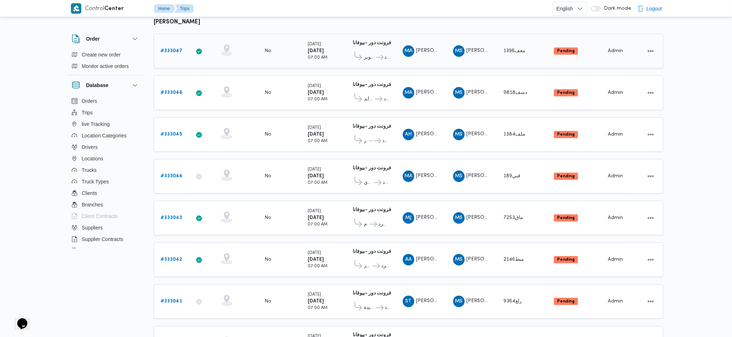
click at [229, 58] on div at bounding box center [236, 51] width 36 height 19
click at [259, 89] on td "Collect Shipment Amounts No" at bounding box center [279, 93] width 43 height 35
click at [263, 131] on div "No" at bounding box center [280, 134] width 36 height 12
click at [260, 164] on td "Collect Shipment Amounts No" at bounding box center [279, 176] width 43 height 35
click at [256, 209] on td "Geofencing" at bounding box center [236, 218] width 43 height 35
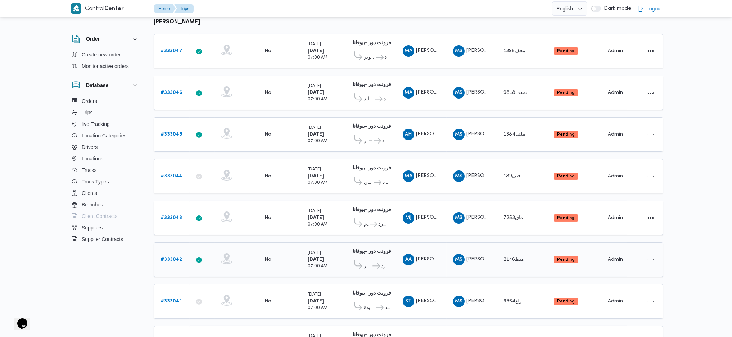
click at [243, 224] on div at bounding box center [236, 259] width 36 height 19
click at [244, 224] on div at bounding box center [236, 301] width 36 height 19
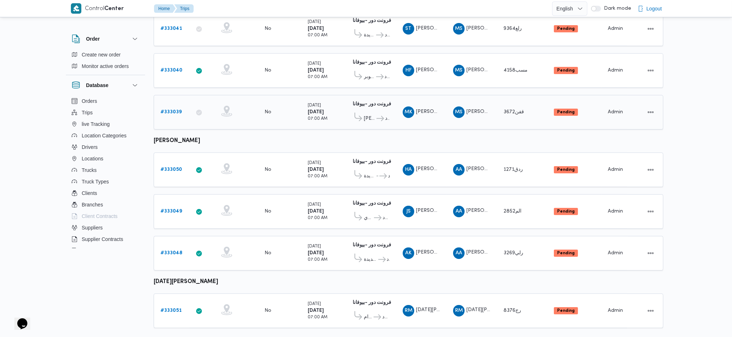
scroll to position [370, 0]
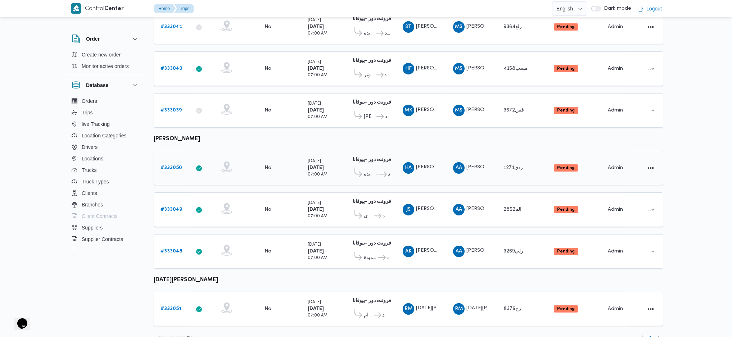
click at [256, 169] on td "Geofencing" at bounding box center [236, 168] width 43 height 35
click at [260, 192] on td "Collect Shipment Amounts No" at bounding box center [279, 209] width 43 height 35
click at [257, 224] on td "Geofencing" at bounding box center [236, 251] width 43 height 35
click at [257, 224] on td "Geofencing" at bounding box center [236, 309] width 43 height 35
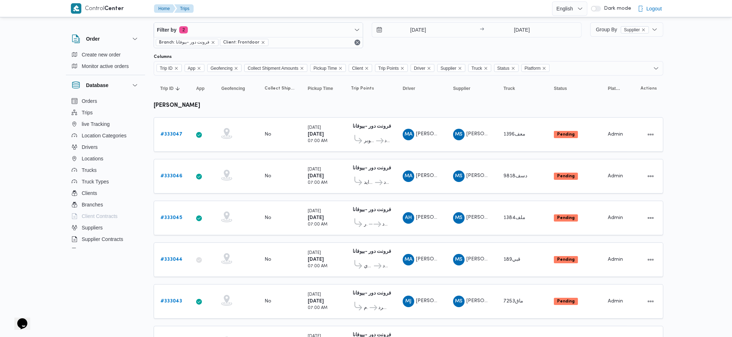
scroll to position [0, 0]
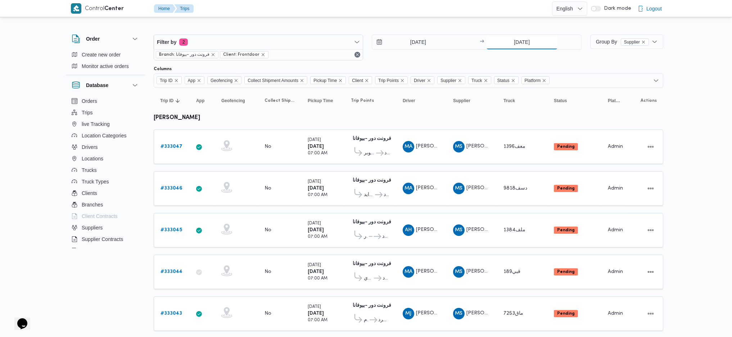
click at [521, 47] on input "[DATE]" at bounding box center [522, 42] width 72 height 14
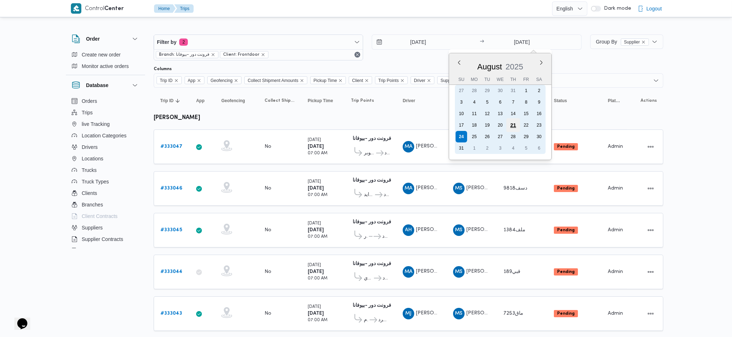
click at [509, 126] on div "21" at bounding box center [513, 125] width 14 height 14
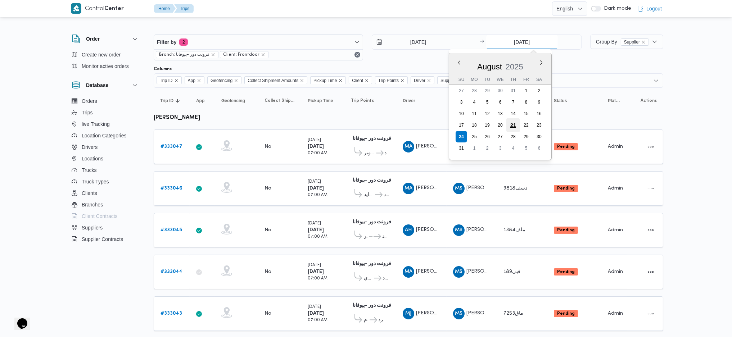
type input "[DATE]"
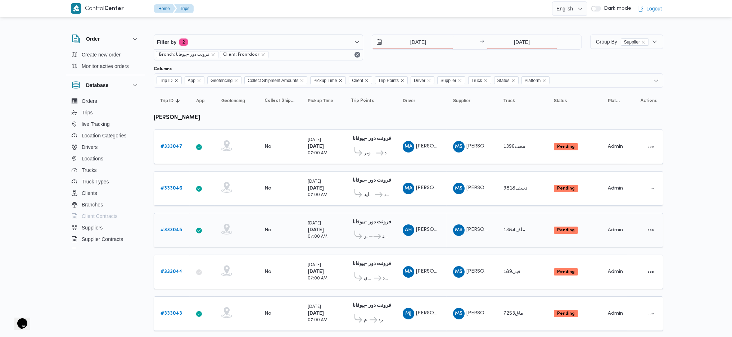
click at [348, 216] on td "Trip Points فرونت دور -بيوفانا 10:26 AM العبور ... فرونت دور مسطرد" at bounding box center [370, 230] width 52 height 35
click at [418, 46] on input "[DATE]" at bounding box center [413, 42] width 82 height 14
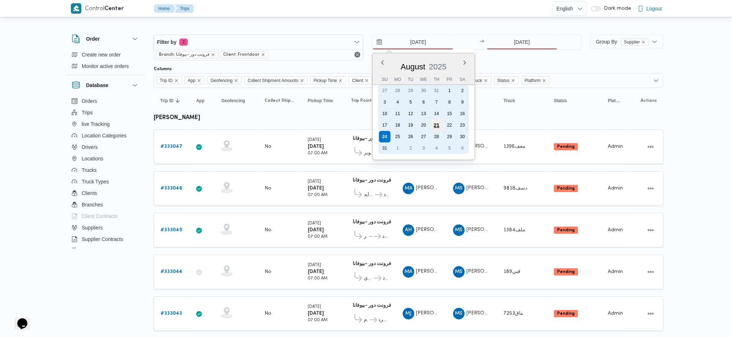
click at [440, 127] on div "21" at bounding box center [437, 125] width 14 height 14
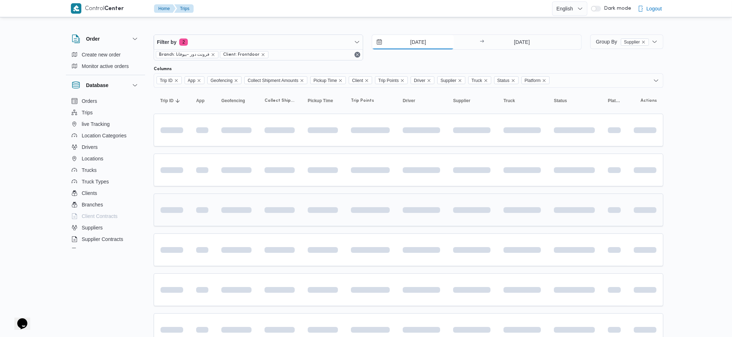
type input "[DATE]"
click at [428, 213] on div at bounding box center [421, 210] width 43 height 12
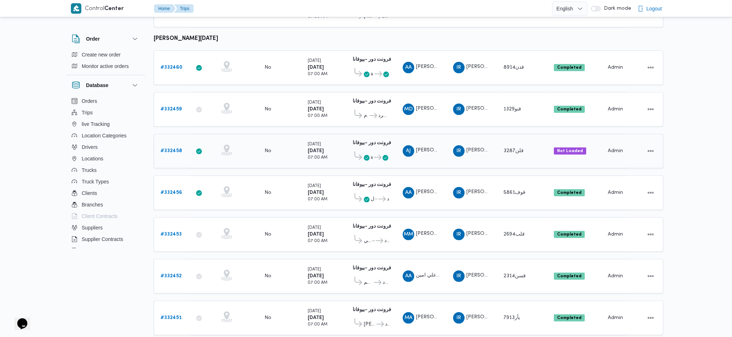
scroll to position [671, 0]
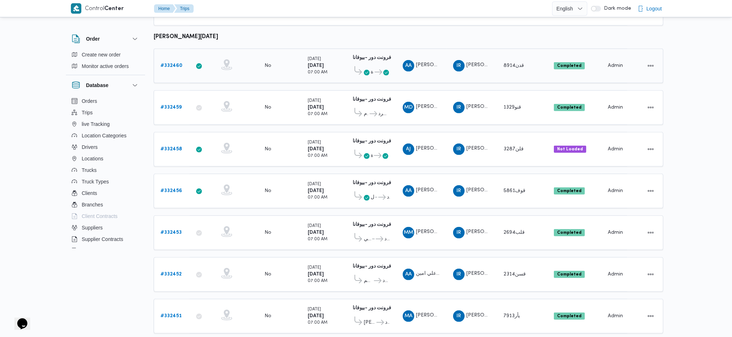
click at [296, 65] on td "Collect Shipment Amounts No" at bounding box center [279, 66] width 43 height 35
click at [289, 101] on div "No" at bounding box center [280, 107] width 36 height 12
click at [288, 143] on div "No" at bounding box center [280, 149] width 36 height 12
click at [286, 174] on td "Collect Shipment Amounts No" at bounding box center [279, 191] width 43 height 35
click at [291, 223] on td "Collect Shipment Amounts No" at bounding box center [279, 233] width 43 height 35
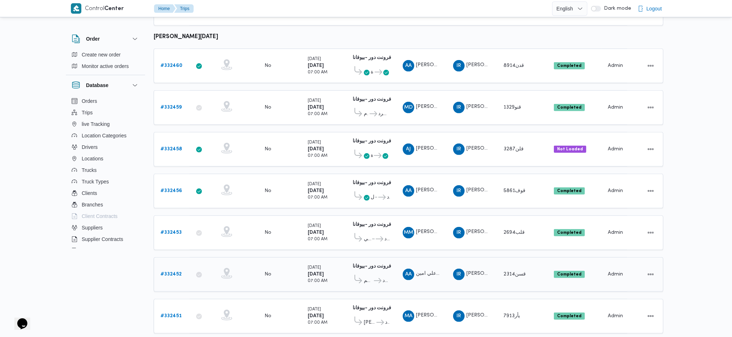
drag, startPoint x: 290, startPoint y: 242, endPoint x: 290, endPoint y: 247, distance: 5.1
click at [290, 224] on td "Collect Shipment Amounts No" at bounding box center [279, 274] width 43 height 35
drag, startPoint x: 290, startPoint y: 304, endPoint x: 277, endPoint y: 280, distance: 27.2
click at [290, 224] on td "Collect Shipment Amounts No" at bounding box center [279, 316] width 43 height 35
click at [175, 63] on b "# 332460" at bounding box center [171, 65] width 22 height 5
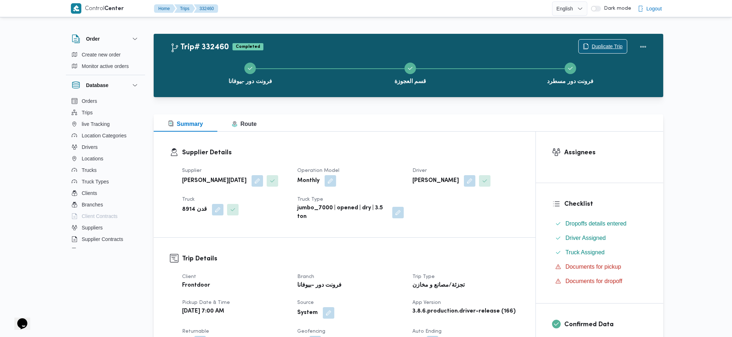
click at [602, 42] on span "Duplicate Trip" at bounding box center [606, 46] width 31 height 9
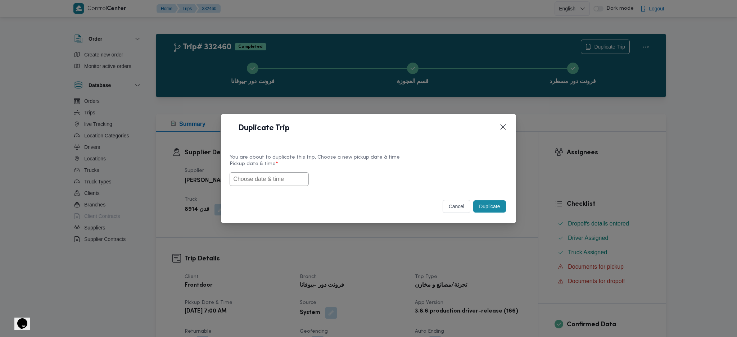
drag, startPoint x: 255, startPoint y: 167, endPoint x: 255, endPoint y: 189, distance: 21.9
click at [255, 175] on div "Pickup date & time *" at bounding box center [368, 173] width 277 height 25
click at [255, 189] on div "You are about to duplicate this trip, Choose a new pickup date & time Pickup da…" at bounding box center [368, 170] width 295 height 46
click at [269, 178] on input "text" at bounding box center [269, 179] width 79 height 14
paste input "[DATE] 7:00AM"
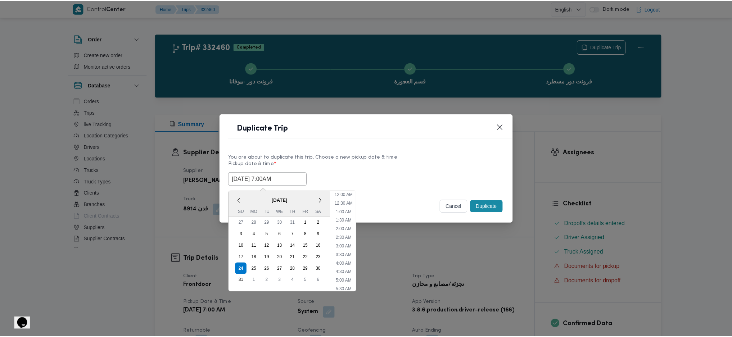
scroll to position [33, 0]
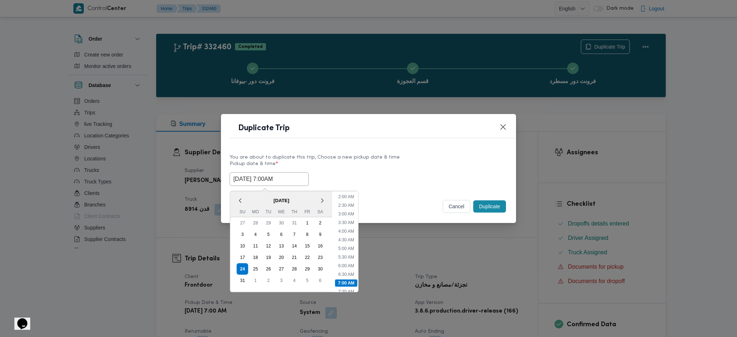
type input "[DATE] 7:00AM"
click at [505, 210] on button "Duplicate" at bounding box center [489, 206] width 32 height 12
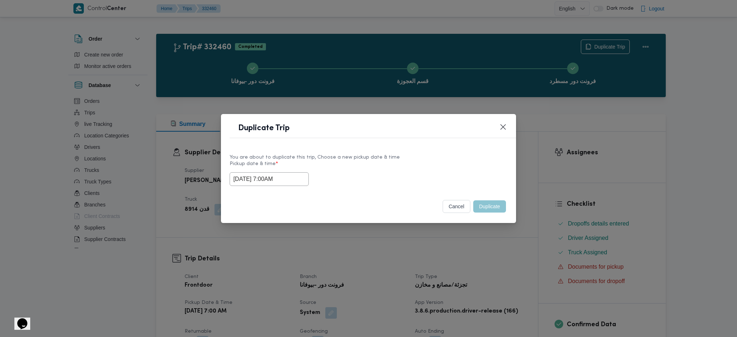
click at [489, 224] on div "Duplicate Trip You are about to duplicate this trip, Choose a new pickup date &…" at bounding box center [368, 168] width 737 height 337
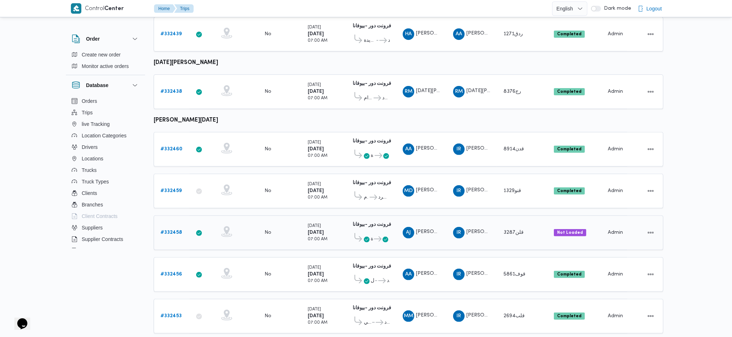
scroll to position [647, 0]
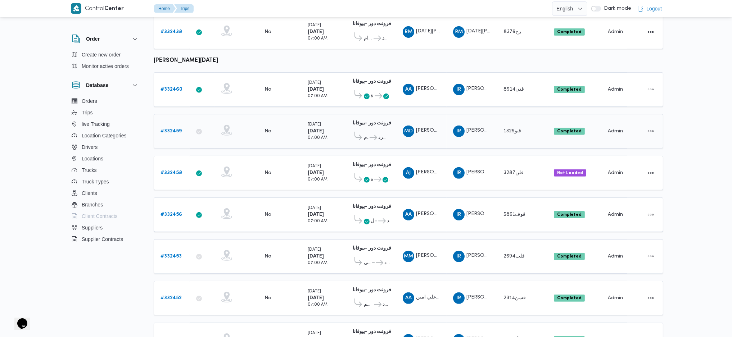
click at [169, 127] on link "# 332459" at bounding box center [170, 131] width 21 height 9
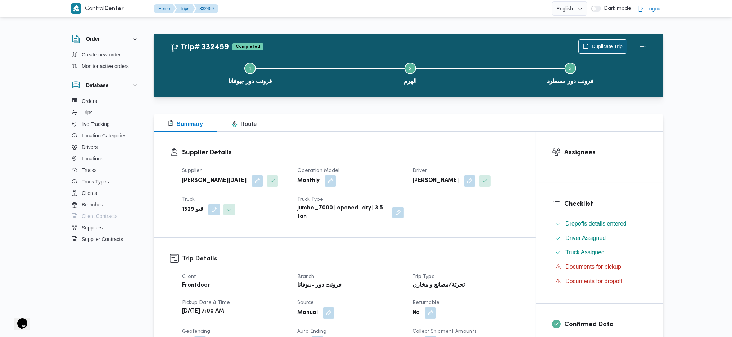
click at [594, 42] on span "Duplicate Trip" at bounding box center [603, 47] width 48 height 14
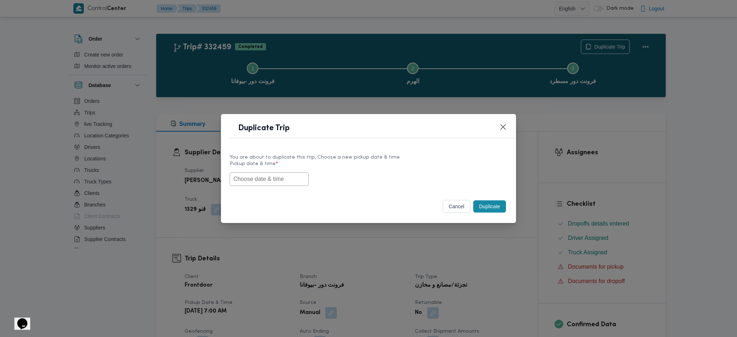
click at [300, 183] on input "text" at bounding box center [269, 179] width 79 height 14
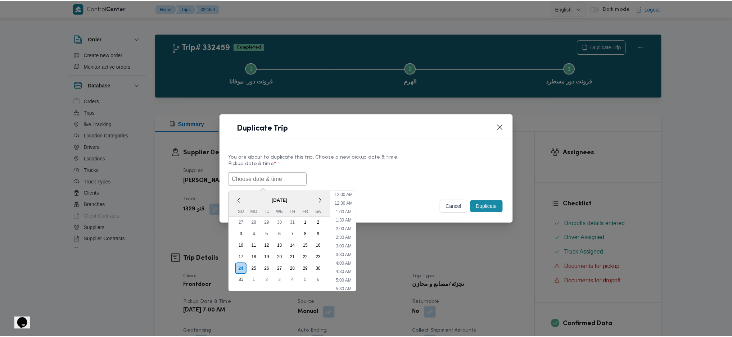
scroll to position [33, 0]
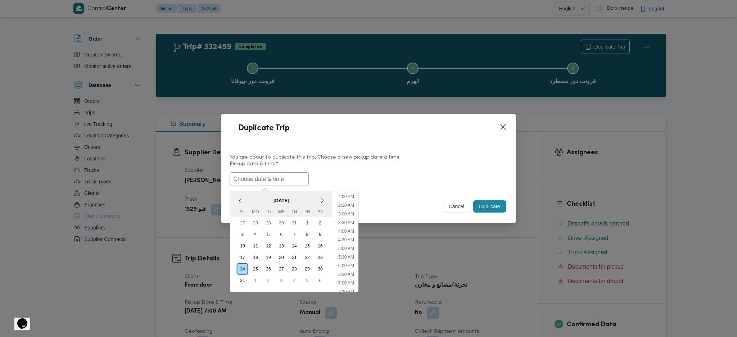
paste input "[DATE] 7:00AM"
type input "[DATE] 7:00AM"
click at [496, 214] on div "Duplicate" at bounding box center [489, 206] width 35 height 15
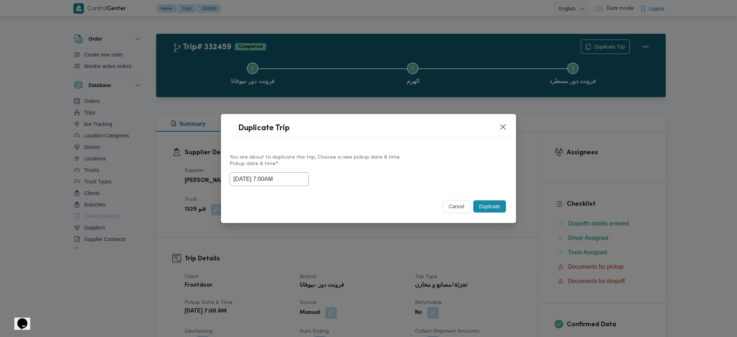
click at [494, 209] on button "Duplicate" at bounding box center [489, 206] width 32 height 12
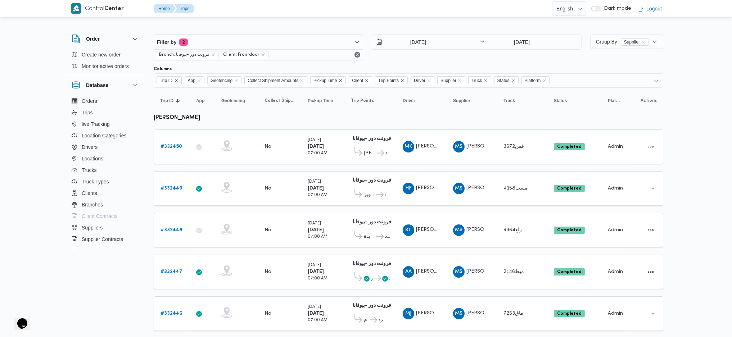
scroll to position [647, 0]
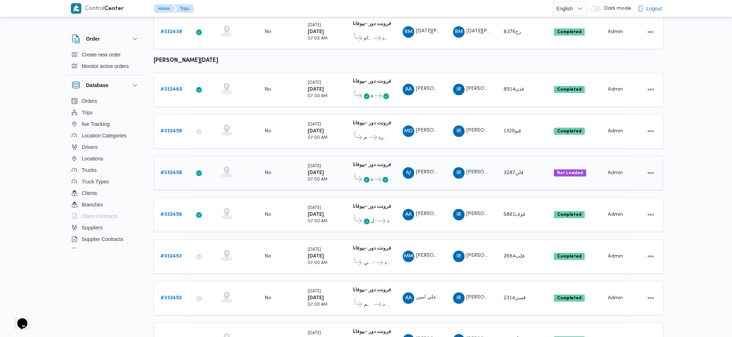
click at [174, 171] on b "# 332458" at bounding box center [171, 173] width 22 height 5
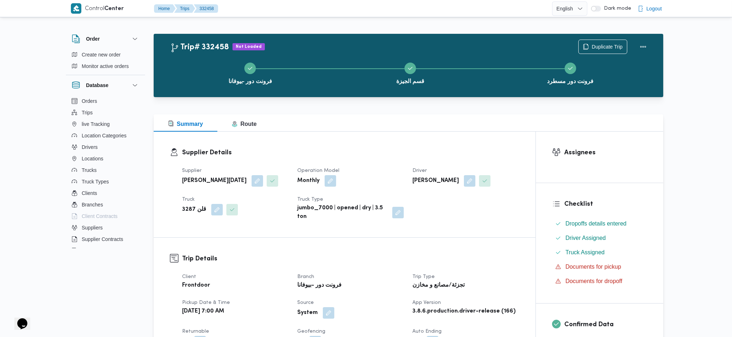
click at [589, 50] on div "فرونت دور -بيوفانا قسم الجيزة فرونت دور مسطرد" at bounding box center [410, 73] width 489 height 46
click at [597, 44] on span "Duplicate Trip" at bounding box center [606, 46] width 31 height 9
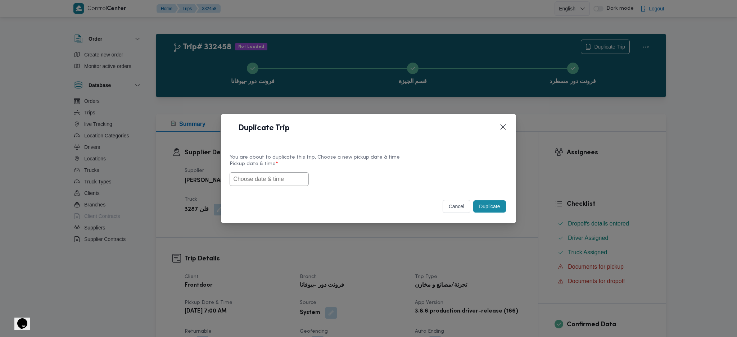
click at [273, 180] on input "text" at bounding box center [269, 179] width 79 height 14
paste input "[DATE] 7:00AM"
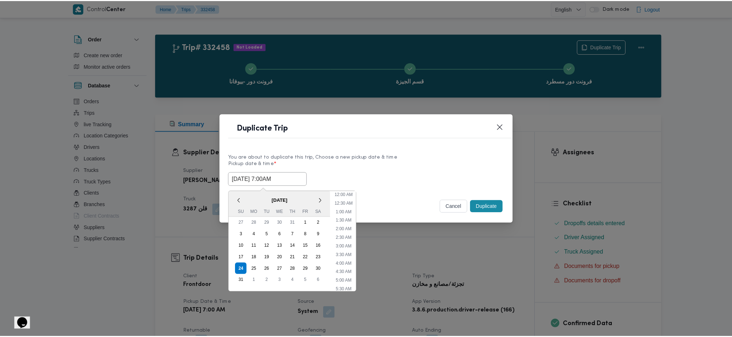
scroll to position [33, 0]
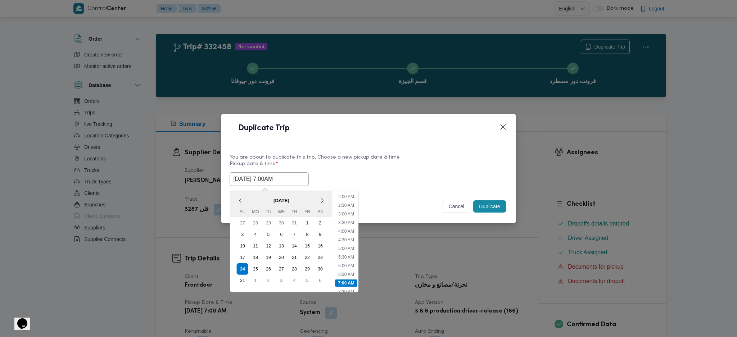
type input "[DATE] 7:00AM"
click at [477, 208] on button "Duplicate" at bounding box center [489, 206] width 32 height 12
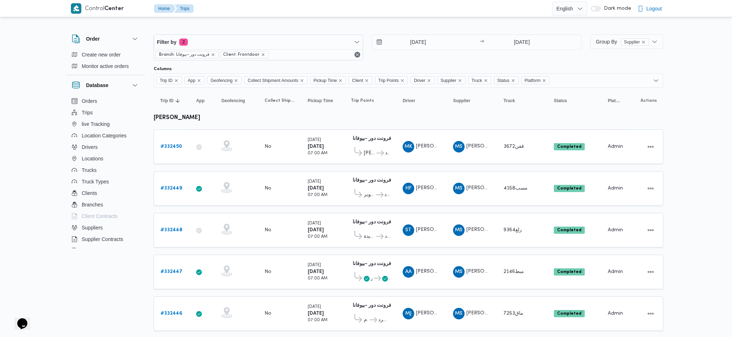
scroll to position [647, 0]
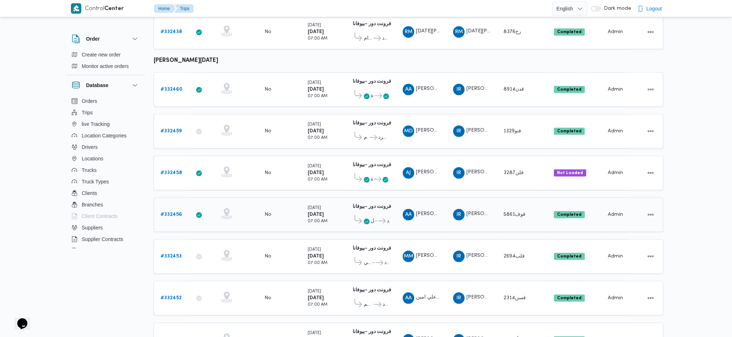
click at [170, 212] on b "# 332456" at bounding box center [171, 214] width 22 height 5
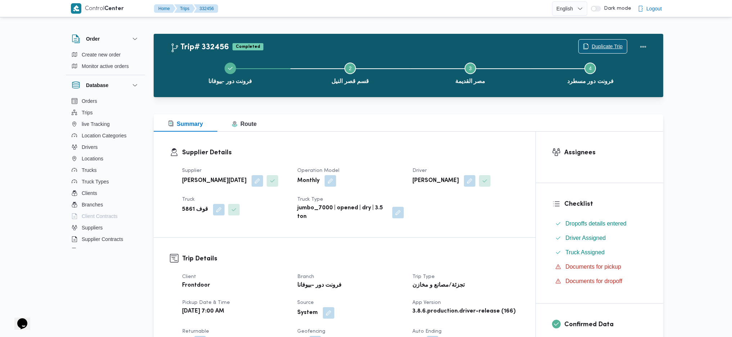
click at [602, 43] on span "Duplicate Trip" at bounding box center [606, 46] width 31 height 9
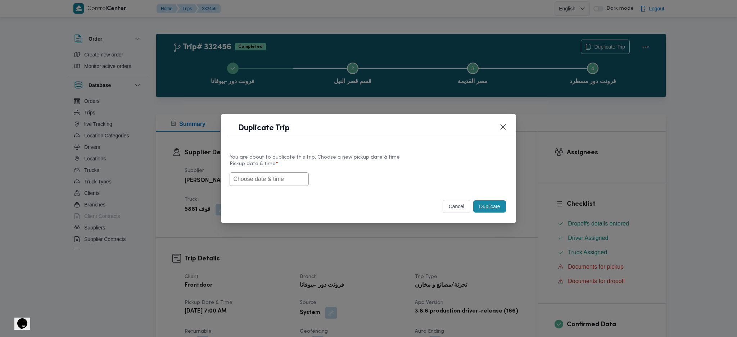
click at [602, 125] on div "Duplicate Trip You are about to duplicate this trip, Choose a new pickup date &…" at bounding box center [368, 168] width 737 height 337
drag, startPoint x: 233, startPoint y: 162, endPoint x: 240, endPoint y: 165, distance: 7.9
click at [234, 162] on label "Pickup date & time *" at bounding box center [368, 166] width 277 height 11
click at [260, 171] on label "Pickup date & time *" at bounding box center [368, 166] width 277 height 11
click at [262, 178] on input "text" at bounding box center [269, 179] width 79 height 14
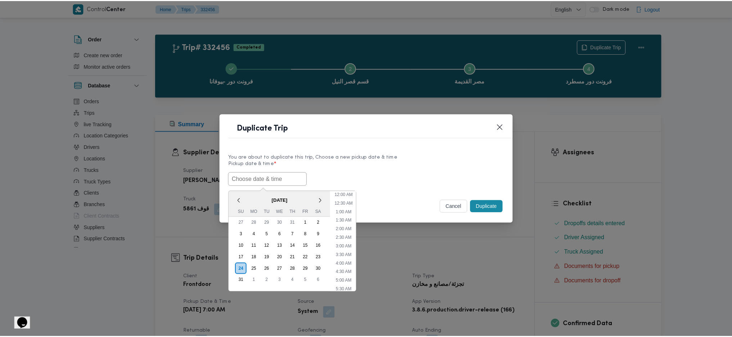
scroll to position [33, 0]
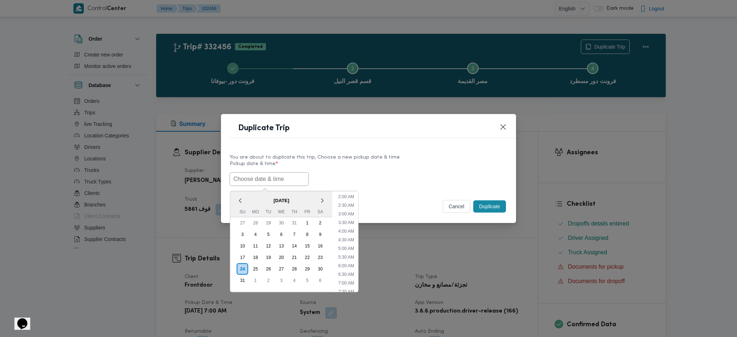
paste input "[DATE] 7:00AM"
type input "[DATE] 7:00AM"
click at [508, 216] on div "cancel Duplicate" at bounding box center [368, 208] width 295 height 30
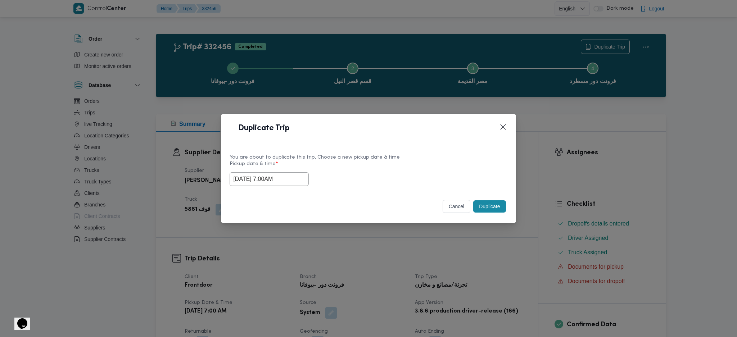
click at [497, 207] on button "Duplicate" at bounding box center [489, 206] width 32 height 12
click at [467, 224] on div "Duplicate Trip You are about to duplicate this trip, Choose a new pickup date &…" at bounding box center [368, 168] width 737 height 337
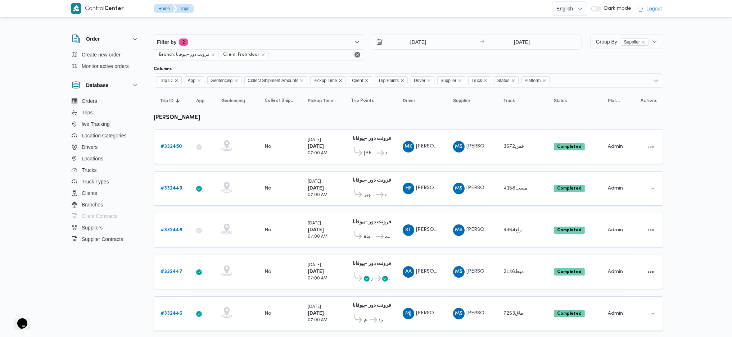
scroll to position [647, 0]
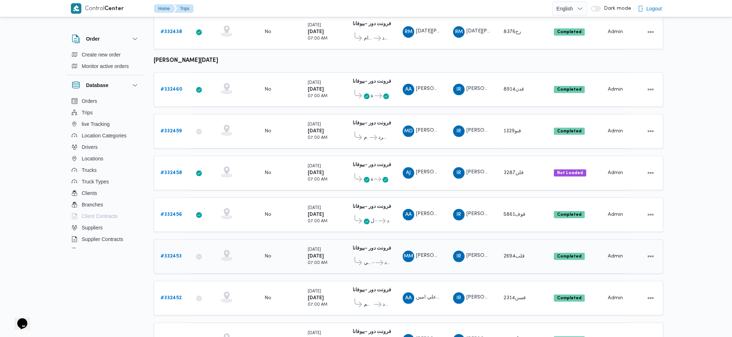
click at [176, 224] on b "# 332453" at bounding box center [170, 256] width 21 height 5
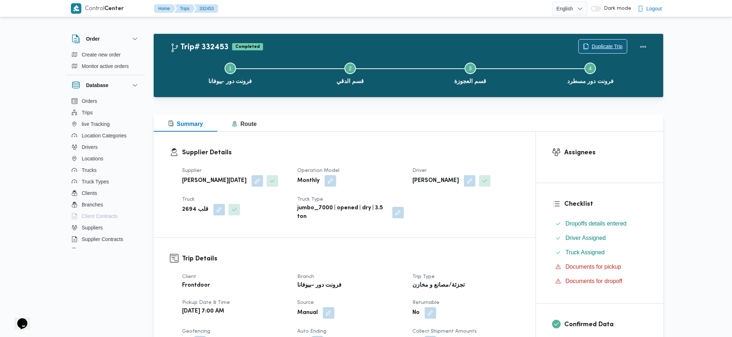
click at [602, 43] on span "Duplicate Trip" at bounding box center [606, 46] width 31 height 9
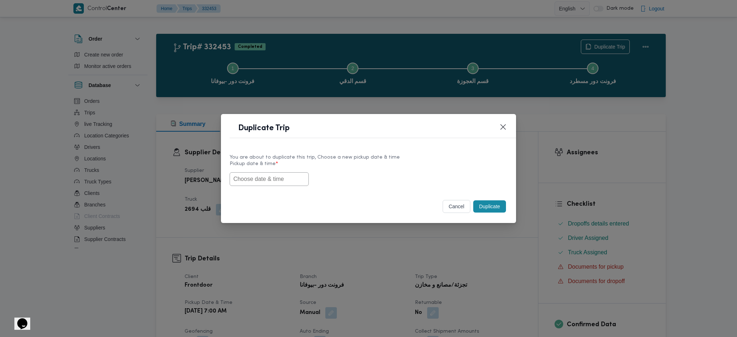
click at [304, 179] on div at bounding box center [368, 179] width 277 height 14
click at [296, 180] on input "text" at bounding box center [269, 179] width 79 height 14
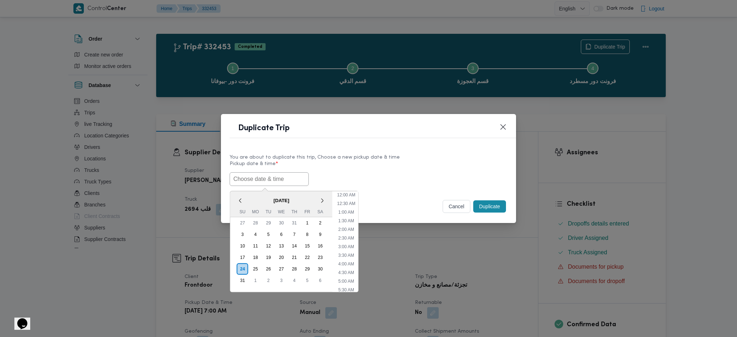
paste input "[DATE] 7:00AM"
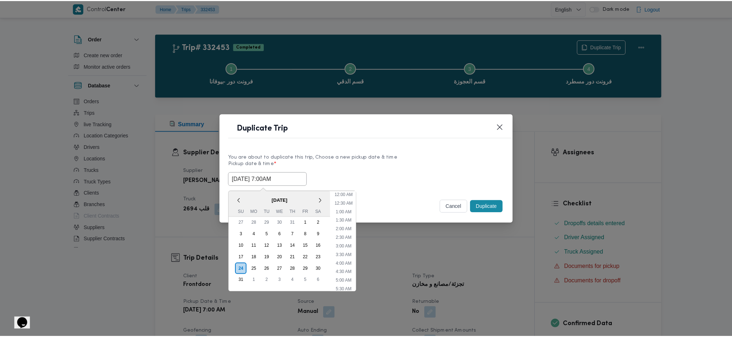
scroll to position [33, 0]
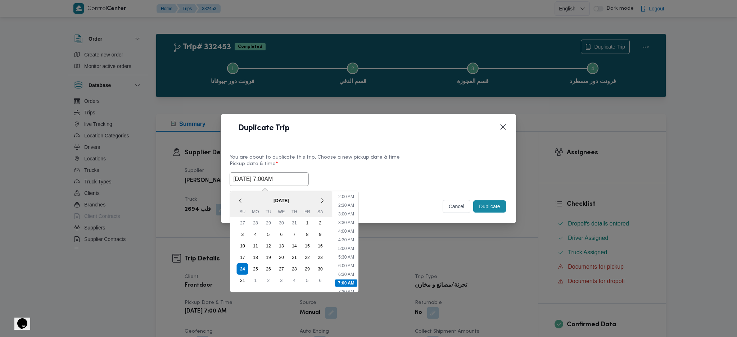
type input "[DATE] 7:00AM"
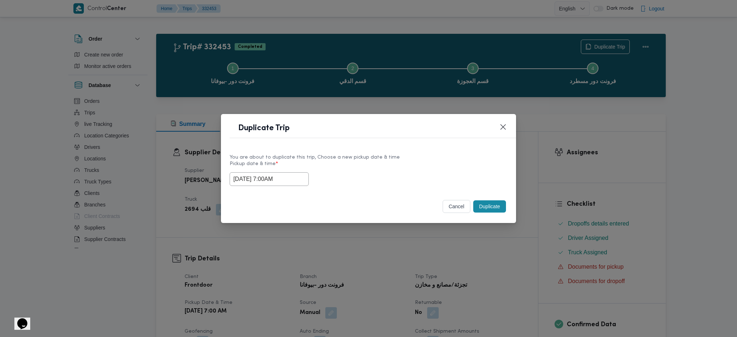
click at [490, 210] on button "Duplicate" at bounding box center [489, 206] width 32 height 12
click at [482, 224] on div "Duplicate Trip You are about to duplicate this trip, Choose a new pickup date &…" at bounding box center [368, 168] width 737 height 337
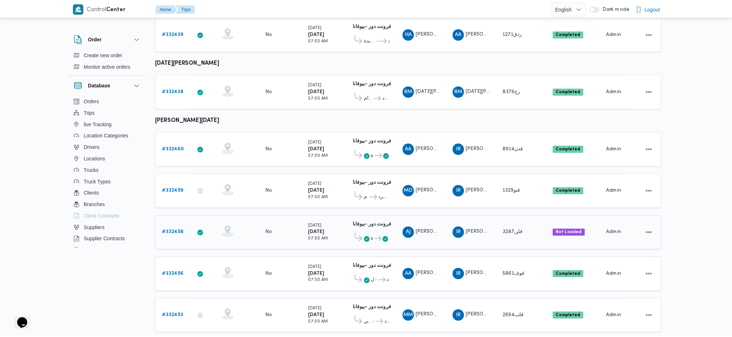
scroll to position [647, 0]
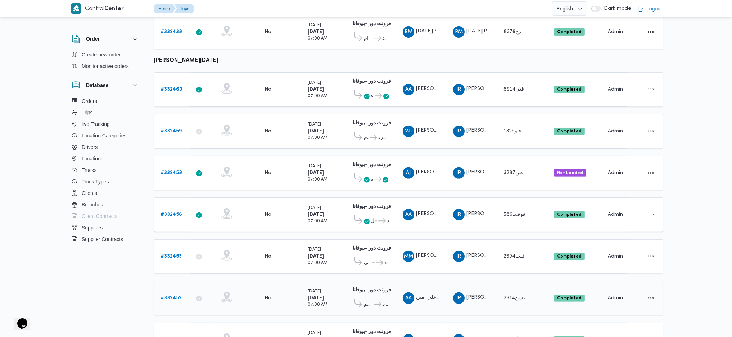
click at [165, 224] on div "# 332452" at bounding box center [172, 298] width 28 height 14
click at [186, 224] on td "Trip ID # 332452" at bounding box center [172, 298] width 36 height 35
click at [169, 224] on b "# 332452" at bounding box center [170, 298] width 21 height 5
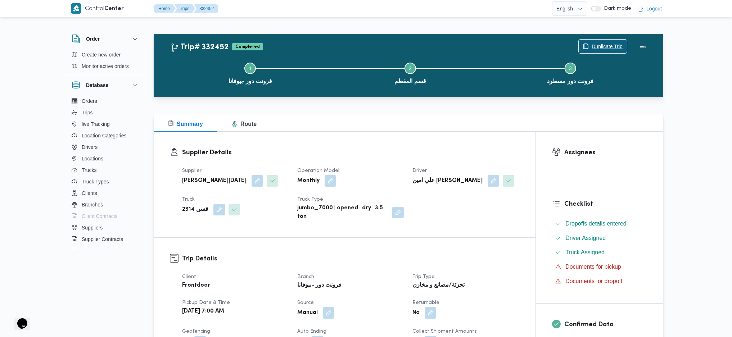
click at [602, 41] on span "Duplicate Trip" at bounding box center [603, 47] width 48 height 14
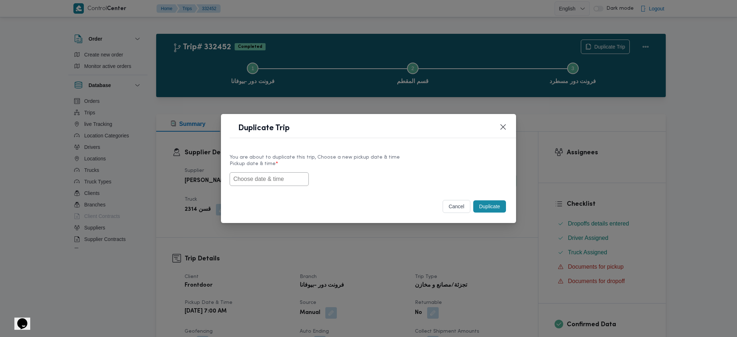
click at [283, 182] on input "text" at bounding box center [269, 179] width 79 height 14
paste input "[DATE] 7:00AM"
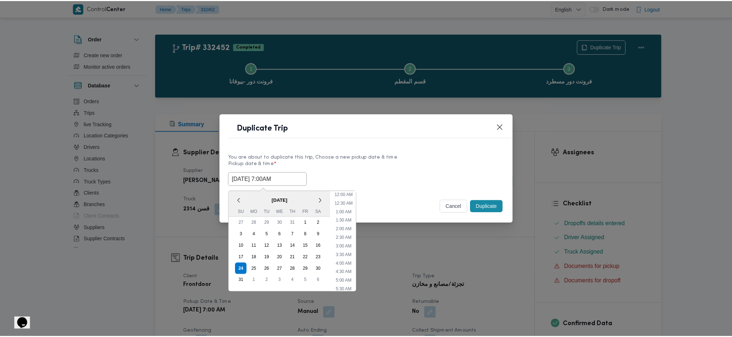
scroll to position [76, 0]
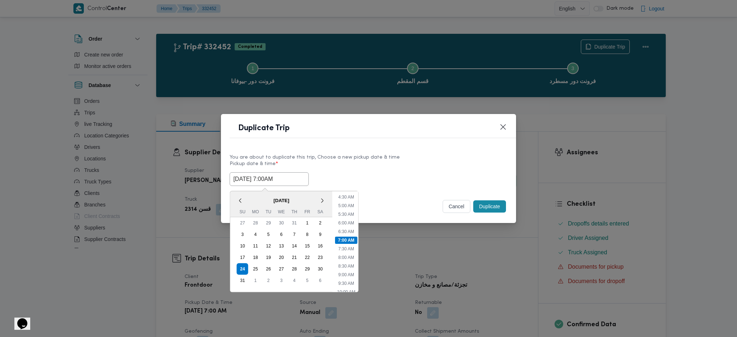
type input "[DATE] 7:00AM"
click at [482, 208] on button "Duplicate" at bounding box center [489, 206] width 32 height 12
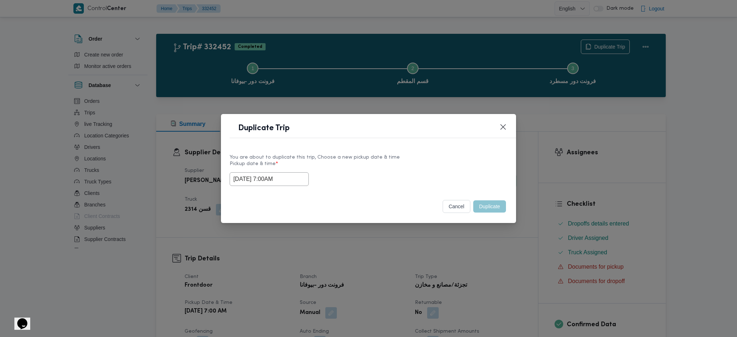
click at [486, 224] on div "Duplicate Trip You are about to duplicate this trip, Choose a new pickup date &…" at bounding box center [368, 168] width 737 height 337
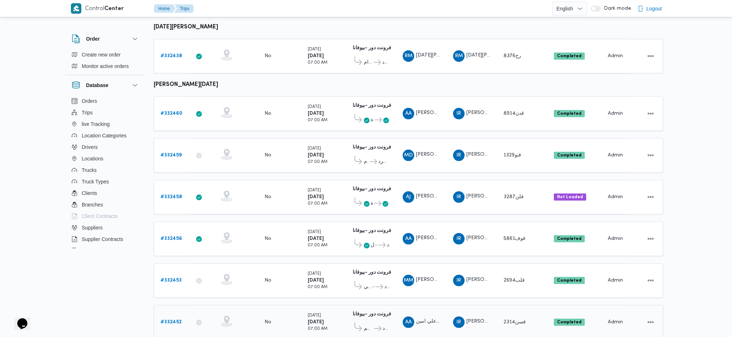
click at [176, 224] on td "Trip ID # 332452" at bounding box center [172, 322] width 36 height 35
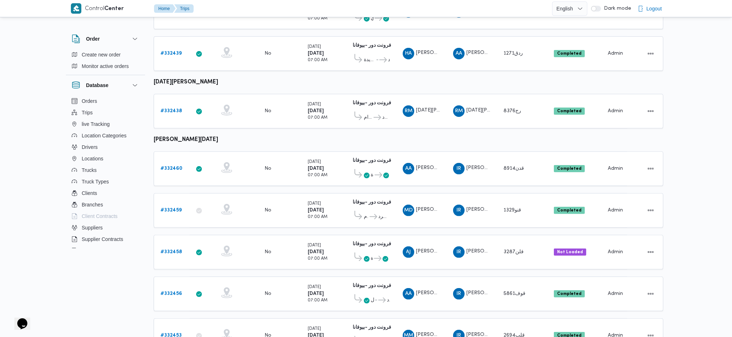
scroll to position [623, 0]
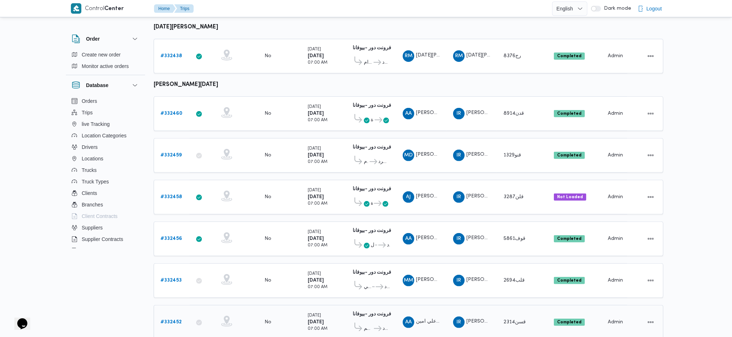
click at [175, 224] on b "# 332452" at bounding box center [170, 322] width 21 height 5
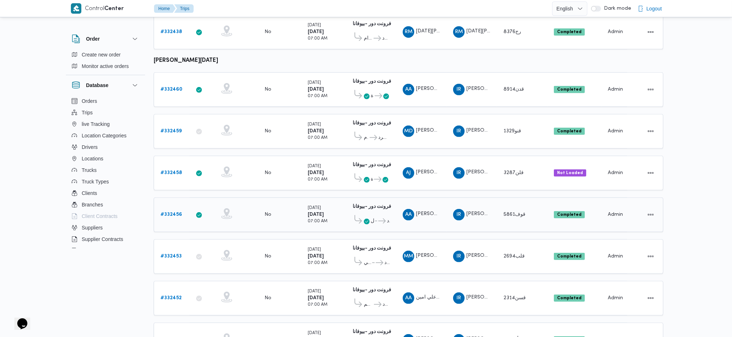
scroll to position [671, 0]
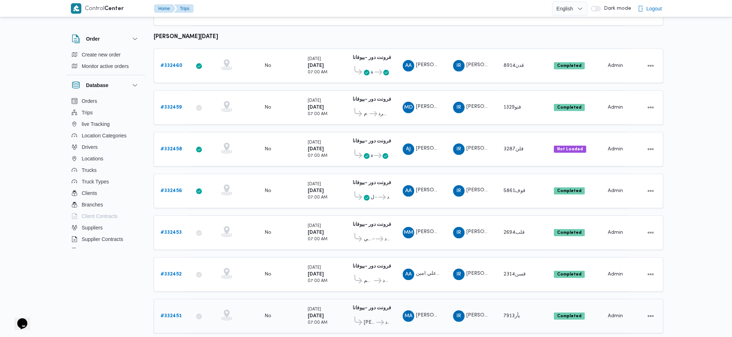
click at [177, 224] on b "# 332451" at bounding box center [170, 316] width 21 height 5
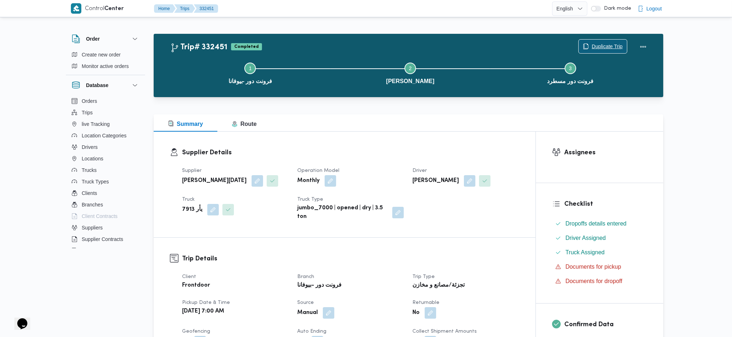
click at [602, 46] on span "Duplicate Trip" at bounding box center [606, 46] width 31 height 9
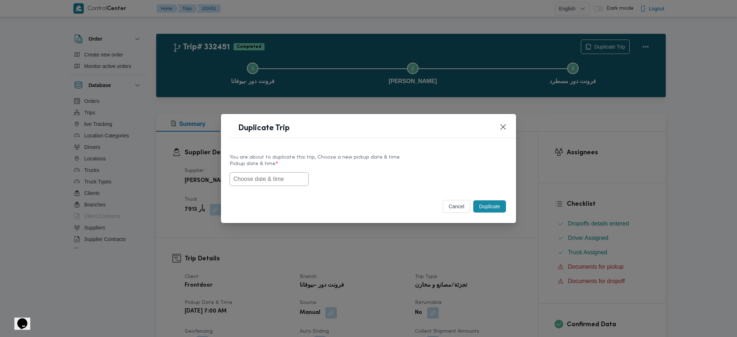
click at [275, 176] on input "text" at bounding box center [269, 179] width 79 height 14
paste input "[DATE] 7:00AM"
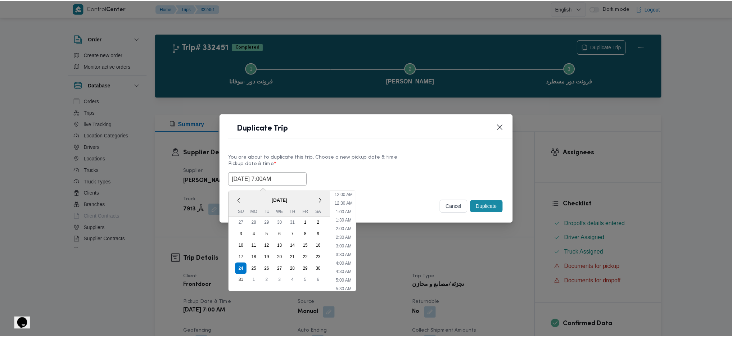
scroll to position [33, 0]
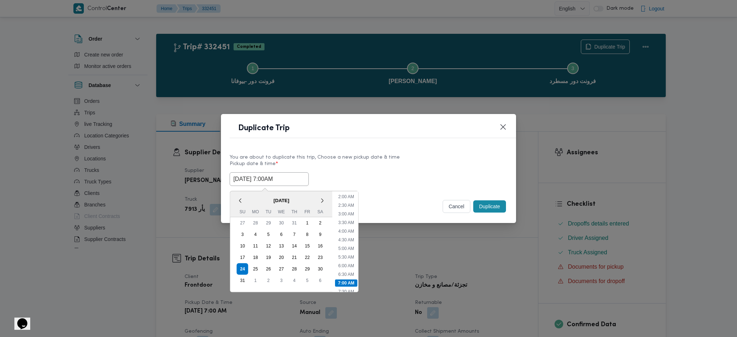
type input "[DATE] 7:00AM"
click at [494, 221] on div "cancel Duplicate" at bounding box center [368, 208] width 295 height 30
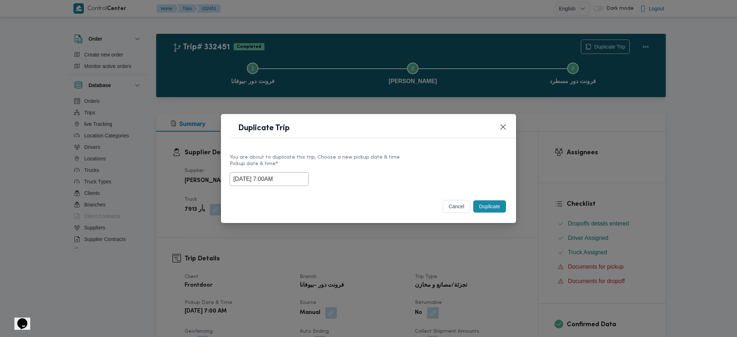
click at [488, 204] on button "Duplicate" at bounding box center [489, 206] width 32 height 12
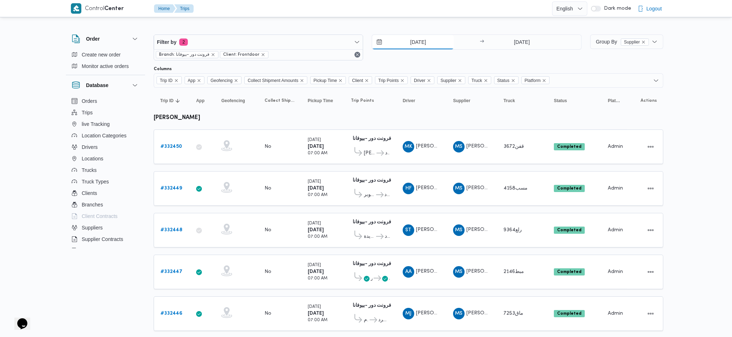
click at [402, 47] on input "[DATE]" at bounding box center [413, 42] width 82 height 14
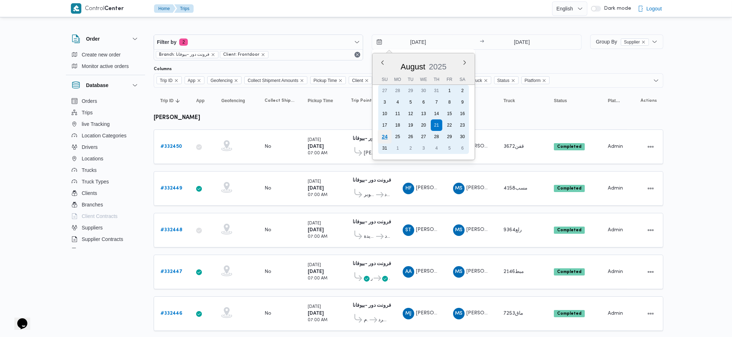
click at [382, 130] on div "24" at bounding box center [385, 137] width 14 height 14
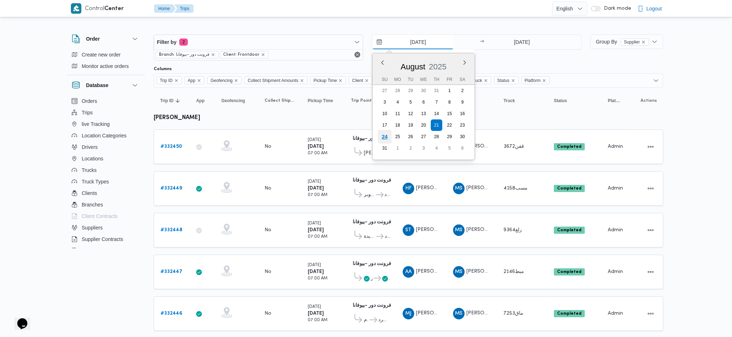
type input "[DATE]"
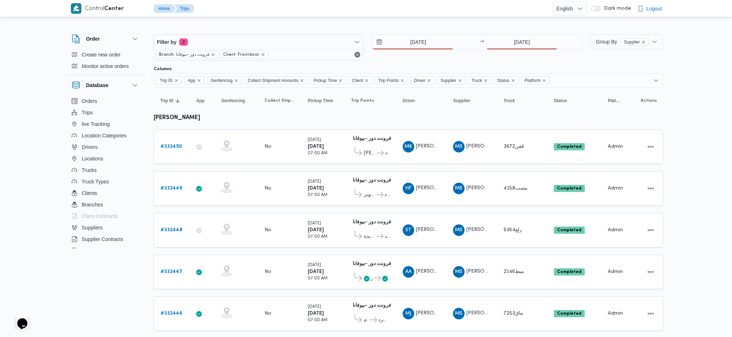
click at [518, 53] on div "24/8/2025 → 21/8/2025" at bounding box center [476, 48] width 209 height 26
click at [520, 36] on input "[DATE]" at bounding box center [522, 42] width 72 height 14
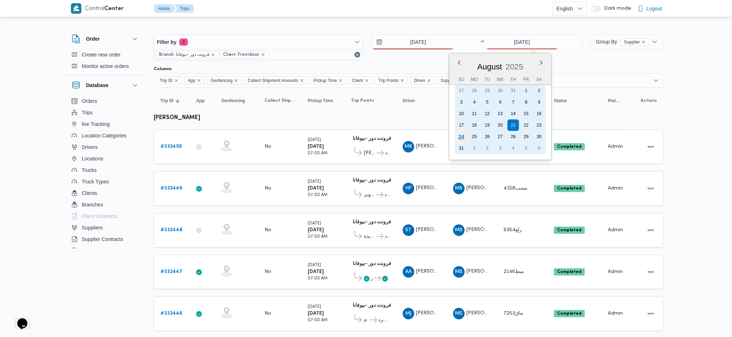
click at [458, 135] on div "24" at bounding box center [461, 137] width 14 height 14
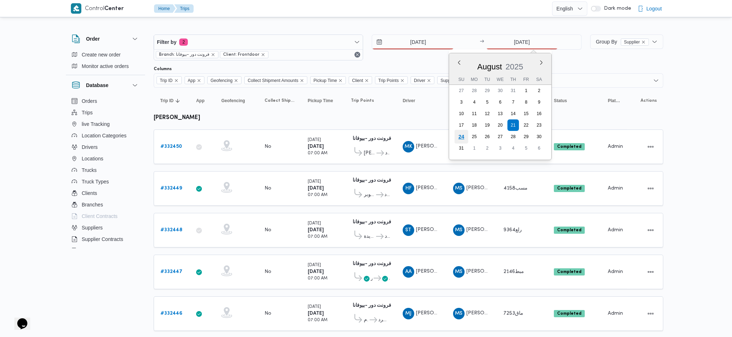
type input "[DATE]"
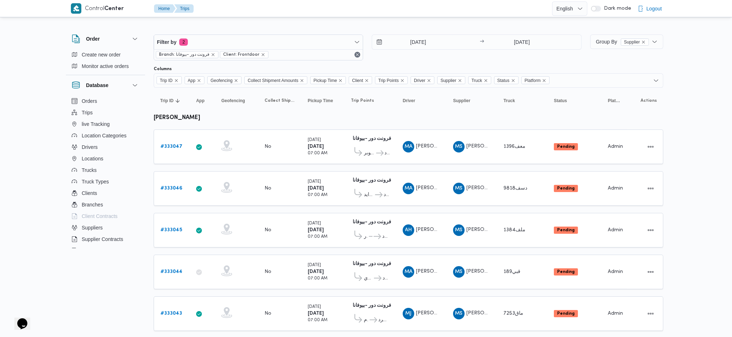
scroll to position [671, 0]
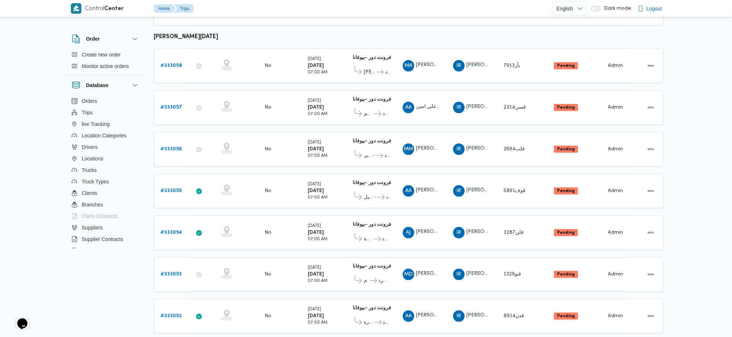
drag, startPoint x: 188, startPoint y: 326, endPoint x: 226, endPoint y: 276, distance: 62.6
click at [189, 224] on span "5 rows" at bounding box center [188, 279] width 23 height 6
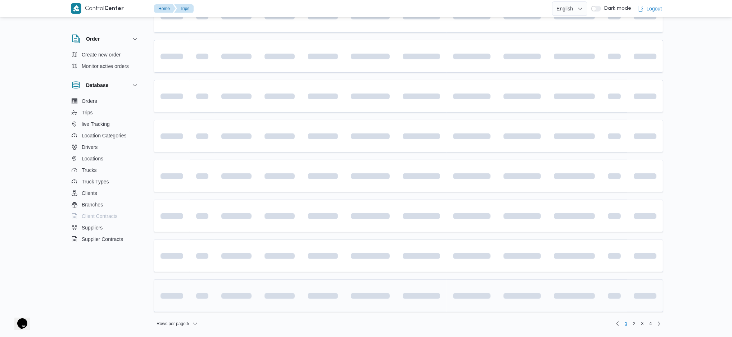
scroll to position [13, 0]
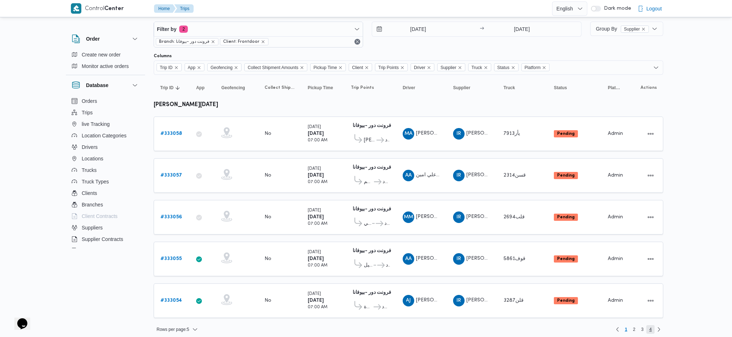
click at [602, 224] on span "4" at bounding box center [650, 329] width 8 height 9
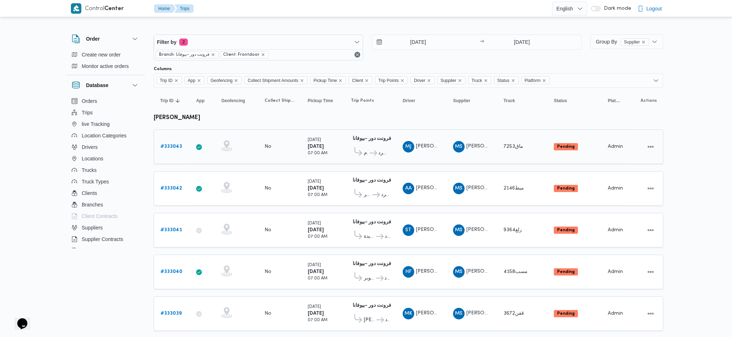
drag, startPoint x: 542, startPoint y: 156, endPoint x: 545, endPoint y: 159, distance: 3.8
click at [543, 157] on td "Truck ماق7253" at bounding box center [522, 147] width 50 height 35
click at [555, 182] on div "Pending" at bounding box center [574, 188] width 47 height 13
click at [560, 224] on b "Pending" at bounding box center [566, 230] width 18 height 4
click at [568, 224] on td "Status Pending" at bounding box center [574, 272] width 54 height 35
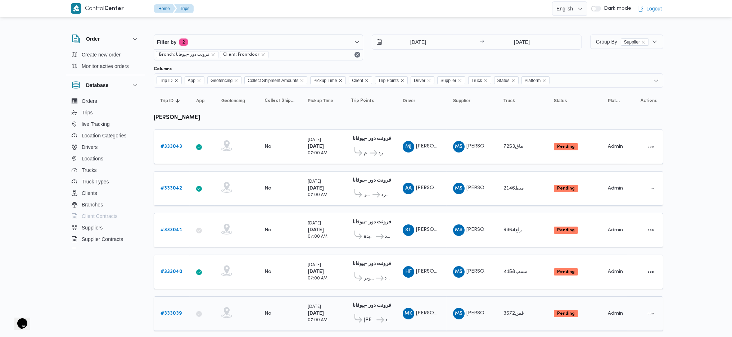
click at [563, 224] on td "Status Pending" at bounding box center [574, 313] width 54 height 35
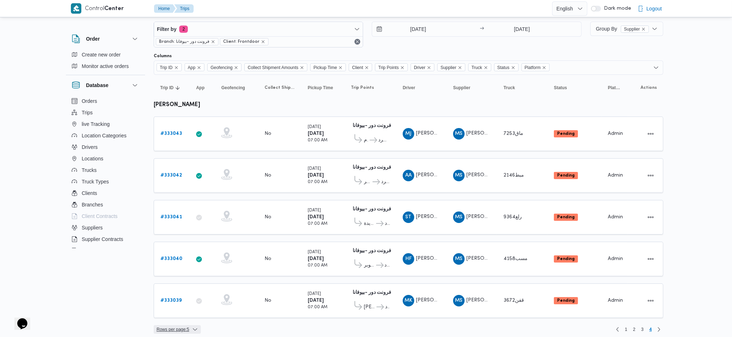
click at [179, 224] on span "Rows per page : 5" at bounding box center [172, 329] width 33 height 9
click at [185, 224] on button "20 rows" at bounding box center [181, 307] width 40 height 14
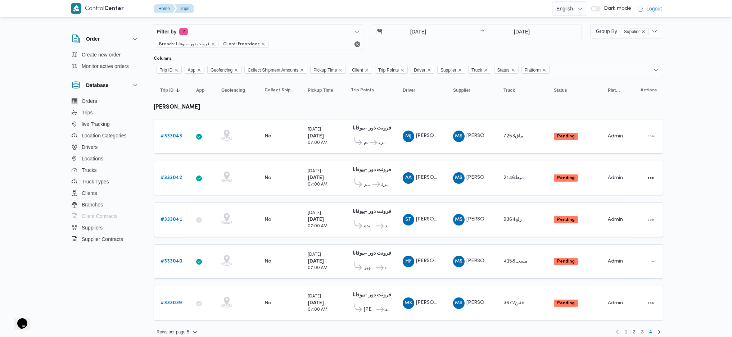
scroll to position [13, 0]
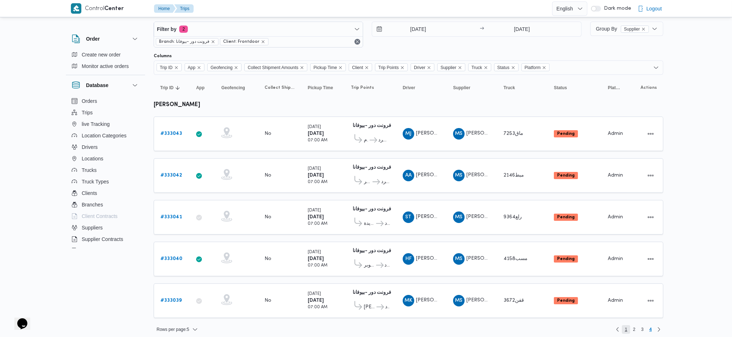
click at [602, 224] on div "Rows per page : 5 1 2 3 4" at bounding box center [408, 329] width 518 height 17
click at [187, 224] on span "Rows per page : 5" at bounding box center [172, 329] width 33 height 9
click at [602, 224] on span "1" at bounding box center [626, 329] width 3 height 9
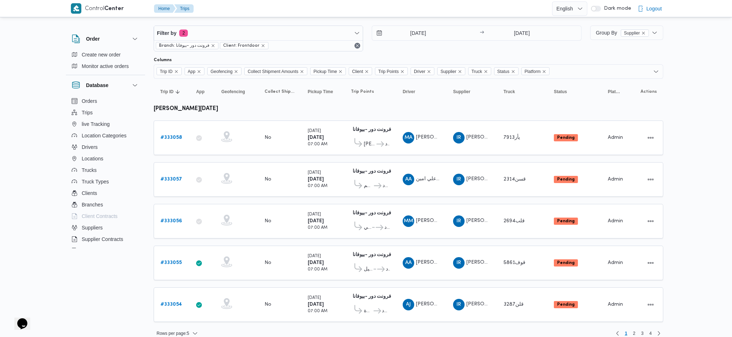
scroll to position [13, 0]
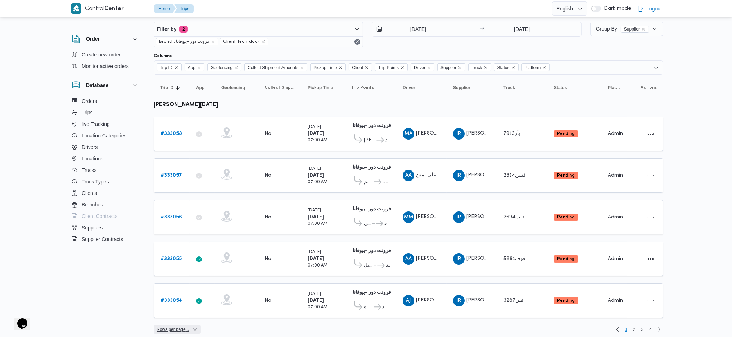
click at [191, 224] on span "Rows per page : 5" at bounding box center [177, 329] width 47 height 9
click at [189, 224] on span "20 rows" at bounding box center [185, 307] width 23 height 6
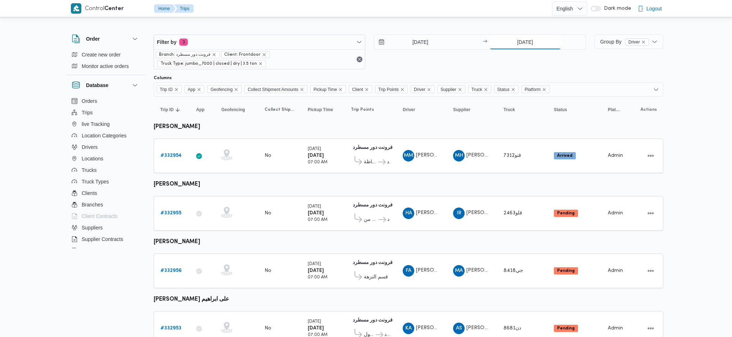
click at [514, 37] on input "[DATE]" at bounding box center [525, 42] width 72 height 14
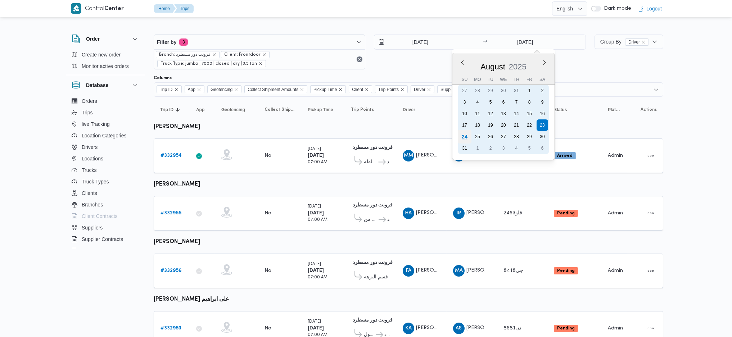
click at [461, 134] on div "24" at bounding box center [464, 137] width 14 height 14
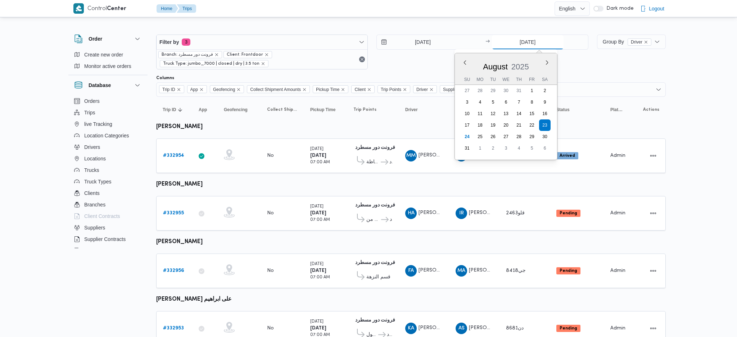
type input "[DATE]"
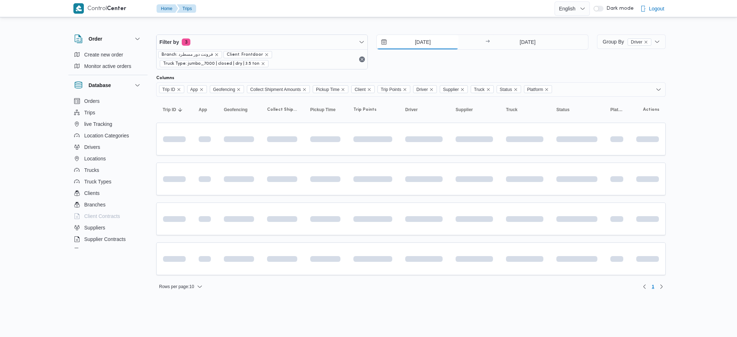
click at [407, 44] on input "[DATE]" at bounding box center [418, 42] width 82 height 14
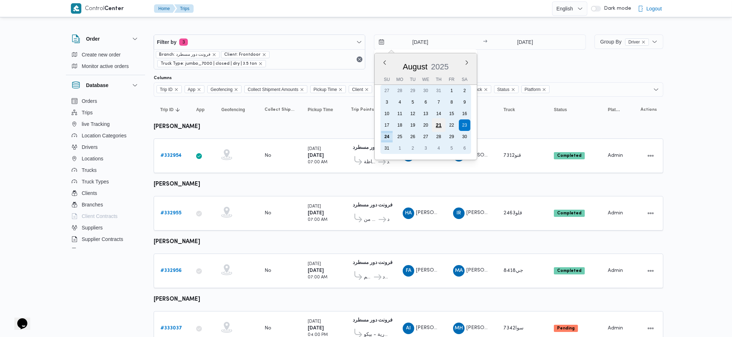
click at [439, 123] on div "21" at bounding box center [439, 125] width 14 height 14
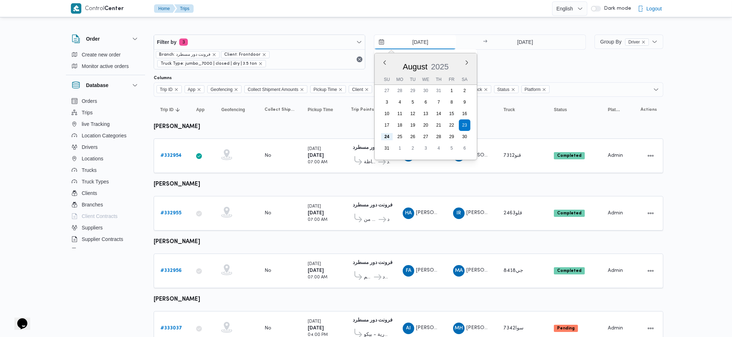
type input "[DATE]"
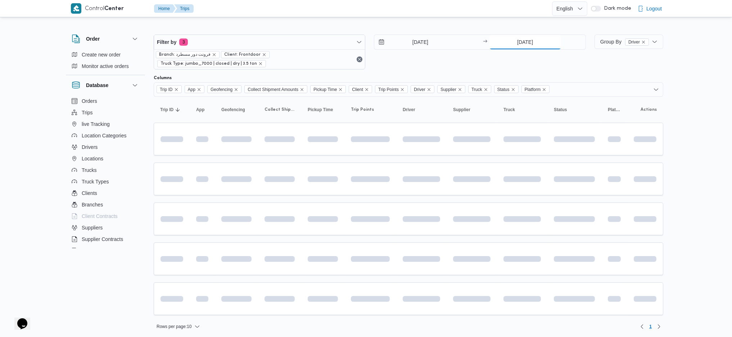
click at [528, 47] on input "[DATE]" at bounding box center [525, 42] width 72 height 14
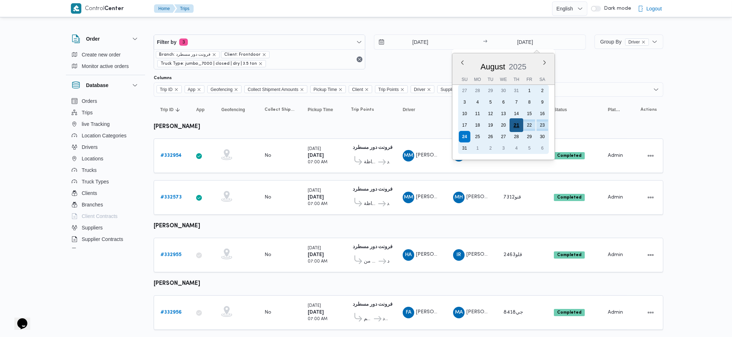
click at [513, 124] on div "21" at bounding box center [516, 125] width 14 height 14
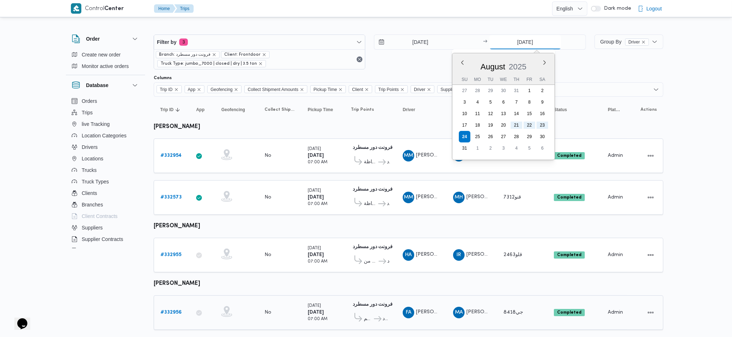
type input "[DATE]"
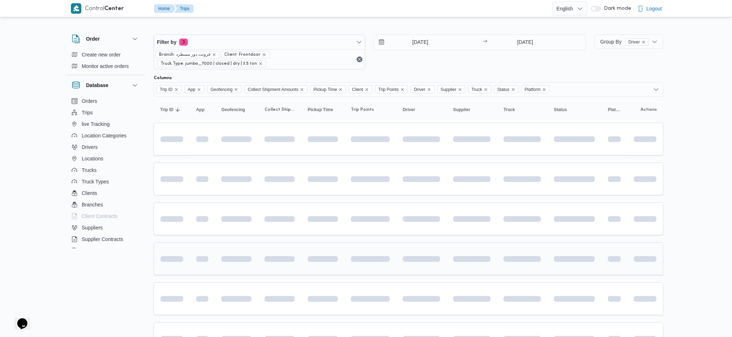
click at [225, 268] on td at bounding box center [236, 258] width 43 height 33
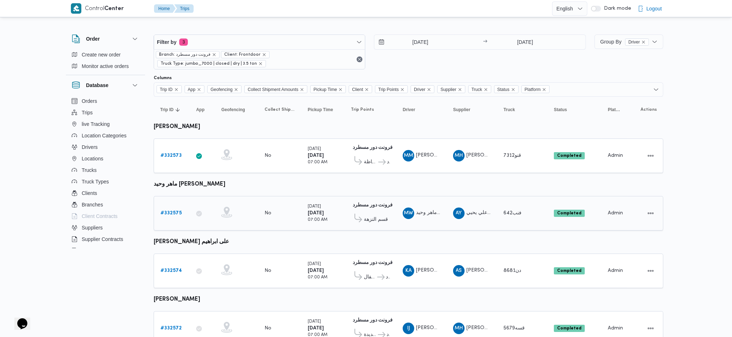
scroll to position [28, 0]
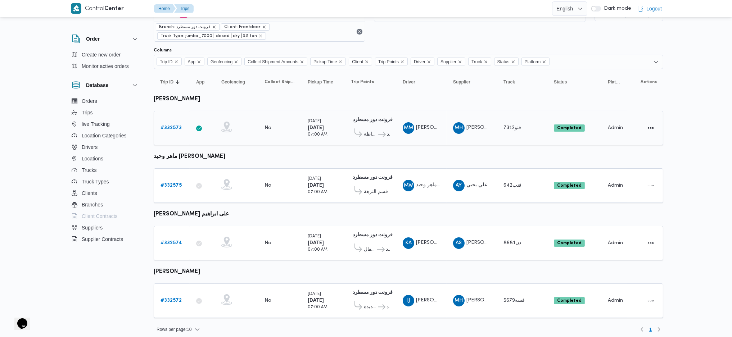
click at [176, 128] on b "# 332573" at bounding box center [170, 128] width 21 height 5
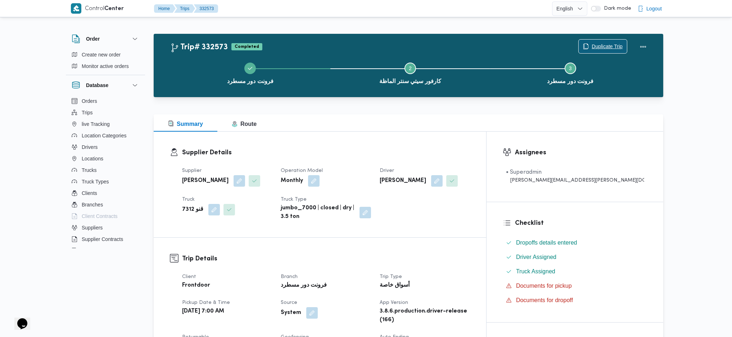
click at [614, 40] on span "Duplicate Trip" at bounding box center [603, 47] width 48 height 14
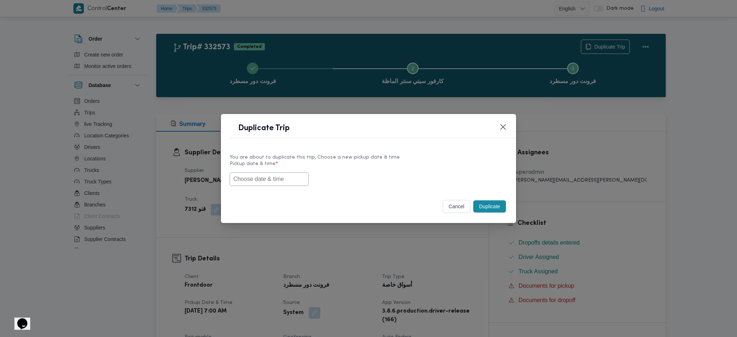
click at [258, 187] on div "You are about to duplicate this trip, Choose a new pickup date & time Pickup da…" at bounding box center [368, 170] width 295 height 46
click at [271, 180] on input "text" at bounding box center [269, 179] width 79 height 14
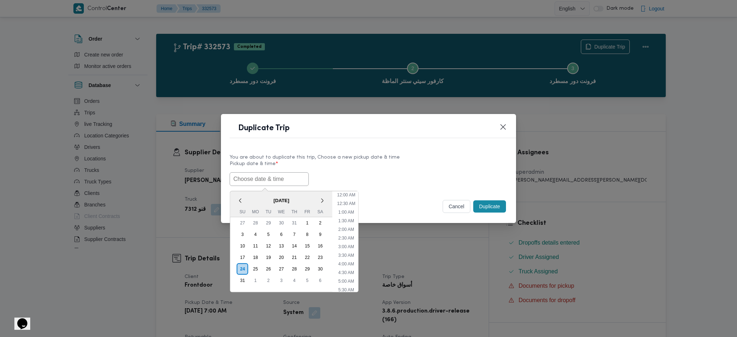
scroll to position [33, 0]
paste input "[DATE] 7:00AM"
type input "[DATE] 7:00AM"
click at [495, 209] on button "Duplicate" at bounding box center [489, 206] width 32 height 12
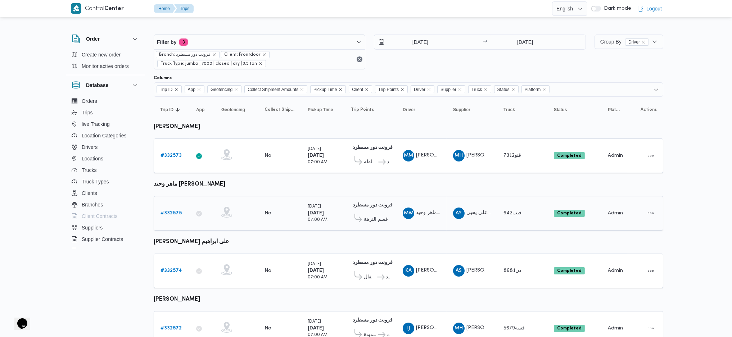
click at [173, 212] on b "# 332575" at bounding box center [170, 213] width 21 height 5
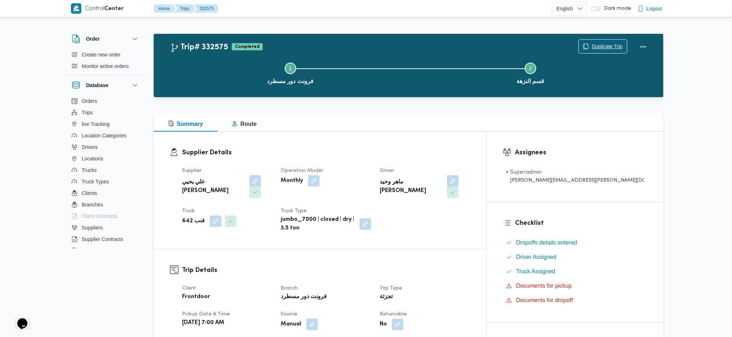
click at [603, 44] on span "Duplicate Trip" at bounding box center [606, 46] width 31 height 9
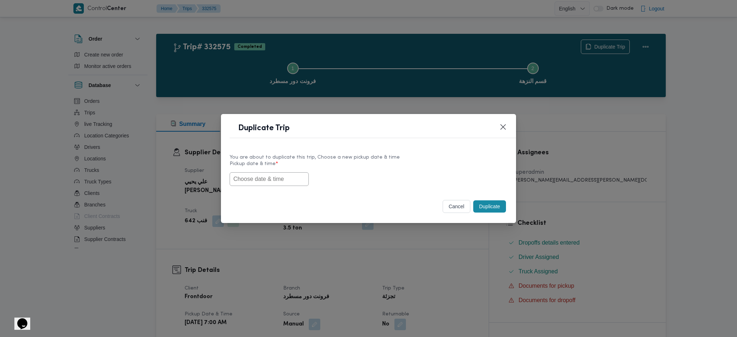
click at [286, 176] on input "text" at bounding box center [269, 179] width 79 height 14
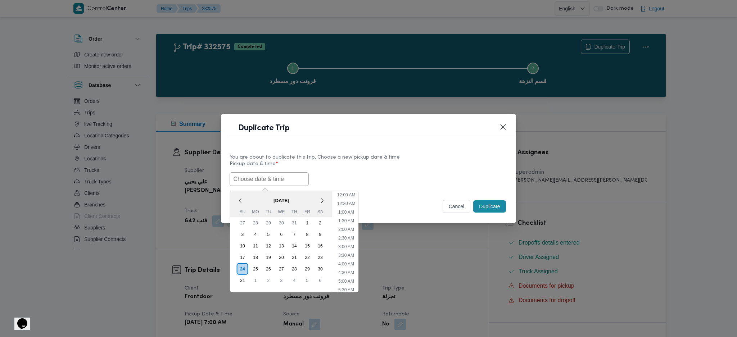
paste input "[DATE] 7:00AM"
type input "[DATE] 7:00AM"
click at [501, 207] on button "Duplicate" at bounding box center [489, 206] width 32 height 12
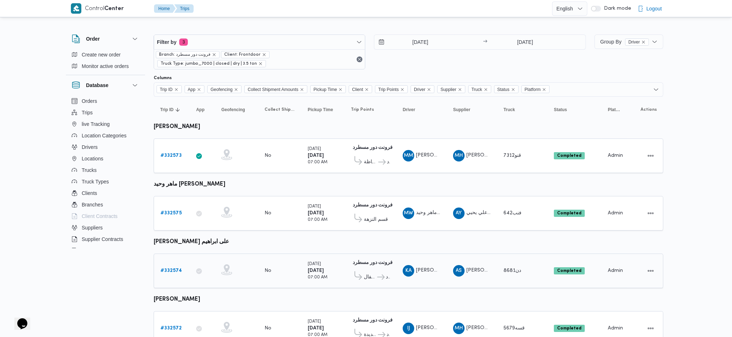
click at [165, 275] on td "Trip ID # 332574" at bounding box center [172, 271] width 36 height 35
click at [169, 269] on b "# 332574" at bounding box center [171, 270] width 22 height 5
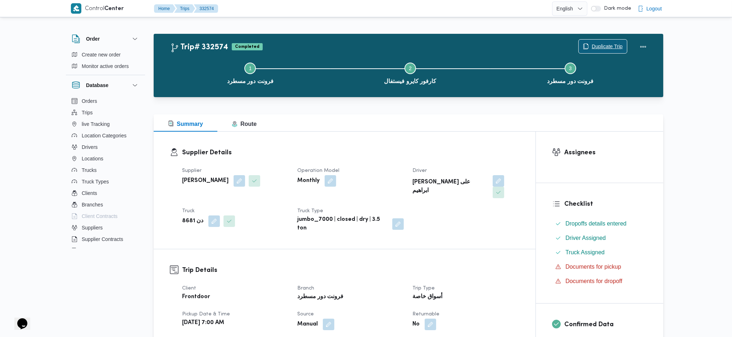
click at [604, 44] on span "Duplicate Trip" at bounding box center [606, 46] width 31 height 9
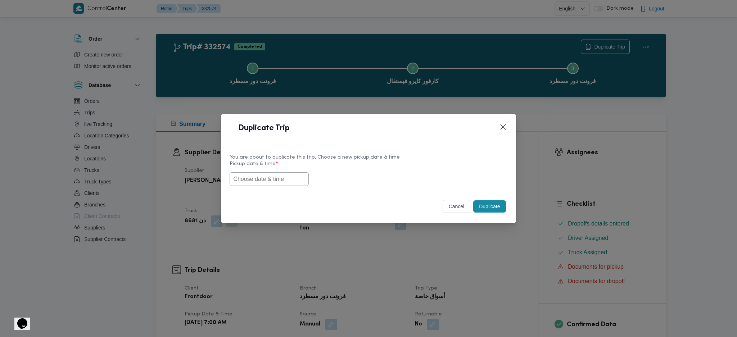
click at [295, 176] on input "text" at bounding box center [269, 179] width 79 height 14
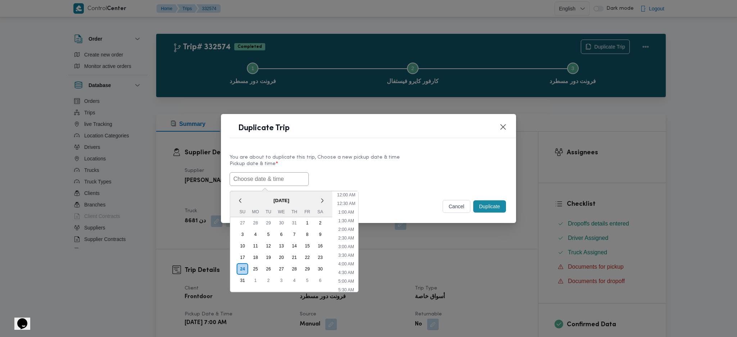
paste input "[DATE] 7:00AM"
type input "[DATE] 7:00AM"
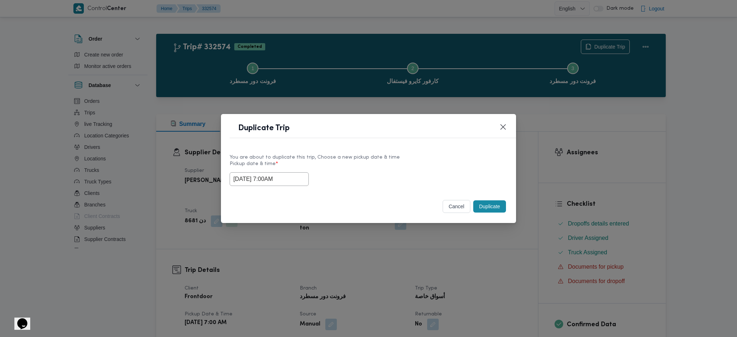
click at [487, 209] on button "Duplicate" at bounding box center [489, 206] width 32 height 12
click at [445, 304] on div "Duplicate Trip You are about to duplicate this trip, Choose a new pickup date &…" at bounding box center [368, 168] width 737 height 337
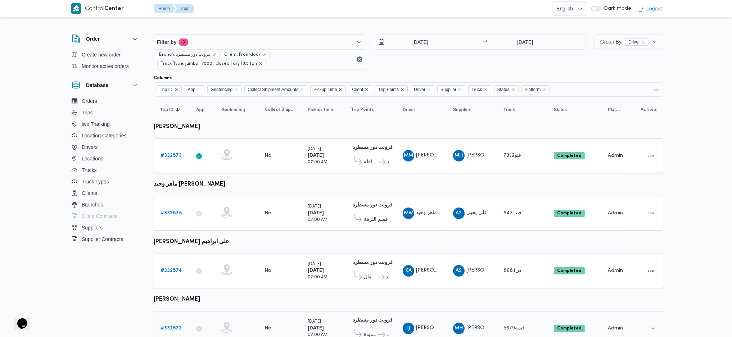
click at [175, 326] on b "# 332572" at bounding box center [170, 328] width 21 height 5
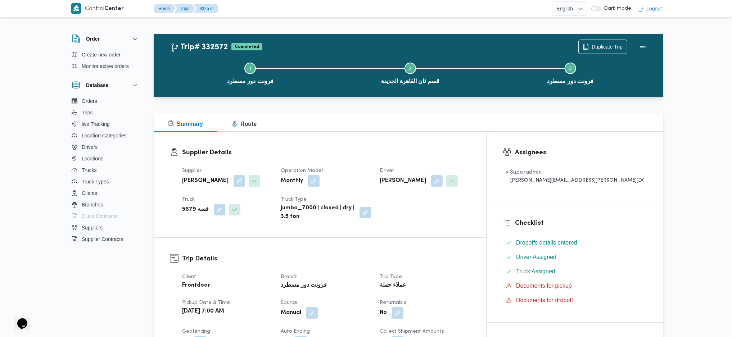
click at [600, 50] on div "Step 1 is incomplete 1 فرونت دور مسطرد Step 2 is incomplete 2 قسم ثان القاهرة ا…" at bounding box center [410, 73] width 489 height 46
click at [600, 46] on span "Duplicate Trip" at bounding box center [606, 46] width 31 height 9
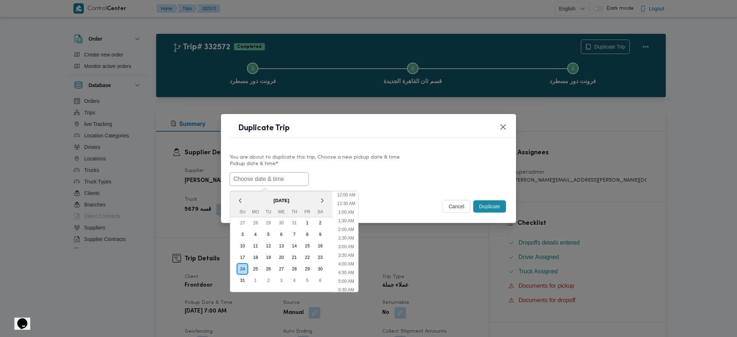
click at [282, 173] on input "text" at bounding box center [269, 179] width 79 height 14
paste input "[DATE] 7:00AM"
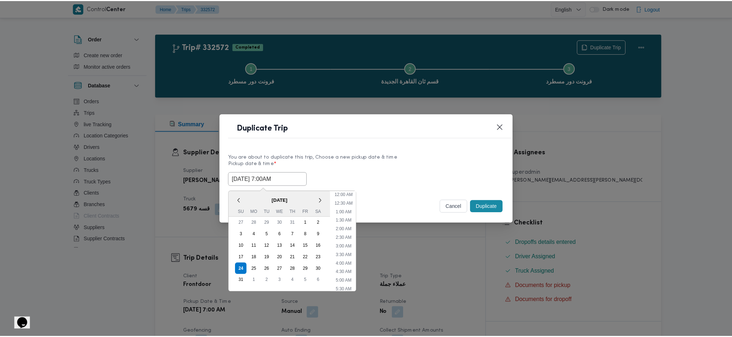
scroll to position [33, 0]
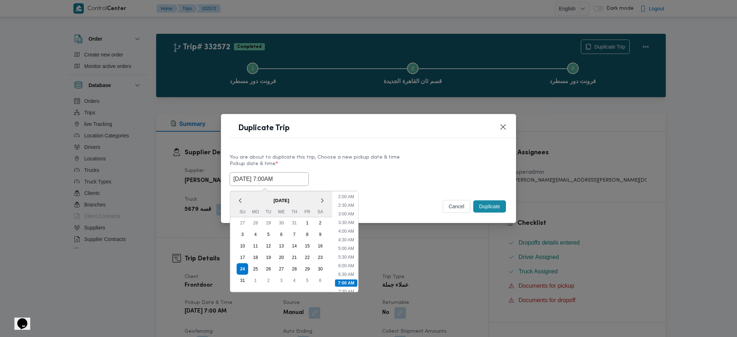
type input "[DATE] 7:00AM"
drag, startPoint x: 483, startPoint y: 204, endPoint x: 479, endPoint y: 240, distance: 36.5
click at [484, 205] on button "Duplicate" at bounding box center [489, 206] width 32 height 12
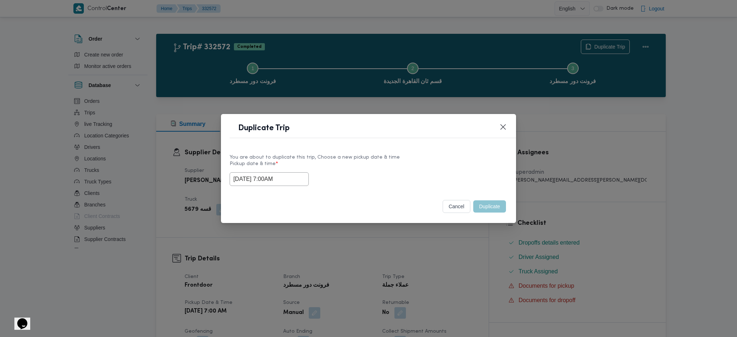
click at [476, 245] on div "Duplicate Trip You are about to duplicate this trip, Choose a new pickup date &…" at bounding box center [368, 168] width 737 height 337
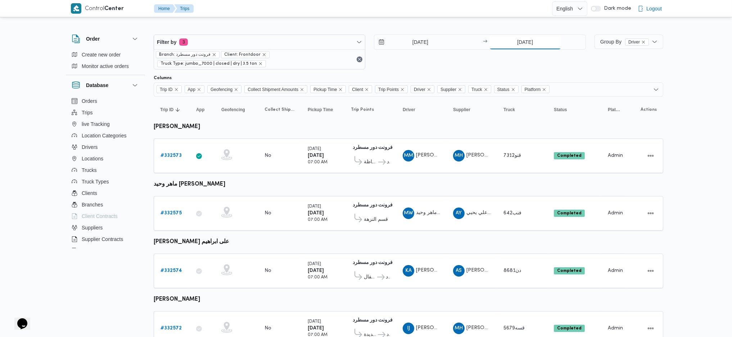
click at [522, 40] on input "[DATE]" at bounding box center [525, 42] width 72 height 14
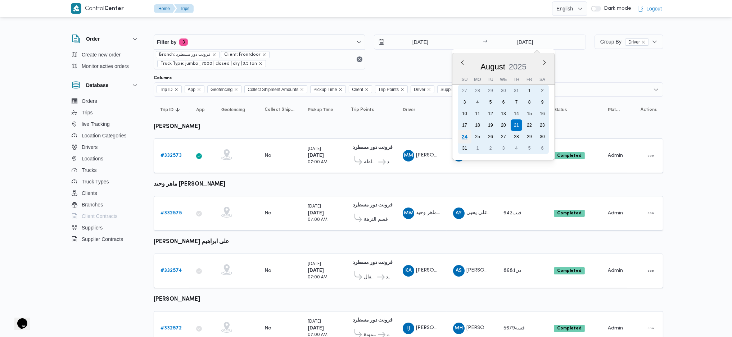
click at [458, 136] on div "24" at bounding box center [464, 137] width 14 height 14
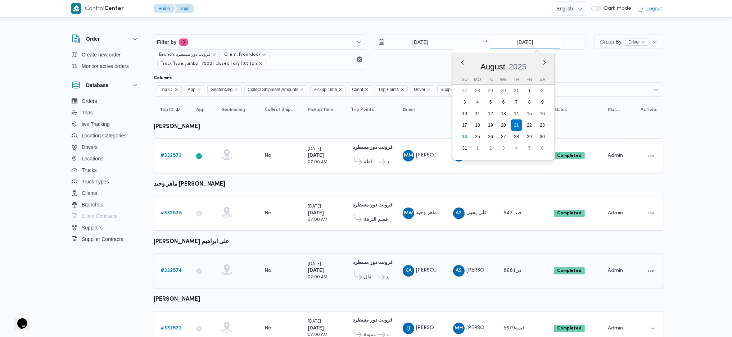
type input "[DATE]"
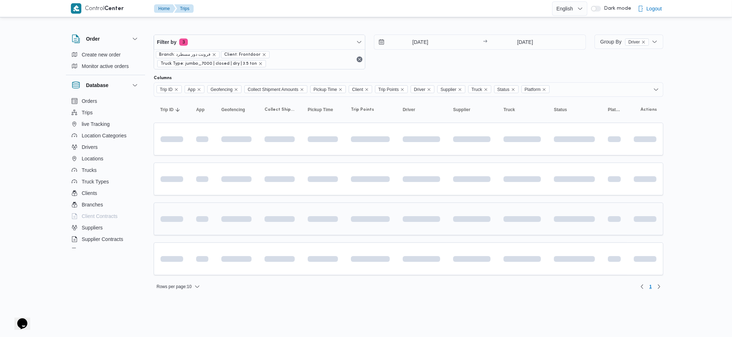
click at [405, 224] on td at bounding box center [421, 219] width 50 height 33
click at [421, 38] on input "[DATE]" at bounding box center [418, 42] width 82 height 14
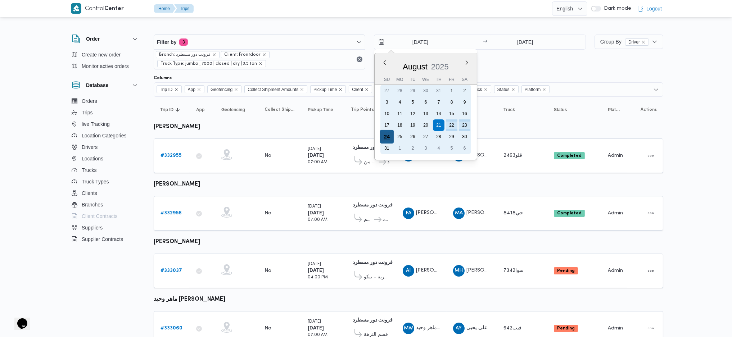
click at [388, 134] on div "24" at bounding box center [387, 137] width 14 height 14
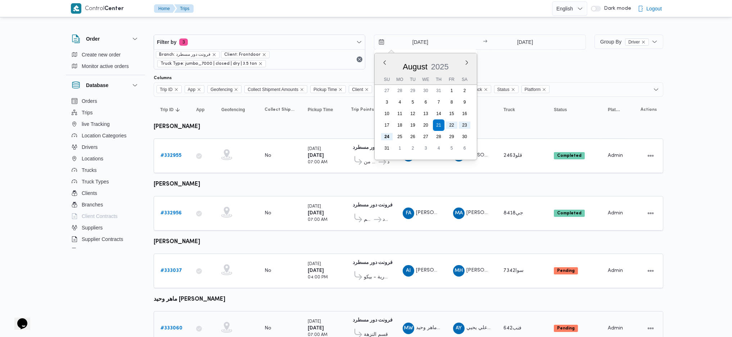
click at [321, 316] on div "[DATE] 07:00 AM" at bounding box center [323, 329] width 36 height 26
type input "[DATE]"
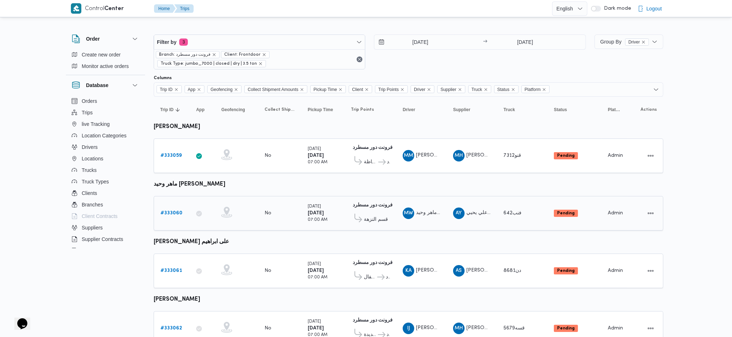
scroll to position [28, 0]
